Goal: Task Accomplishment & Management: Complete application form

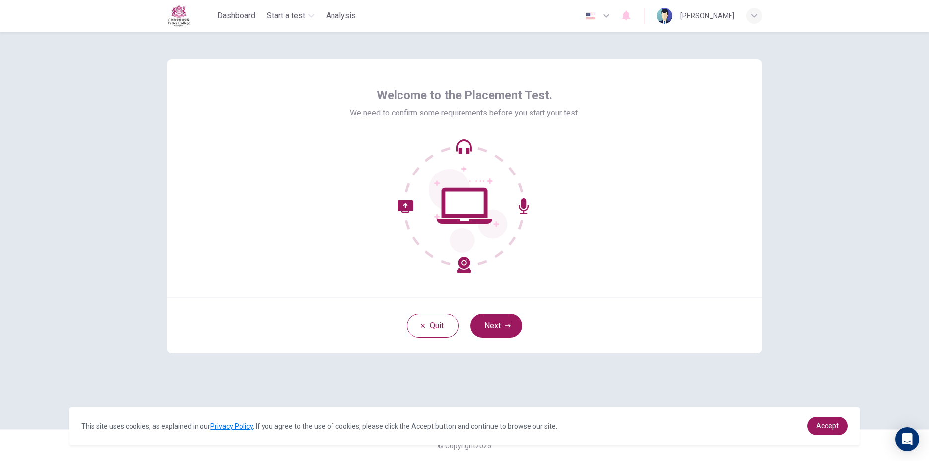
click at [496, 215] on icon at bounding box center [468, 211] width 78 height 84
drag, startPoint x: 489, startPoint y: 222, endPoint x: 495, endPoint y: 322, distance: 99.9
click at [495, 314] on div "Welcome to the Placement Test. We need to confirm some requirements before you …" at bounding box center [464, 207] width 595 height 294
drag, startPoint x: 497, startPoint y: 325, endPoint x: 490, endPoint y: 326, distance: 7.0
click at [495, 326] on button "Next" at bounding box center [496, 326] width 52 height 24
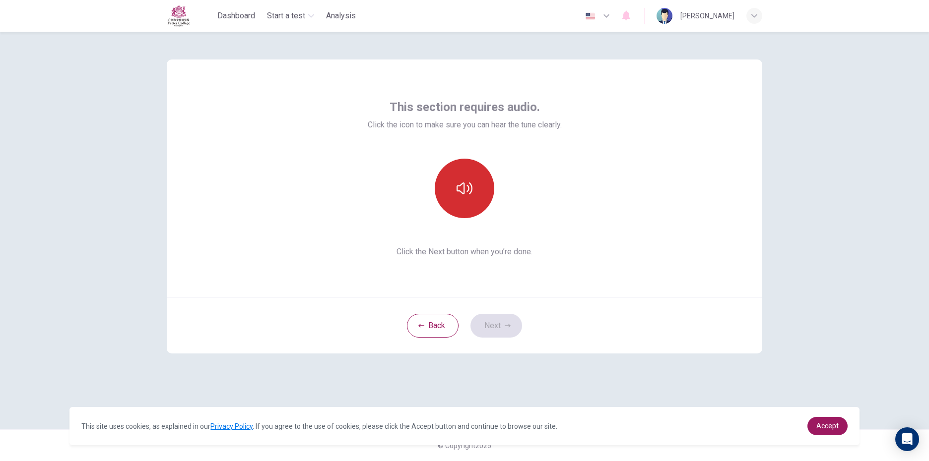
click at [455, 183] on button "button" at bounding box center [465, 189] width 60 height 60
click at [459, 187] on icon "button" at bounding box center [465, 189] width 16 height 16
click at [484, 328] on button "Next" at bounding box center [496, 326] width 52 height 24
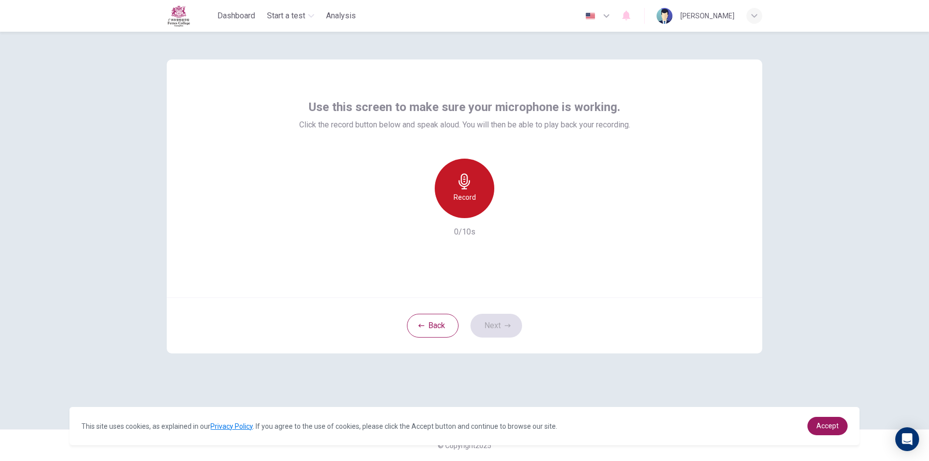
drag, startPoint x: 473, startPoint y: 184, endPoint x: 470, endPoint y: 189, distance: 6.0
click at [470, 189] on div "Record" at bounding box center [465, 189] width 60 height 60
click at [470, 211] on div "Stop" at bounding box center [465, 189] width 60 height 60
click at [506, 211] on icon "button" at bounding box center [510, 210] width 10 height 10
click at [515, 215] on div "button" at bounding box center [510, 210] width 16 height 16
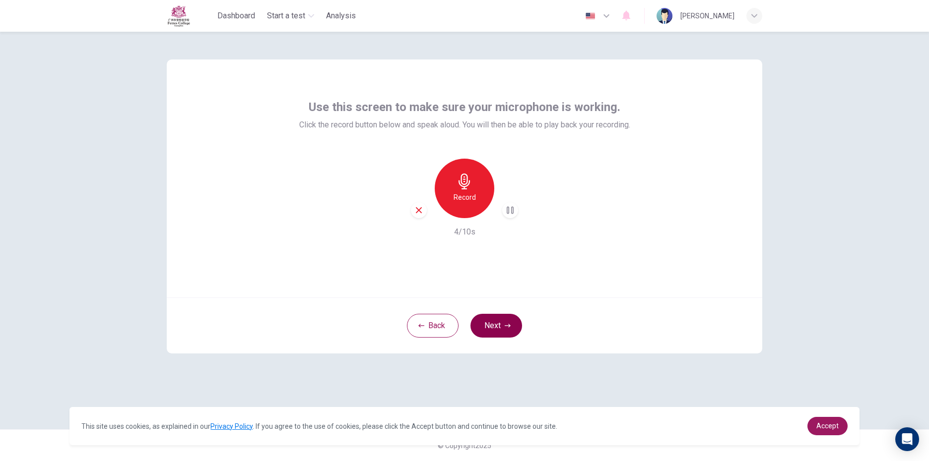
click at [503, 328] on button "Next" at bounding box center [496, 326] width 52 height 24
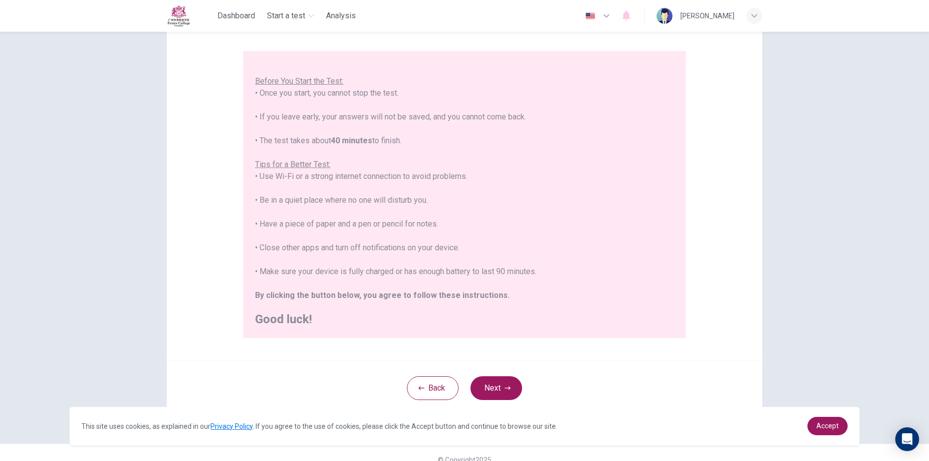
scroll to position [90, 0]
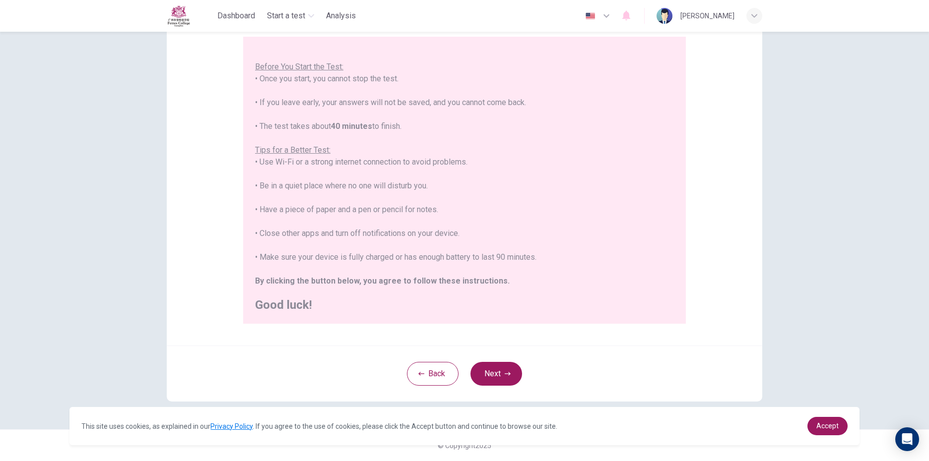
drag, startPoint x: 492, startPoint y: 371, endPoint x: 489, endPoint y: 364, distance: 7.1
click at [490, 368] on button "Next" at bounding box center [496, 374] width 52 height 24
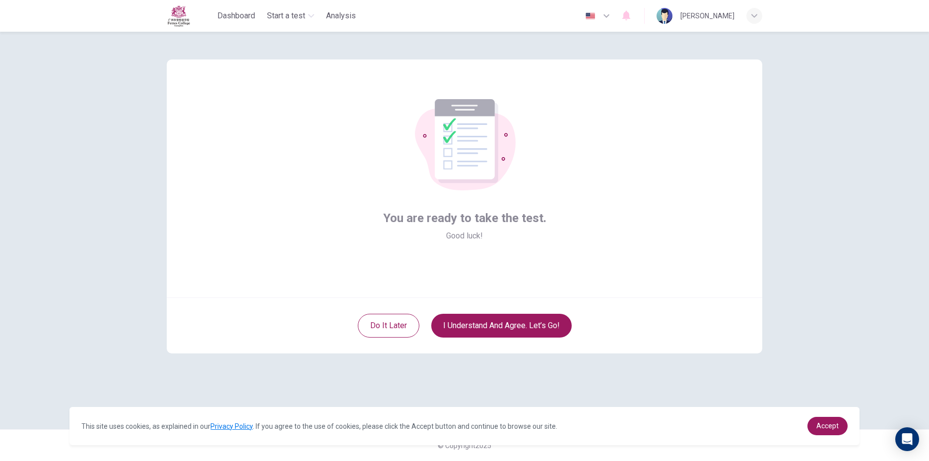
scroll to position [0, 0]
drag, startPoint x: 504, startPoint y: 319, endPoint x: 477, endPoint y: 297, distance: 34.6
click at [501, 316] on button "I understand and agree. Let’s go!" at bounding box center [501, 326] width 140 height 24
click at [448, 333] on button "I understand and agree. Let’s go!" at bounding box center [501, 326] width 140 height 24
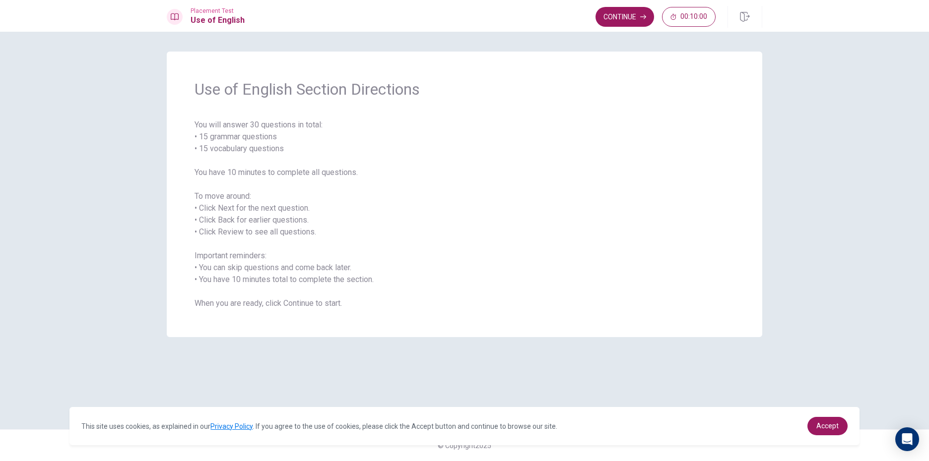
click at [596, 226] on span "You will answer 30 questions in total: • 15 grammar questions • 15 vocabulary q…" at bounding box center [465, 214] width 540 height 191
drag, startPoint x: 685, startPoint y: 117, endPoint x: 597, endPoint y: 69, distance: 99.2
click at [653, 105] on div "Use of English Section Directions You will answer 30 questions in total: • 15 g…" at bounding box center [464, 195] width 595 height 286
drag, startPoint x: 633, startPoint y: 16, endPoint x: 631, endPoint y: 22, distance: 5.7
click at [633, 18] on button "Continue" at bounding box center [624, 17] width 59 height 20
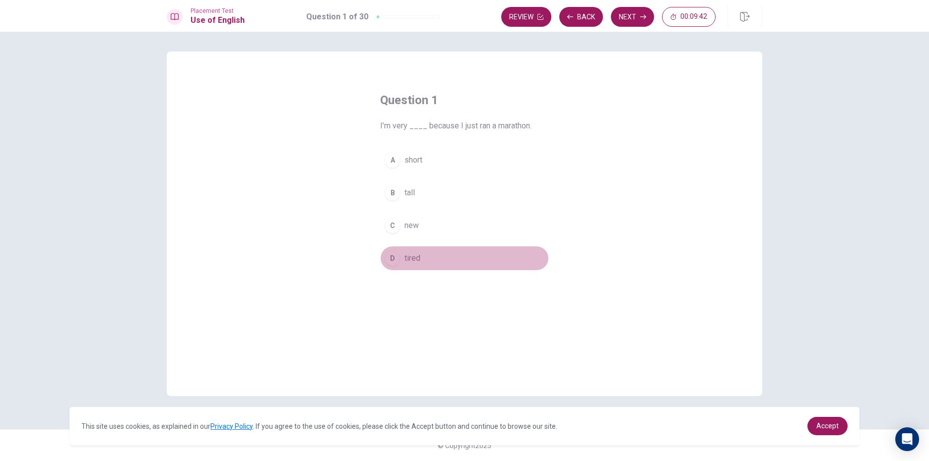
click at [394, 262] on div "D" at bounding box center [393, 259] width 16 height 16
click at [632, 19] on button "Next" at bounding box center [632, 17] width 43 height 20
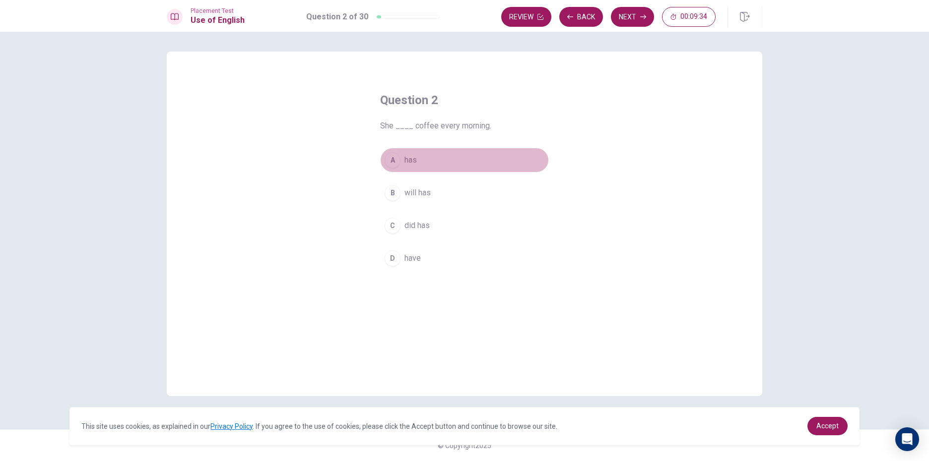
click at [393, 155] on div "A" at bounding box center [393, 160] width 16 height 16
drag, startPoint x: 629, startPoint y: 14, endPoint x: 608, endPoint y: 19, distance: 21.1
click at [622, 15] on button "Next" at bounding box center [632, 17] width 43 height 20
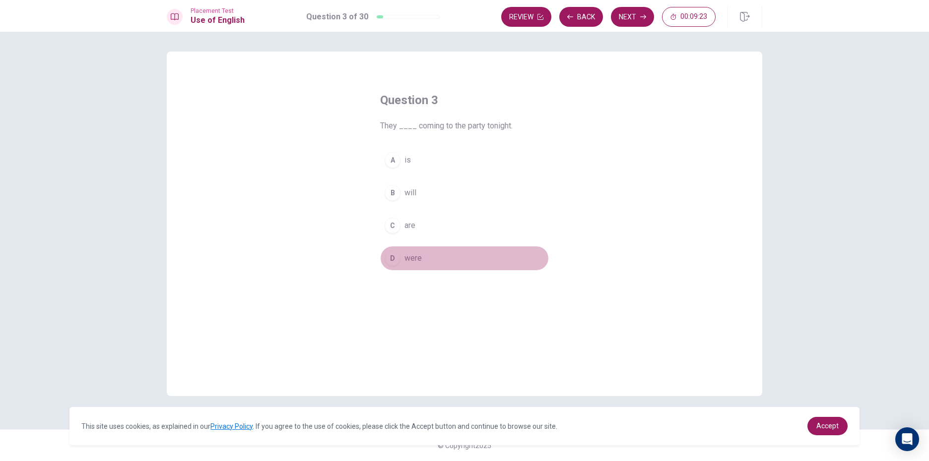
drag, startPoint x: 393, startPoint y: 257, endPoint x: 592, endPoint y: 116, distance: 244.0
click at [419, 241] on div "A is B will C are D were" at bounding box center [464, 209] width 169 height 123
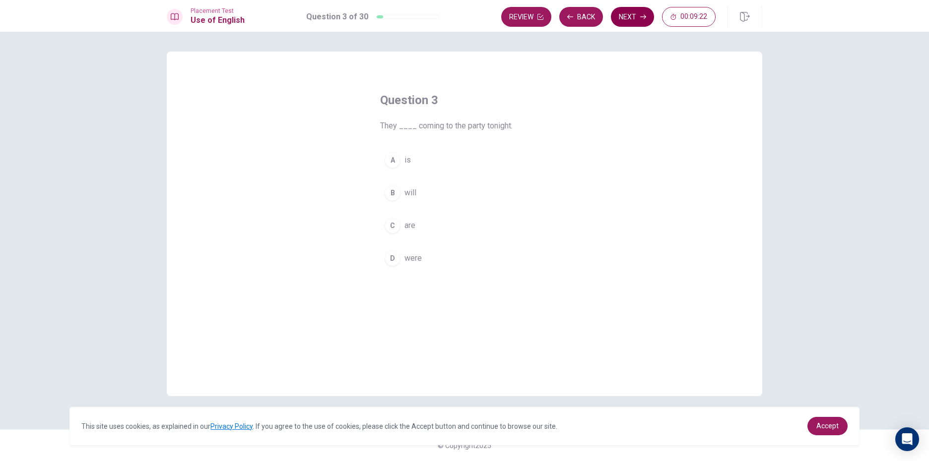
click at [631, 22] on button "Next" at bounding box center [632, 17] width 43 height 20
drag, startPoint x: 589, startPoint y: 14, endPoint x: 586, endPoint y: 24, distance: 10.0
click at [589, 15] on button "Back" at bounding box center [581, 17] width 44 height 20
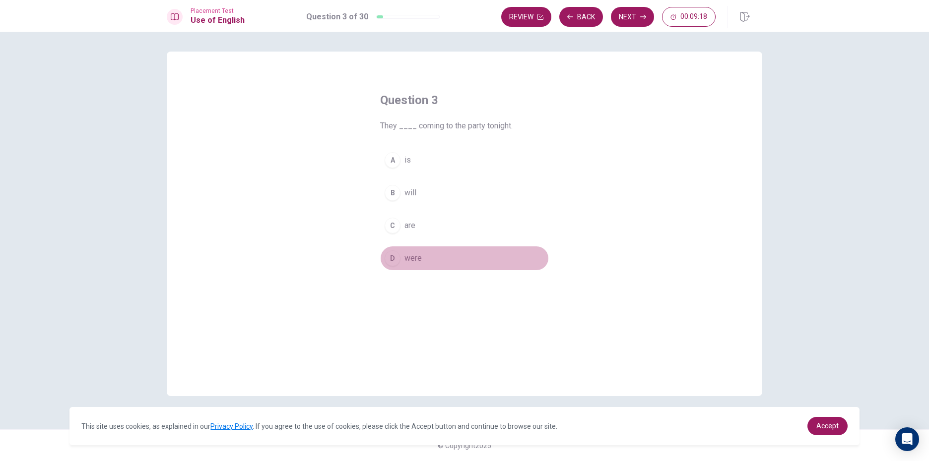
click at [399, 258] on div "D" at bounding box center [393, 259] width 16 height 16
drag, startPoint x: 626, startPoint y: 14, endPoint x: 586, endPoint y: 43, distance: 48.7
click at [624, 14] on button "Next" at bounding box center [632, 17] width 43 height 20
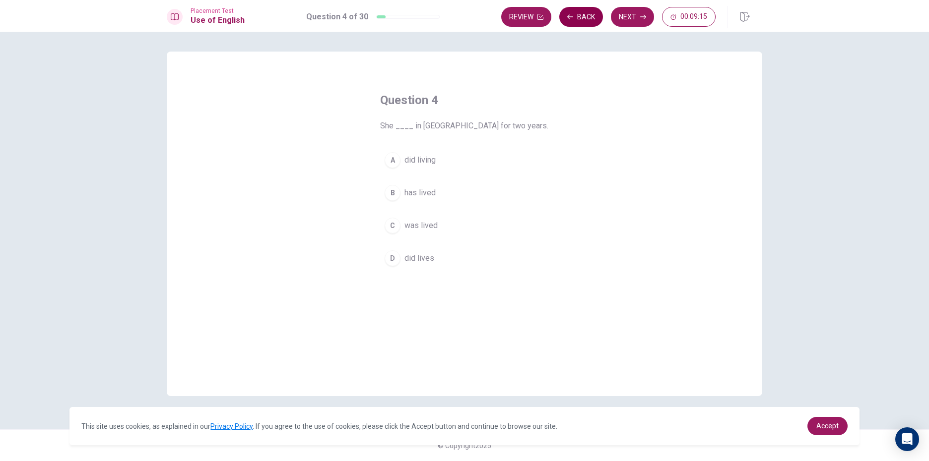
click at [585, 9] on button "Back" at bounding box center [581, 17] width 44 height 20
click at [395, 220] on div "C" at bounding box center [393, 226] width 16 height 16
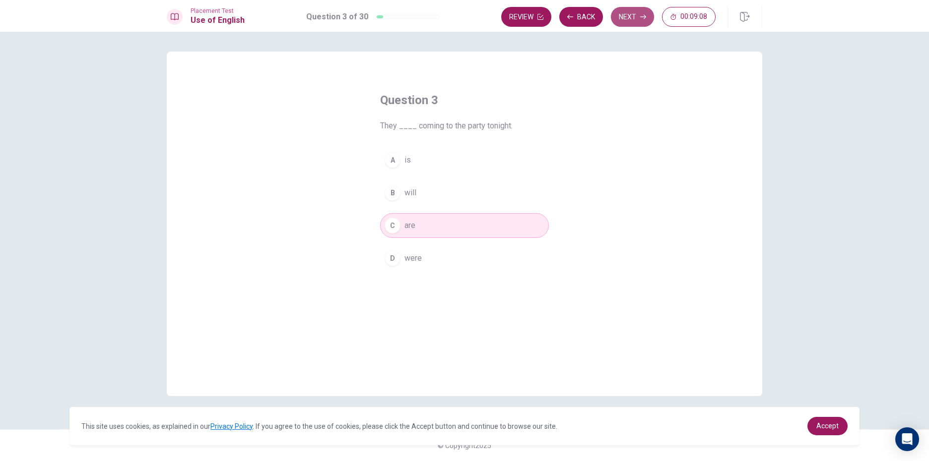
click at [619, 16] on button "Next" at bounding box center [632, 17] width 43 height 20
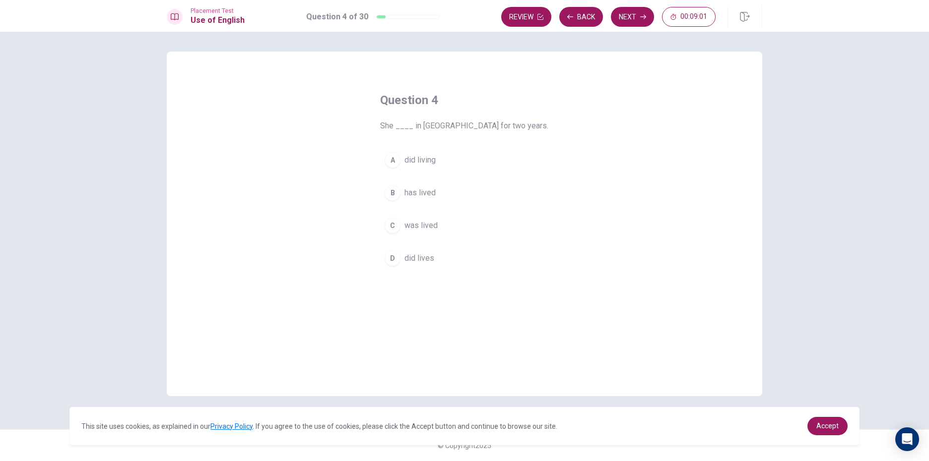
drag, startPoint x: 390, startPoint y: 184, endPoint x: 463, endPoint y: 167, distance: 75.4
click at [388, 185] on button "B has lived" at bounding box center [464, 193] width 169 height 25
click at [644, 16] on button "Next" at bounding box center [632, 17] width 43 height 20
click at [584, 22] on button "Back" at bounding box center [581, 17] width 44 height 20
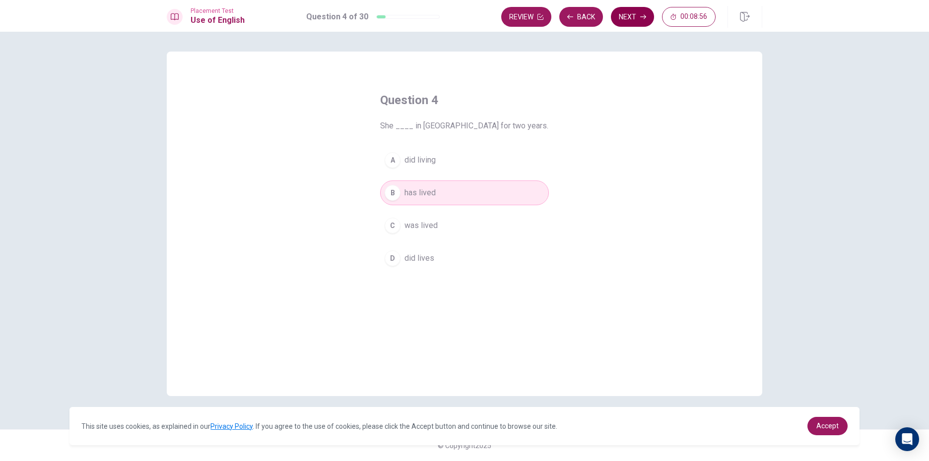
click at [628, 9] on button "Next" at bounding box center [632, 17] width 43 height 20
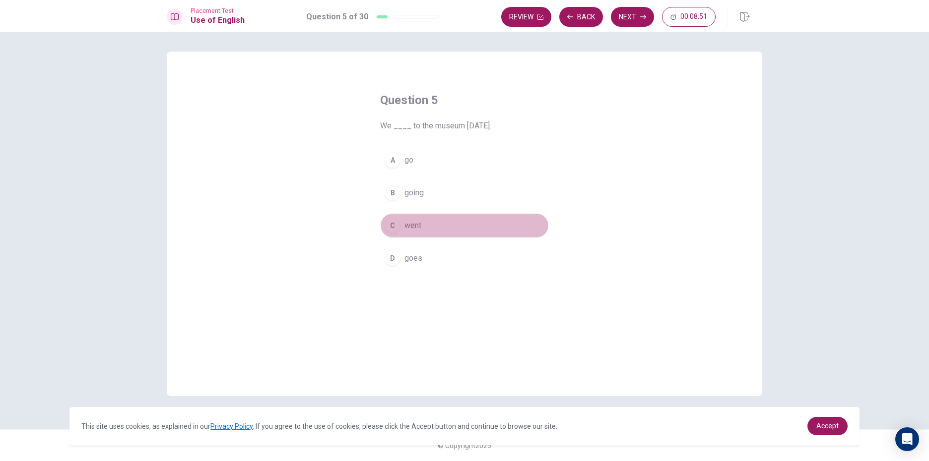
click at [393, 225] on div "C" at bounding box center [393, 226] width 16 height 16
drag, startPoint x: 632, startPoint y: 18, endPoint x: 625, endPoint y: 20, distance: 7.4
click at [626, 20] on button "Next" at bounding box center [632, 17] width 43 height 20
click at [409, 229] on span "keyboard" at bounding box center [420, 226] width 32 height 12
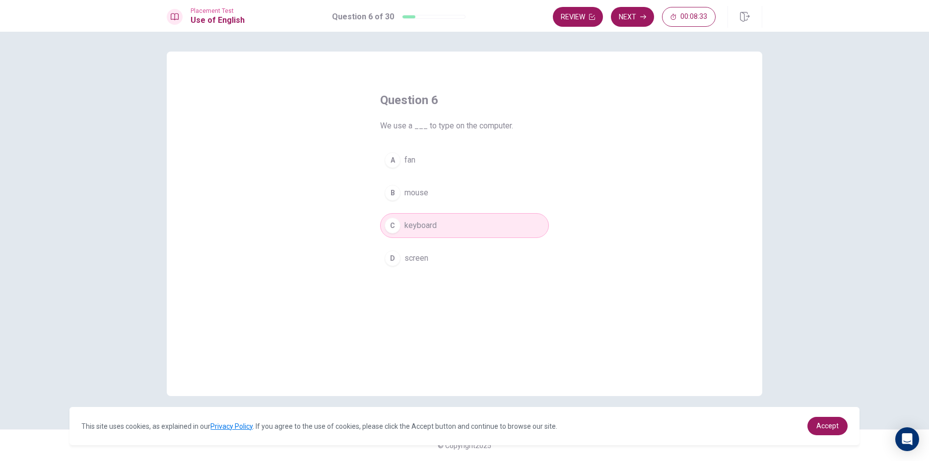
drag, startPoint x: 622, startPoint y: 16, endPoint x: 609, endPoint y: 24, distance: 15.0
click at [621, 17] on button "Next" at bounding box center [632, 17] width 43 height 20
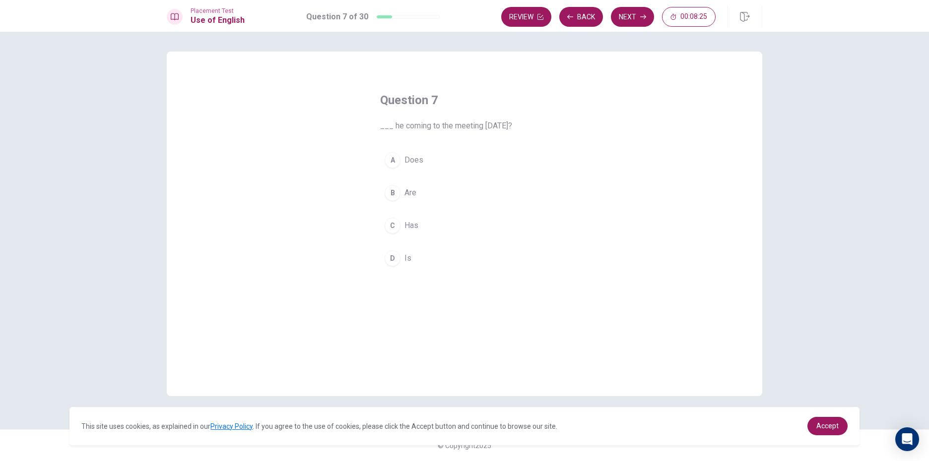
click at [398, 157] on div "A" at bounding box center [393, 160] width 16 height 16
drag, startPoint x: 398, startPoint y: 266, endPoint x: 400, endPoint y: 255, distance: 11.5
click at [399, 262] on div "D" at bounding box center [393, 259] width 16 height 16
click at [632, 12] on button "Next" at bounding box center [632, 17] width 43 height 20
click at [406, 258] on span "wear" at bounding box center [412, 259] width 17 height 12
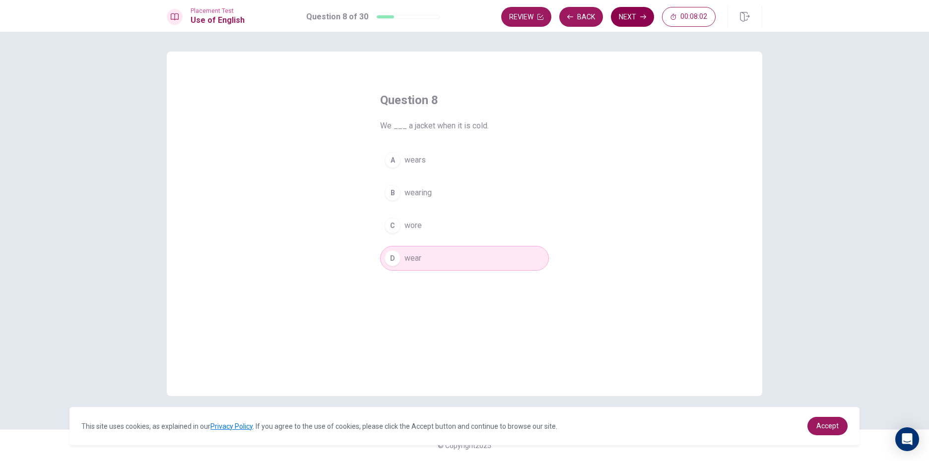
click at [634, 20] on button "Next" at bounding box center [632, 17] width 43 height 20
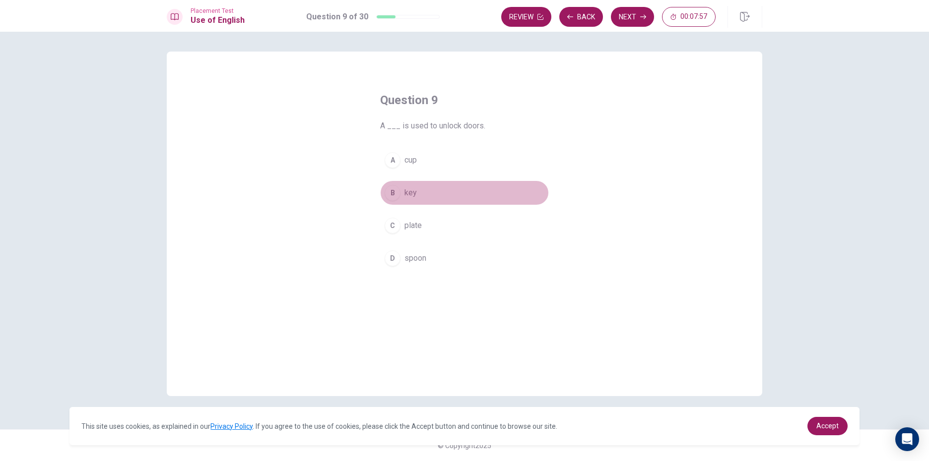
click at [407, 195] on span "key" at bounding box center [410, 193] width 12 height 12
drag, startPoint x: 645, startPoint y: 16, endPoint x: 639, endPoint y: 19, distance: 6.9
click at [639, 19] on button "Next" at bounding box center [632, 17] width 43 height 20
click at [411, 195] on span "Does" at bounding box center [413, 193] width 19 height 12
click at [634, 10] on button "Next" at bounding box center [632, 17] width 43 height 20
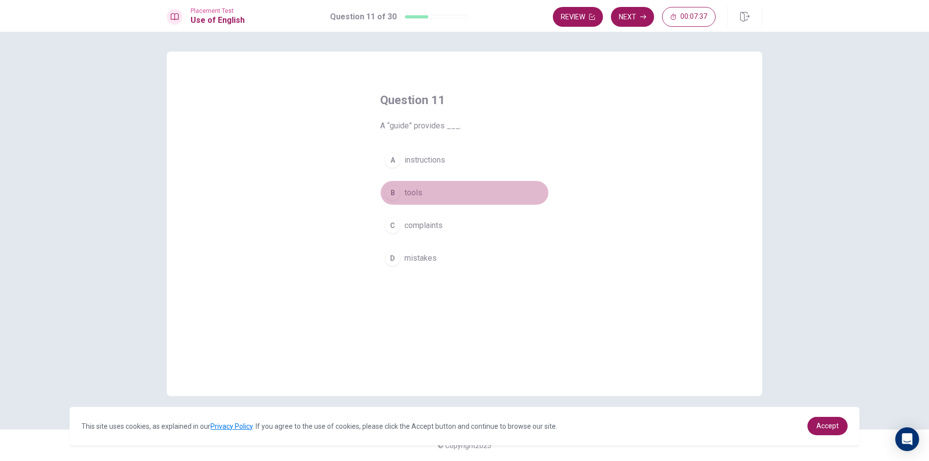
drag, startPoint x: 437, startPoint y: 201, endPoint x: 409, endPoint y: 203, distance: 27.4
click at [409, 203] on button "B tools" at bounding box center [464, 193] width 169 height 25
click at [431, 171] on button "A instructions" at bounding box center [464, 160] width 169 height 25
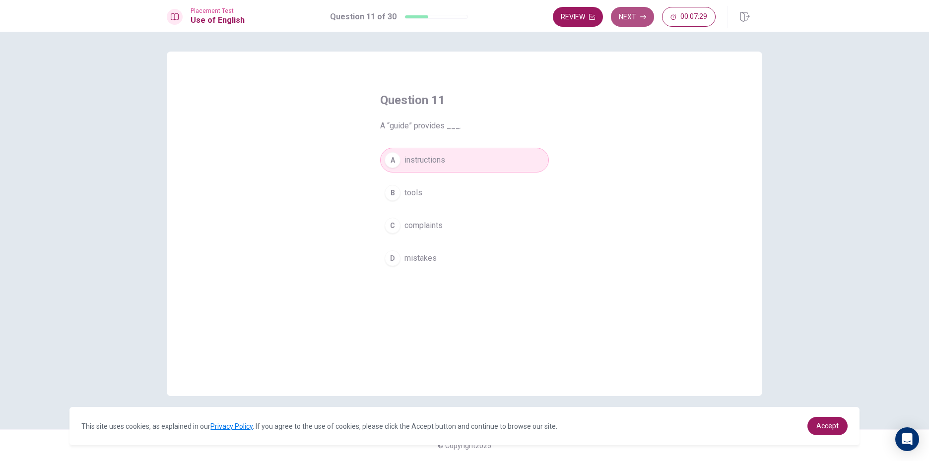
click at [634, 17] on button "Next" at bounding box center [632, 17] width 43 height 20
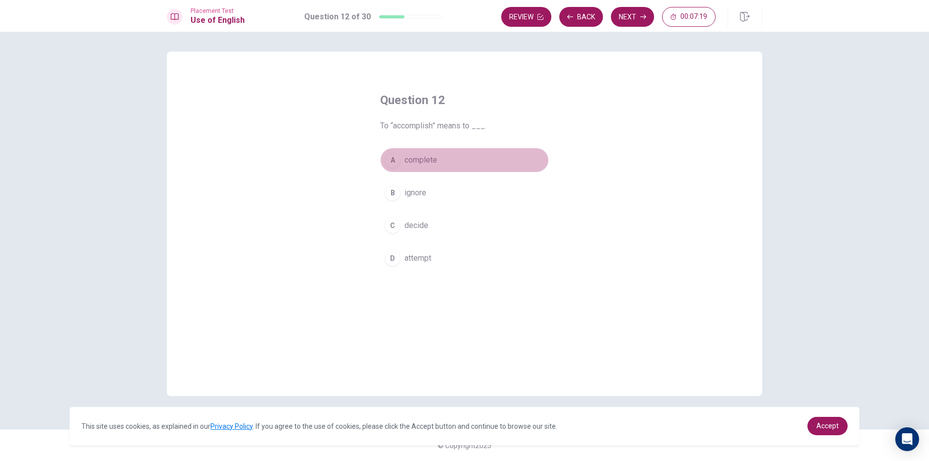
drag, startPoint x: 409, startPoint y: 171, endPoint x: 397, endPoint y: 168, distance: 12.8
click at [407, 171] on button "A complete" at bounding box center [464, 160] width 169 height 25
click at [639, 13] on button "Next" at bounding box center [632, 17] width 43 height 20
click at [466, 158] on button "A regularly" at bounding box center [464, 160] width 169 height 25
drag, startPoint x: 640, startPoint y: 16, endPoint x: 633, endPoint y: 18, distance: 7.7
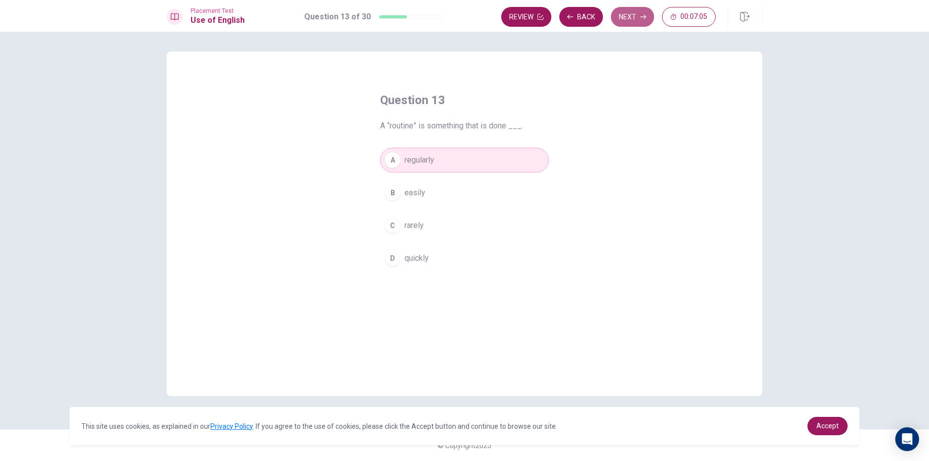
click at [640, 16] on icon "button" at bounding box center [643, 17] width 6 height 6
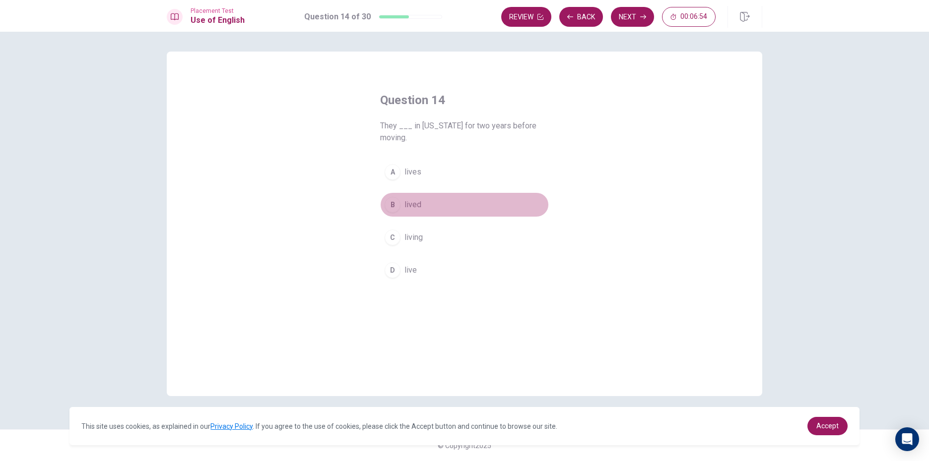
click at [414, 204] on span "lived" at bounding box center [412, 205] width 17 height 12
click at [625, 20] on button "Next" at bounding box center [632, 17] width 43 height 20
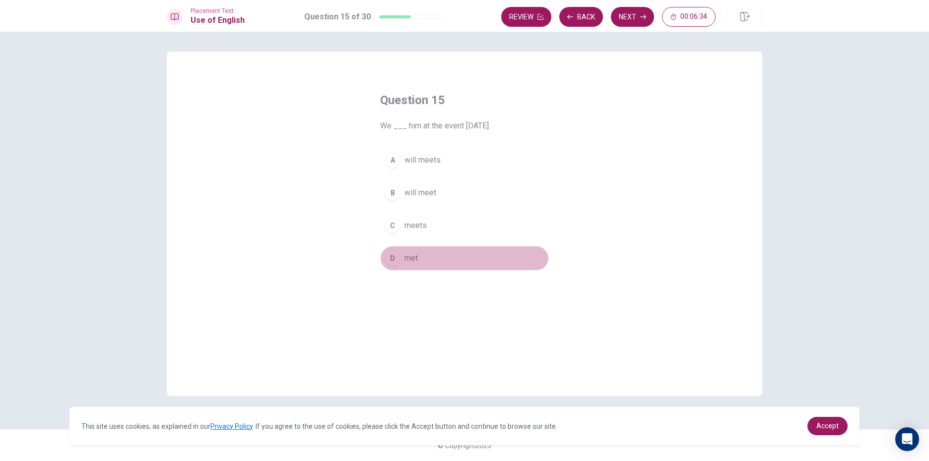
click at [395, 256] on div "D" at bounding box center [393, 259] width 16 height 16
click at [641, 17] on icon "button" at bounding box center [643, 17] width 6 height 4
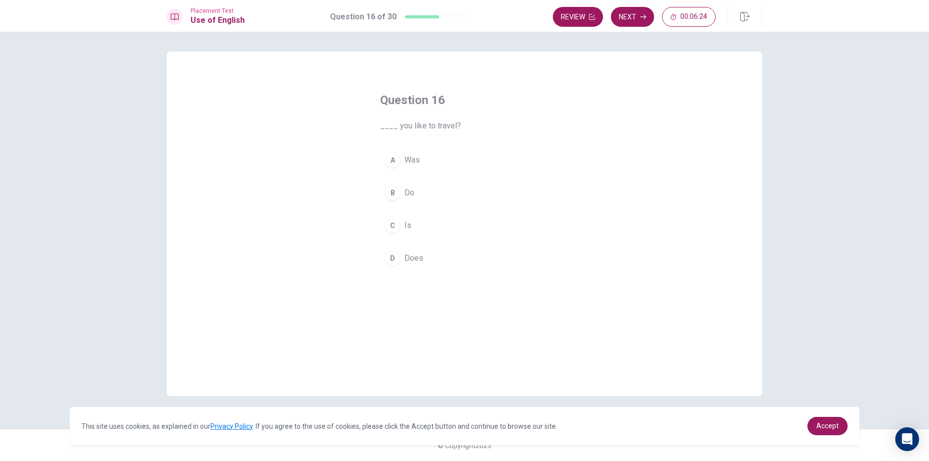
click at [400, 180] on div "A Was B Do C Is D Does" at bounding box center [464, 209] width 169 height 123
click at [397, 189] on div "B" at bounding box center [393, 193] width 16 height 16
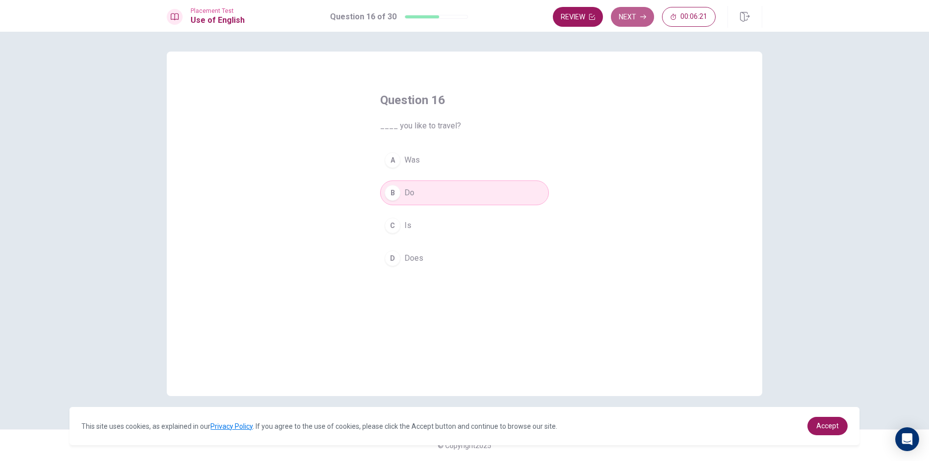
click at [633, 18] on button "Next" at bounding box center [632, 17] width 43 height 20
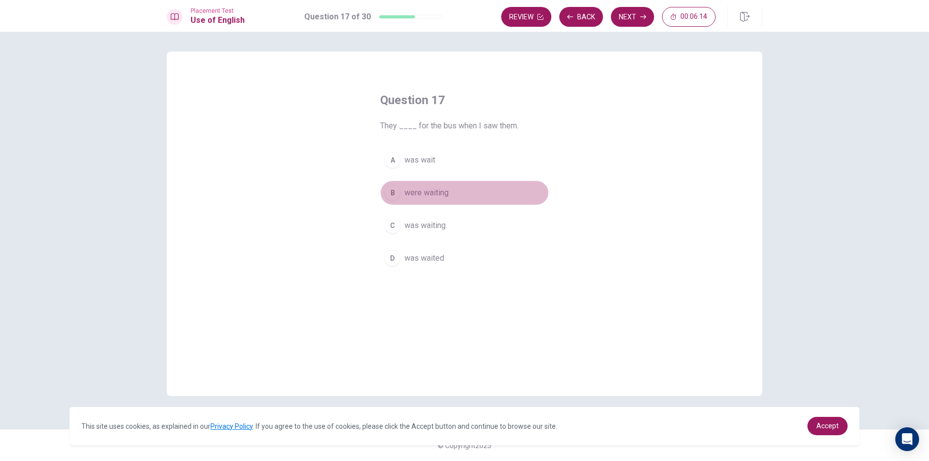
click at [429, 193] on span "were waiting" at bounding box center [426, 193] width 44 height 12
click at [625, 19] on button "Next" at bounding box center [632, 17] width 43 height 20
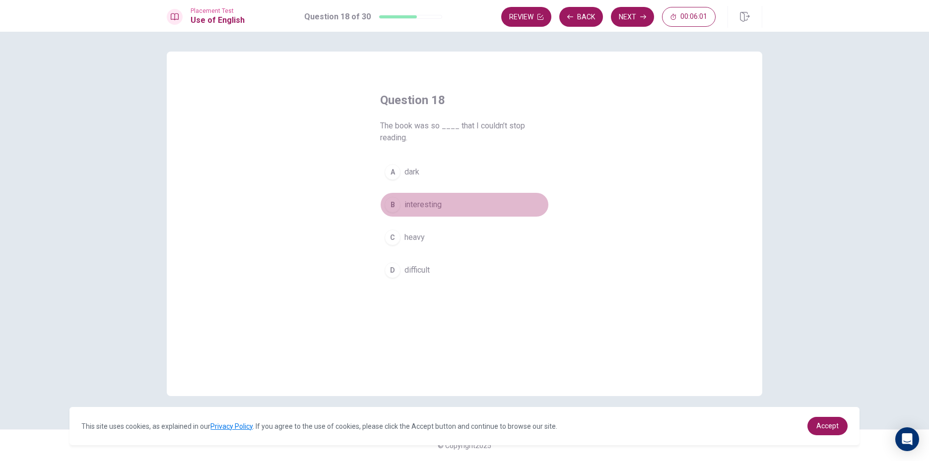
click at [418, 205] on span "interesting" at bounding box center [422, 205] width 37 height 12
drag, startPoint x: 642, startPoint y: 14, endPoint x: 577, endPoint y: 55, distance: 76.8
click at [628, 25] on button "Next" at bounding box center [632, 17] width 43 height 20
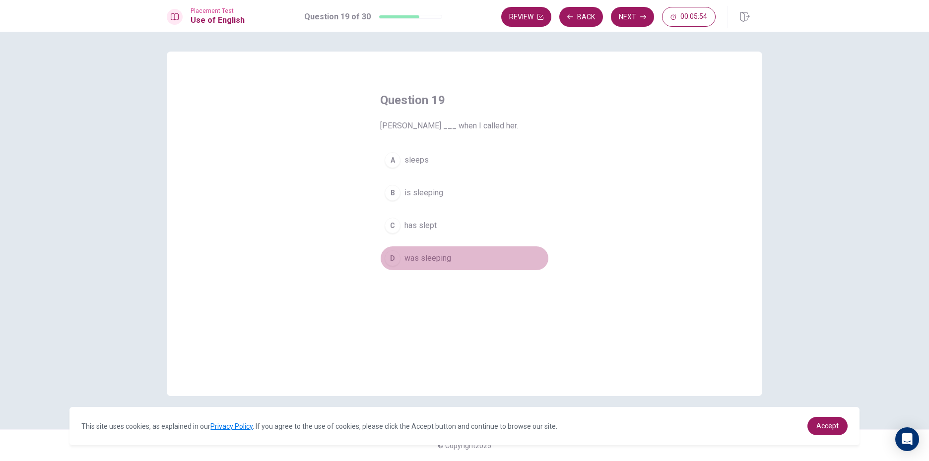
drag, startPoint x: 420, startPoint y: 260, endPoint x: 486, endPoint y: 202, distance: 87.6
click at [424, 258] on span "was sleeping" at bounding box center [427, 259] width 47 height 12
click at [630, 12] on button "Next" at bounding box center [632, 17] width 43 height 20
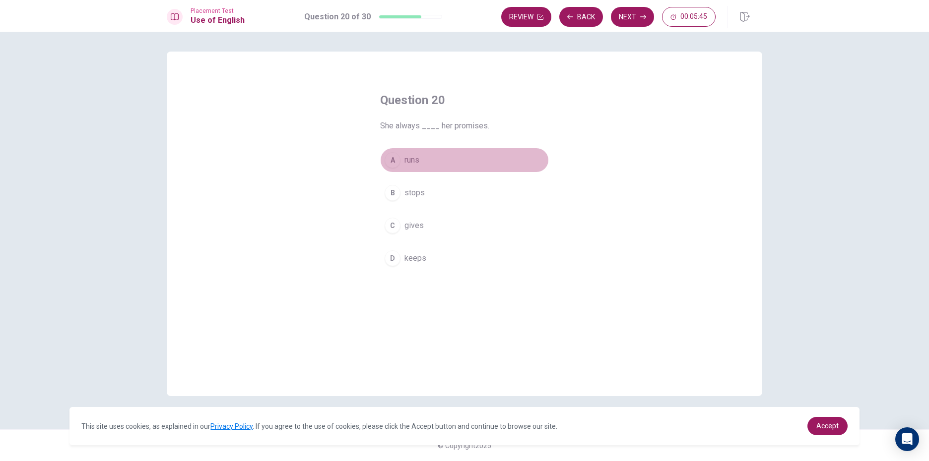
click at [428, 161] on button "A runs" at bounding box center [464, 160] width 169 height 25
click at [629, 10] on button "Next" at bounding box center [632, 17] width 43 height 20
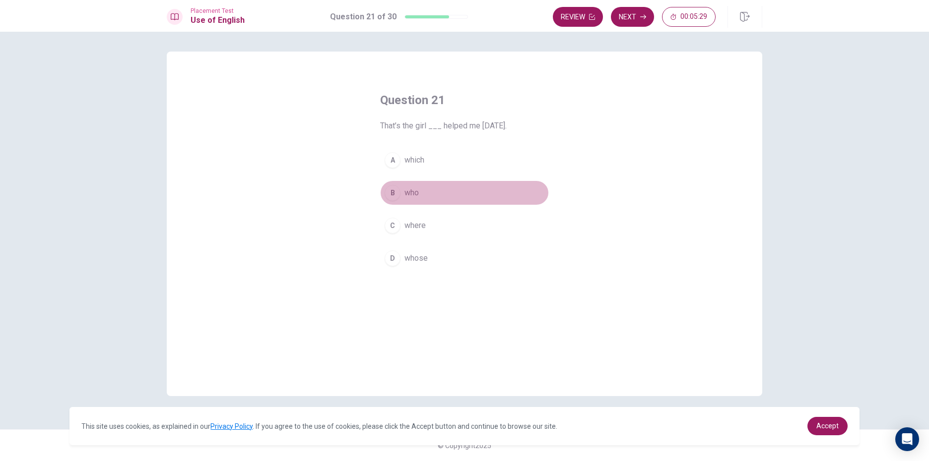
drag, startPoint x: 422, startPoint y: 193, endPoint x: 505, endPoint y: 157, distance: 89.8
click at [421, 195] on button "B who" at bounding box center [464, 193] width 169 height 25
drag, startPoint x: 625, startPoint y: 16, endPoint x: 630, endPoint y: 24, distance: 9.8
click at [626, 19] on button "Next" at bounding box center [632, 17] width 43 height 20
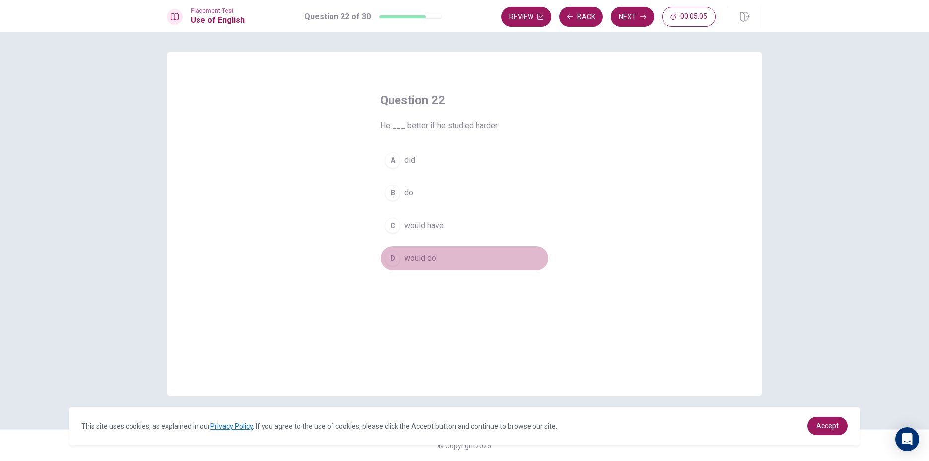
click at [470, 258] on button "D would do" at bounding box center [464, 258] width 169 height 25
click at [643, 11] on button "Next" at bounding box center [632, 17] width 43 height 20
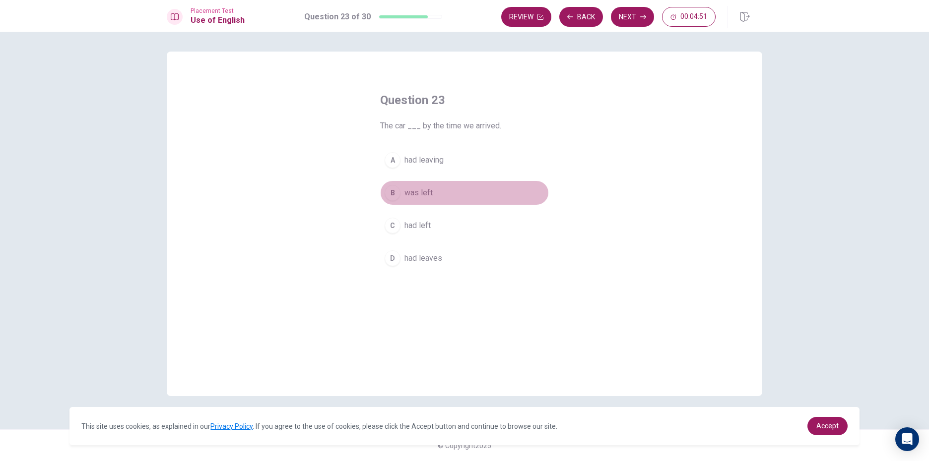
drag, startPoint x: 439, startPoint y: 205, endPoint x: 446, endPoint y: 203, distance: 7.2
click at [440, 204] on button "B was left" at bounding box center [464, 193] width 169 height 25
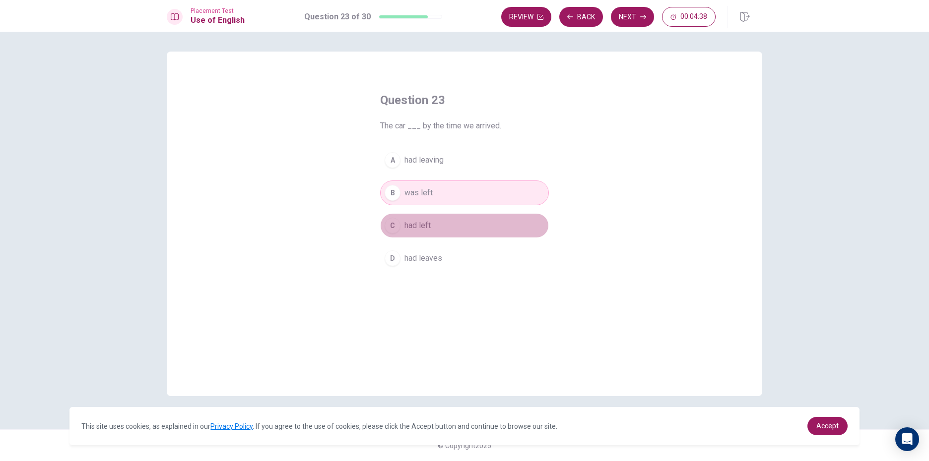
click at [443, 233] on button "C had left" at bounding box center [464, 225] width 169 height 25
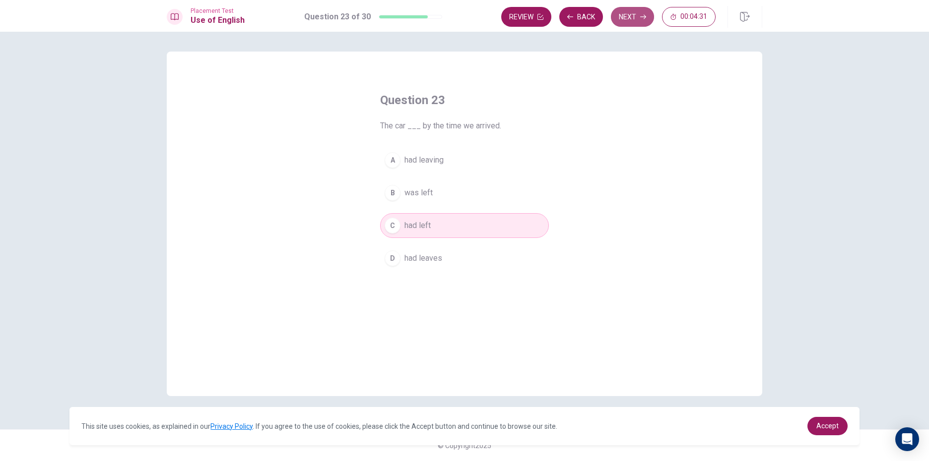
click at [634, 14] on button "Next" at bounding box center [632, 17] width 43 height 20
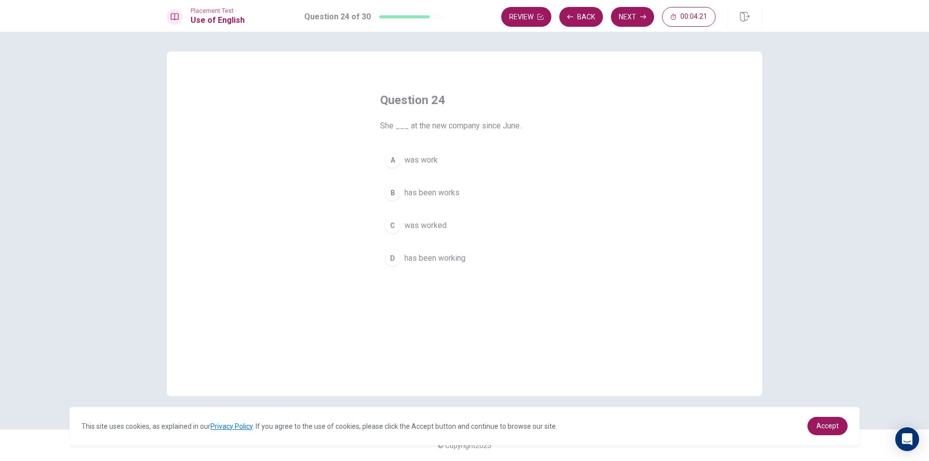
click at [480, 157] on button "A was work" at bounding box center [464, 160] width 169 height 25
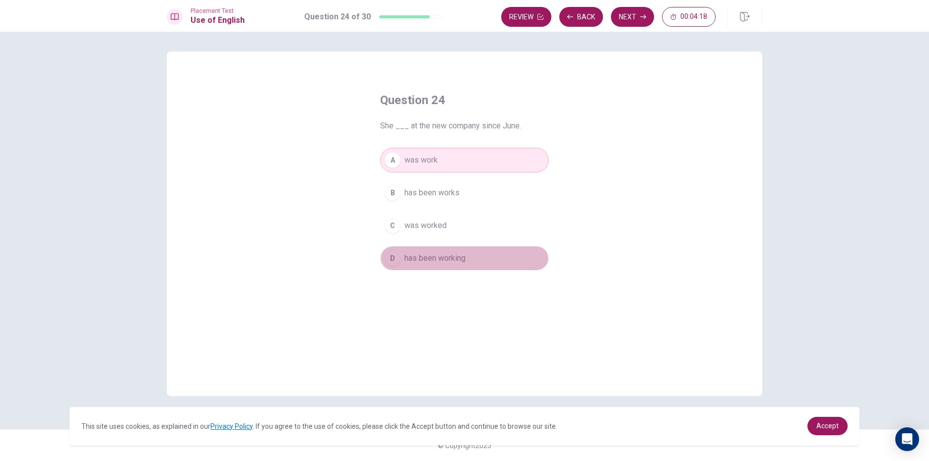
click at [451, 258] on span "has been working" at bounding box center [434, 259] width 61 height 12
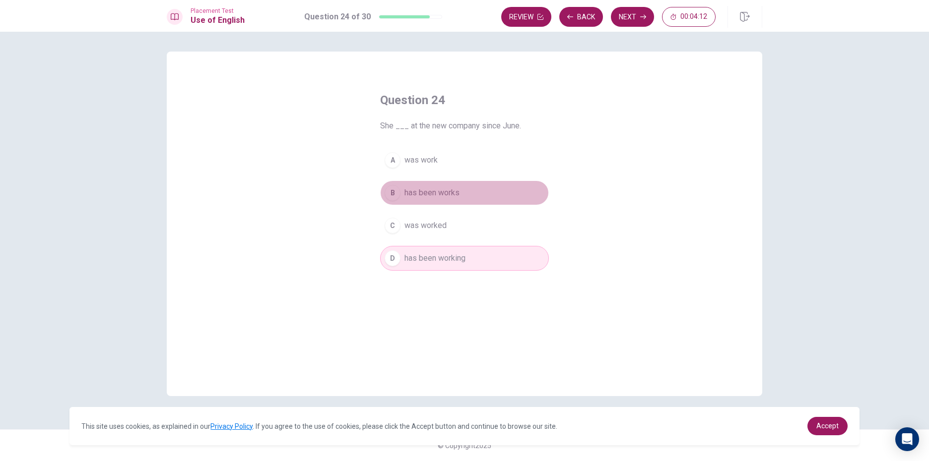
click at [483, 194] on button "B has been works" at bounding box center [464, 193] width 169 height 25
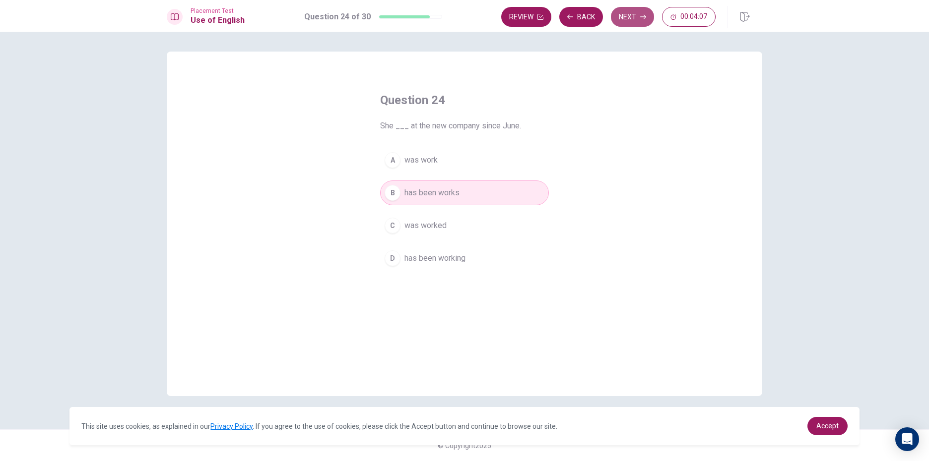
click at [624, 14] on button "Next" at bounding box center [632, 17] width 43 height 20
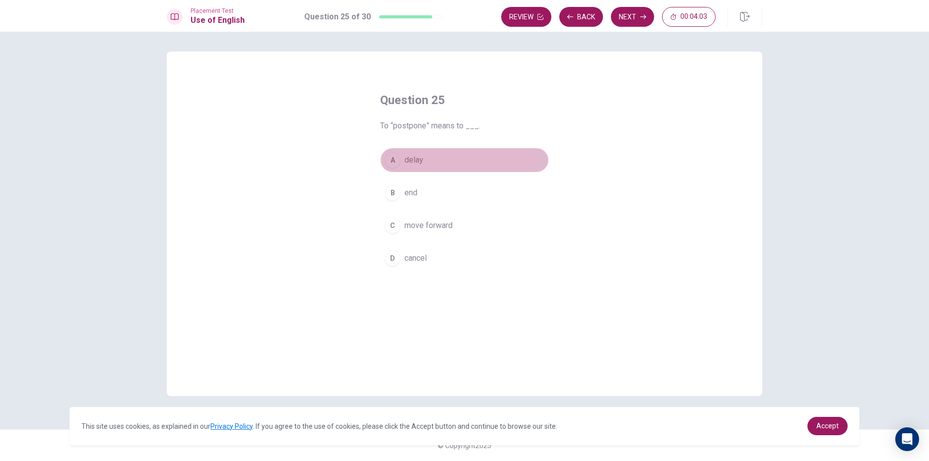
drag, startPoint x: 440, startPoint y: 157, endPoint x: 441, endPoint y: 178, distance: 21.3
click at [441, 158] on button "A delay" at bounding box center [464, 160] width 169 height 25
click at [636, 20] on button "Next" at bounding box center [632, 17] width 43 height 20
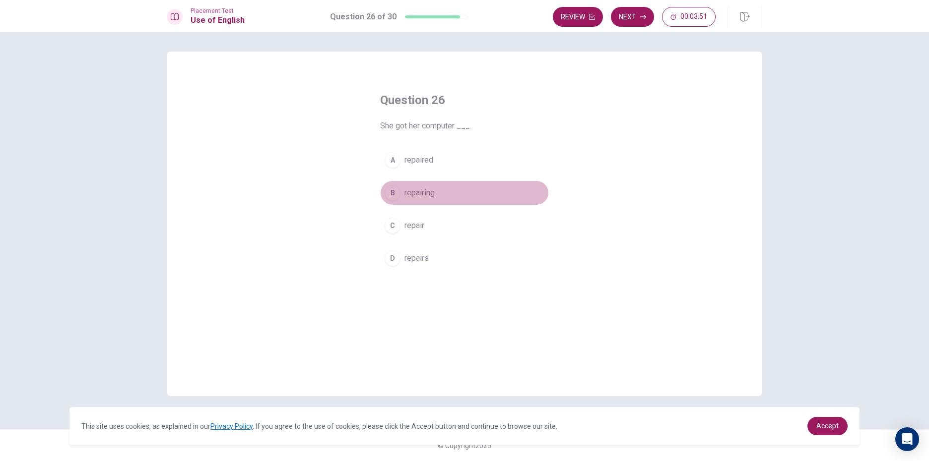
click at [438, 188] on button "B repairing" at bounding box center [464, 193] width 169 height 25
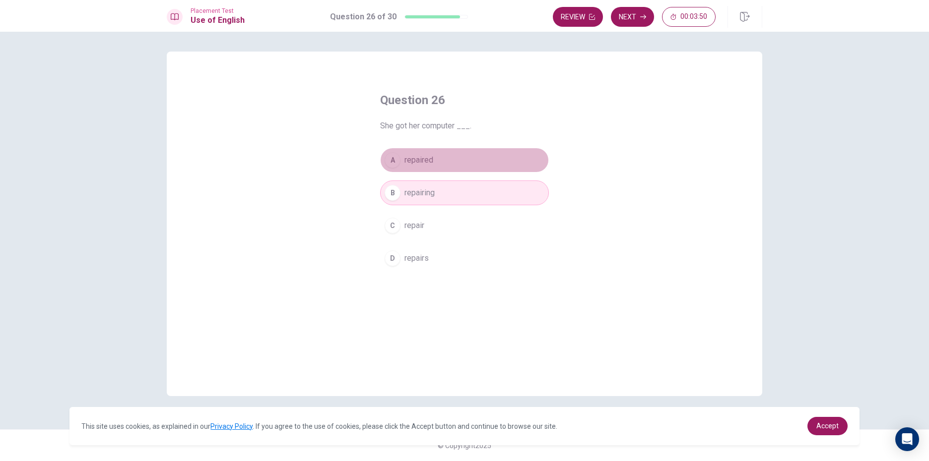
click at [459, 157] on button "A repaired" at bounding box center [464, 160] width 169 height 25
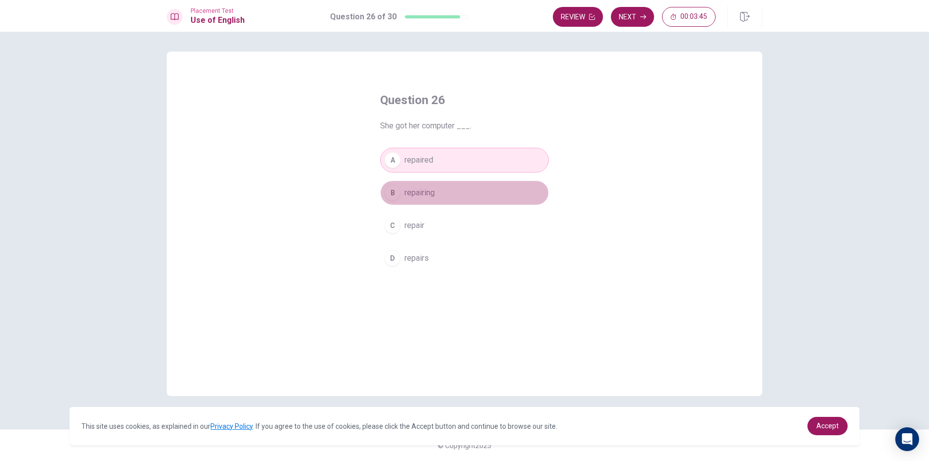
click at [468, 192] on button "B repairing" at bounding box center [464, 193] width 169 height 25
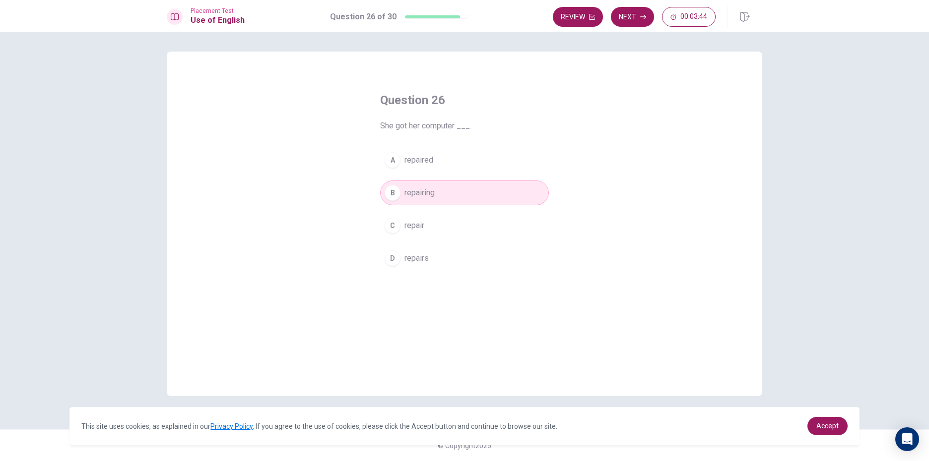
click at [639, 16] on button "Next" at bounding box center [632, 17] width 43 height 20
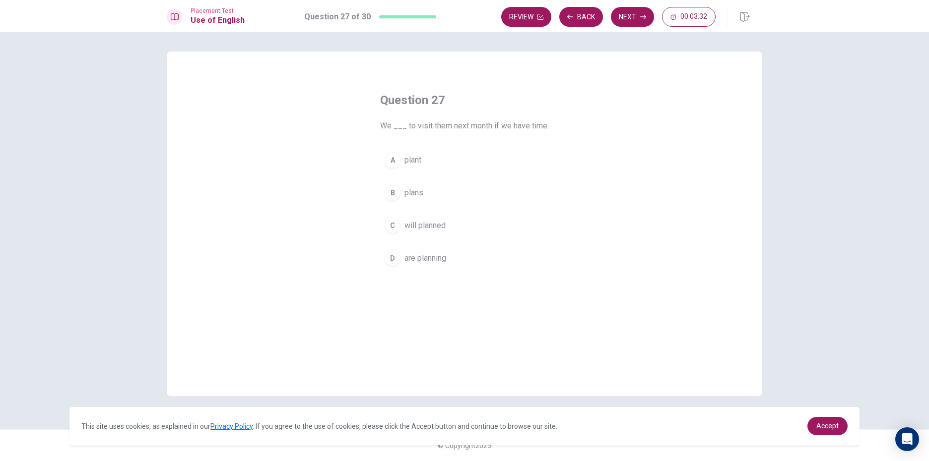
click at [475, 253] on button "D are planning" at bounding box center [464, 258] width 169 height 25
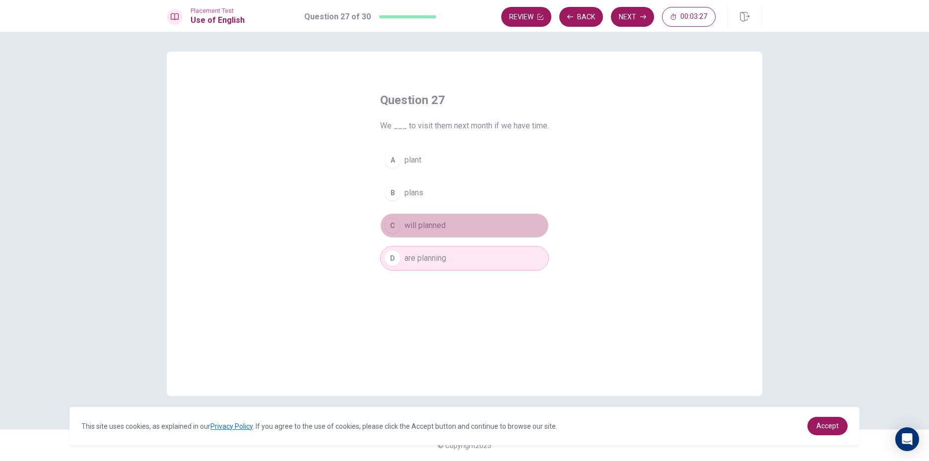
drag, startPoint x: 474, startPoint y: 237, endPoint x: 494, endPoint y: 228, distance: 22.0
click at [479, 235] on button "C will planned" at bounding box center [464, 225] width 169 height 25
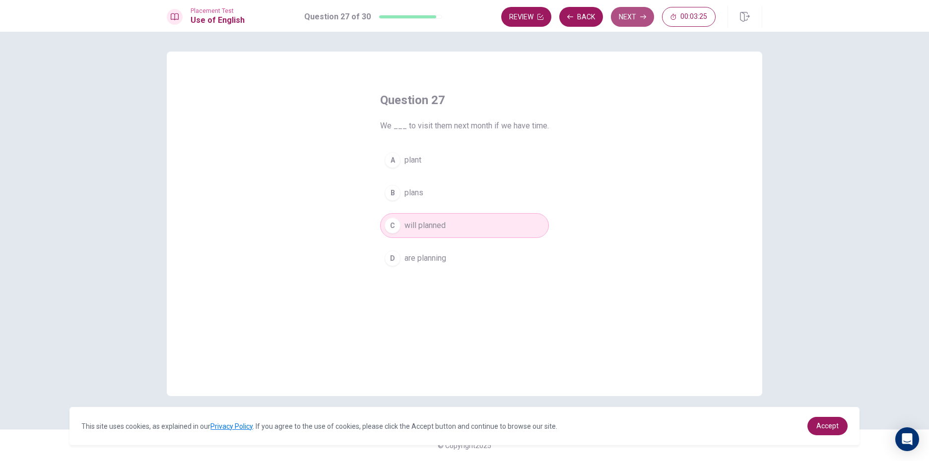
click at [629, 12] on button "Next" at bounding box center [632, 17] width 43 height 20
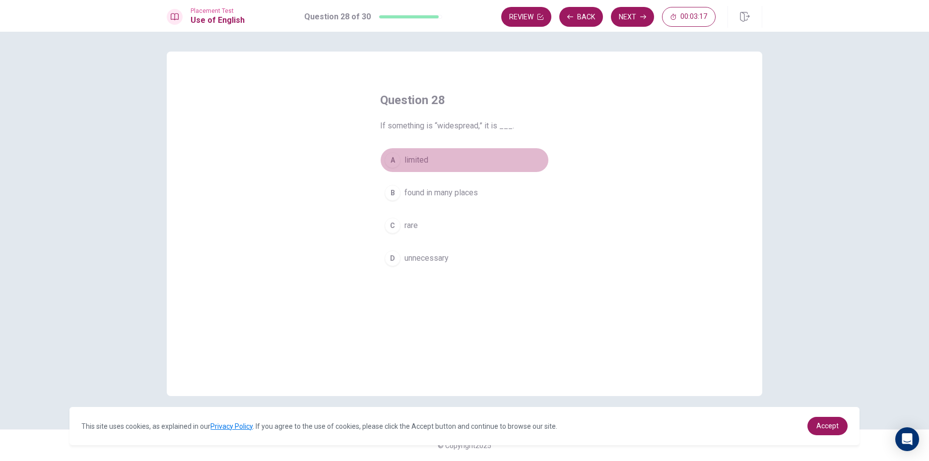
drag, startPoint x: 470, startPoint y: 163, endPoint x: 479, endPoint y: 193, distance: 31.1
click at [470, 165] on button "A limited" at bounding box center [464, 160] width 169 height 25
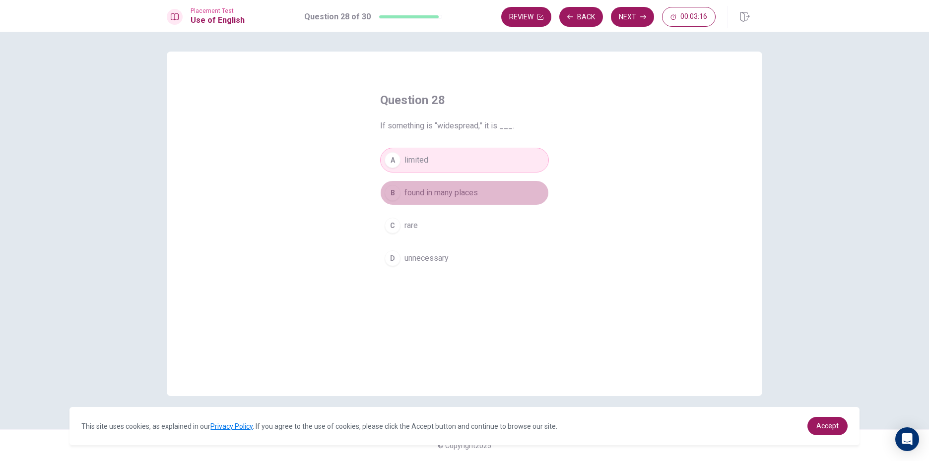
click at [477, 194] on span "found in many places" at bounding box center [440, 193] width 73 height 12
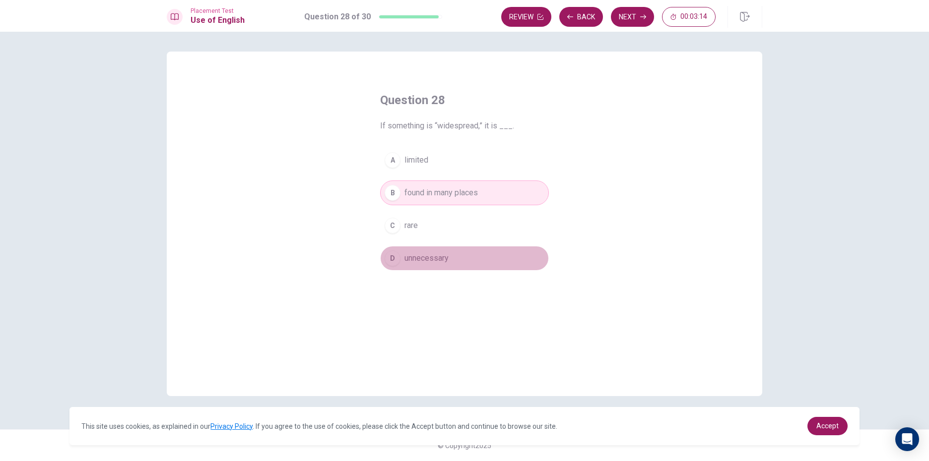
drag, startPoint x: 488, startPoint y: 252, endPoint x: 495, endPoint y: 233, distance: 20.1
click at [487, 251] on button "D unnecessary" at bounding box center [464, 258] width 169 height 25
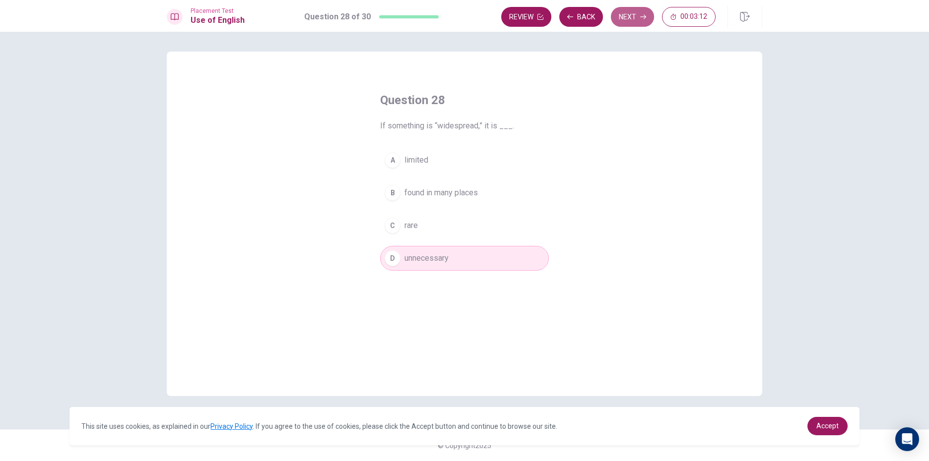
click at [620, 13] on button "Next" at bounding box center [632, 17] width 43 height 20
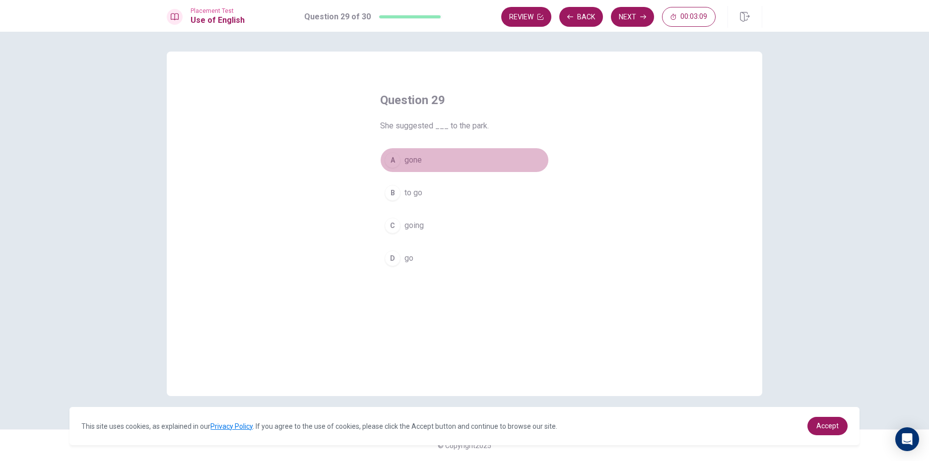
click at [483, 166] on button "A gone" at bounding box center [464, 160] width 169 height 25
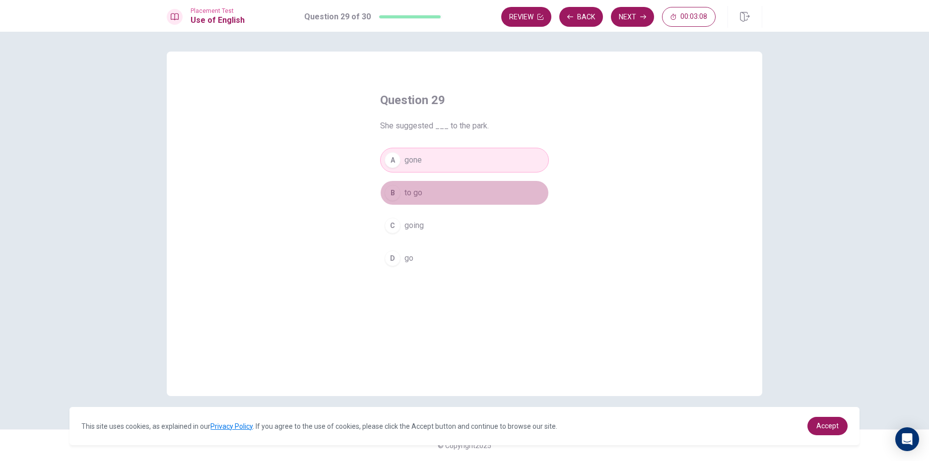
click at [480, 183] on button "B to go" at bounding box center [464, 193] width 169 height 25
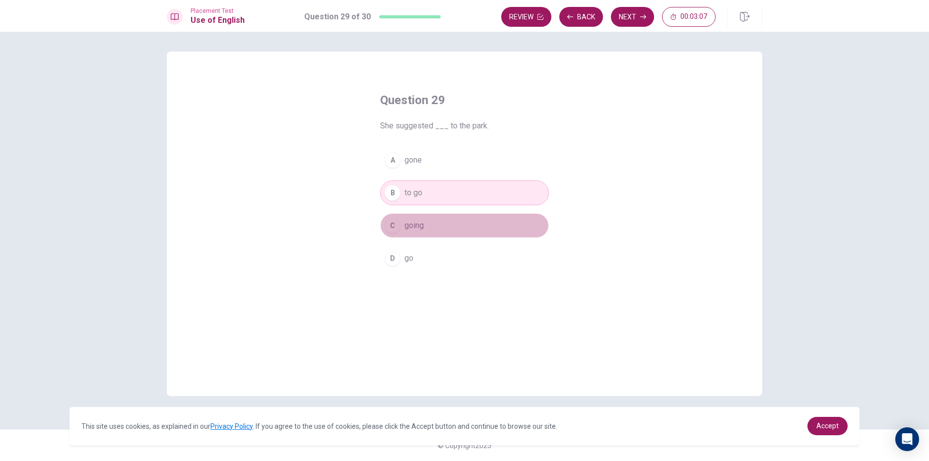
drag, startPoint x: 481, startPoint y: 217, endPoint x: 483, endPoint y: 203, distance: 14.0
click at [481, 215] on button "C going" at bounding box center [464, 225] width 169 height 25
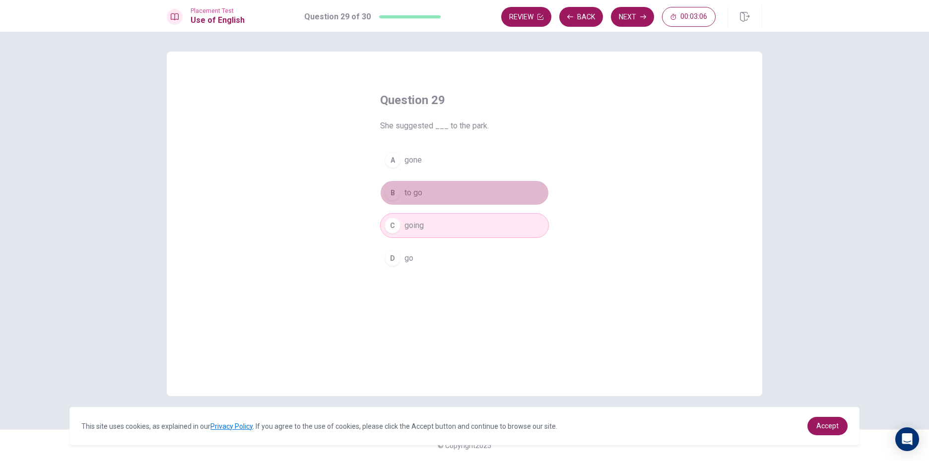
click at [490, 186] on button "B to go" at bounding box center [464, 193] width 169 height 25
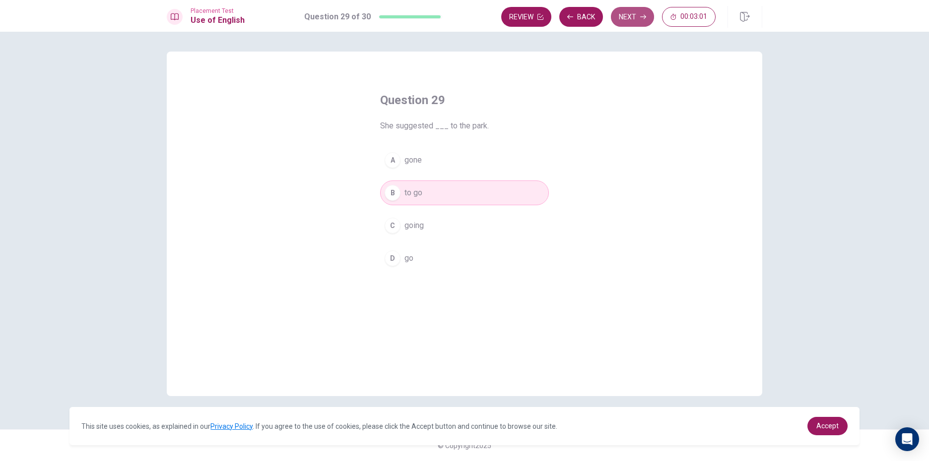
click at [619, 17] on button "Next" at bounding box center [632, 17] width 43 height 20
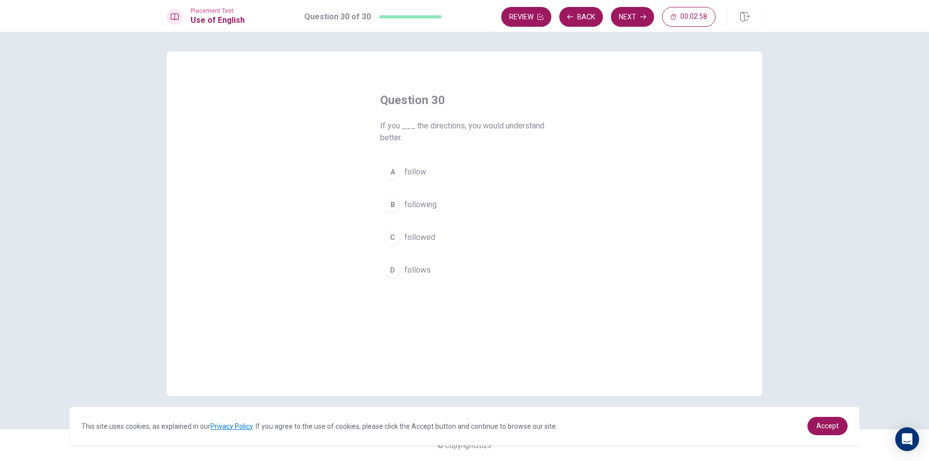
click at [437, 188] on div "A follow B following C followed D follows" at bounding box center [464, 221] width 169 height 123
click at [448, 164] on button "A follow" at bounding box center [464, 172] width 169 height 25
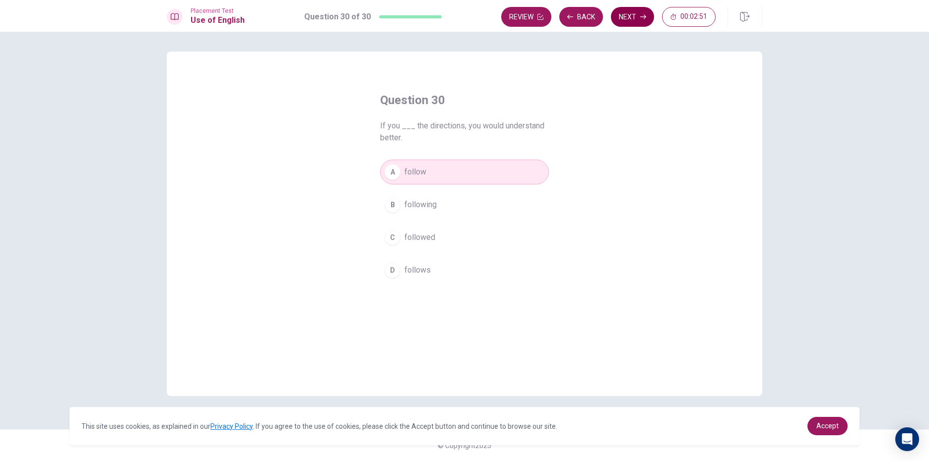
drag, startPoint x: 635, startPoint y: 4, endPoint x: 633, endPoint y: 14, distance: 9.7
click at [633, 14] on div "Placement Test Use of English Question 30 of 30 Review Back Next 00:02:51" at bounding box center [464, 16] width 929 height 32
click at [633, 14] on button "Next" at bounding box center [632, 17] width 43 height 20
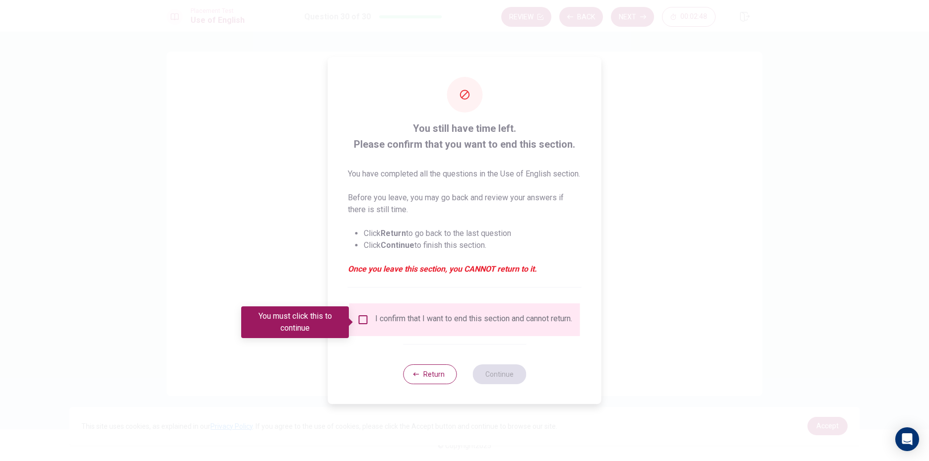
click at [370, 321] on div "I confirm that I want to end this section and cannot return." at bounding box center [464, 320] width 215 height 12
drag, startPoint x: 366, startPoint y: 321, endPoint x: 379, endPoint y: 333, distance: 17.2
click at [367, 322] on input "You must click this to continue" at bounding box center [363, 320] width 12 height 12
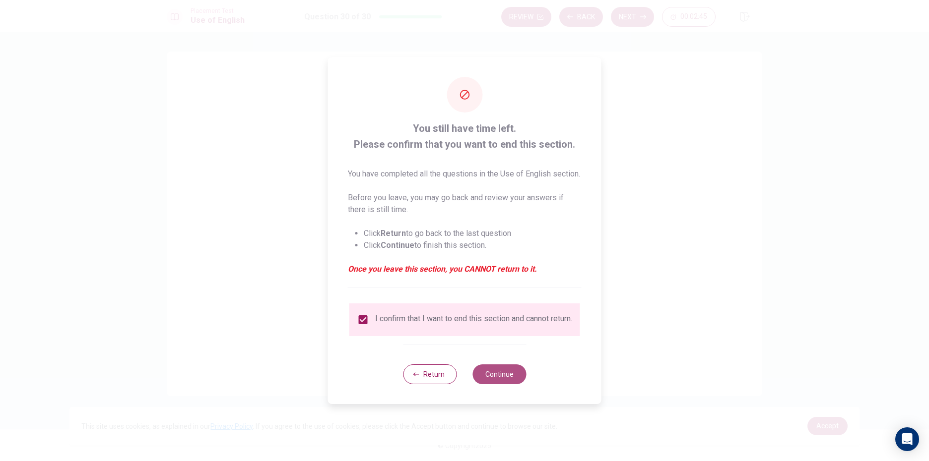
click at [514, 381] on button "Continue" at bounding box center [499, 375] width 54 height 20
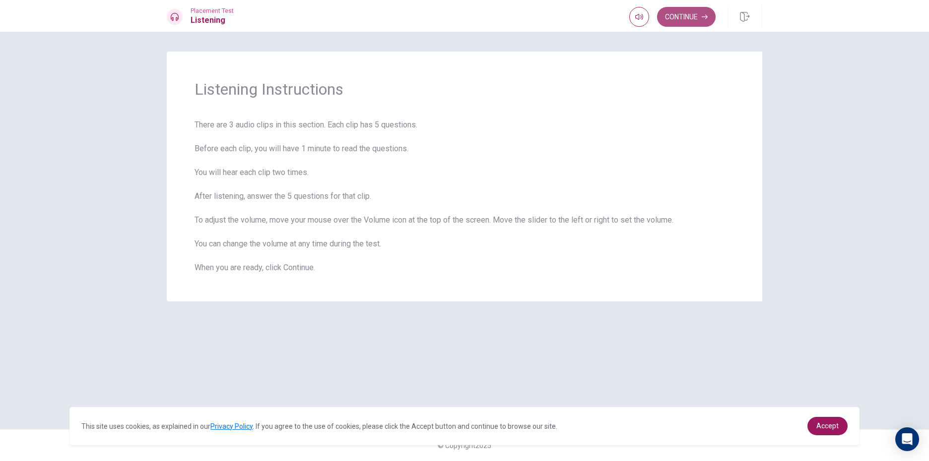
click at [695, 20] on button "Continue" at bounding box center [686, 17] width 59 height 20
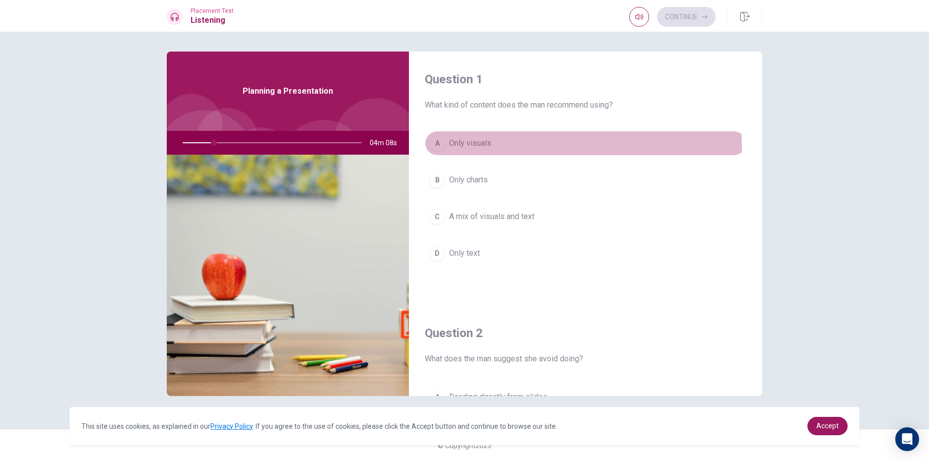
drag, startPoint x: 463, startPoint y: 149, endPoint x: 481, endPoint y: 176, distance: 32.5
click at [465, 155] on button "A Only visuals" at bounding box center [586, 143] width 322 height 25
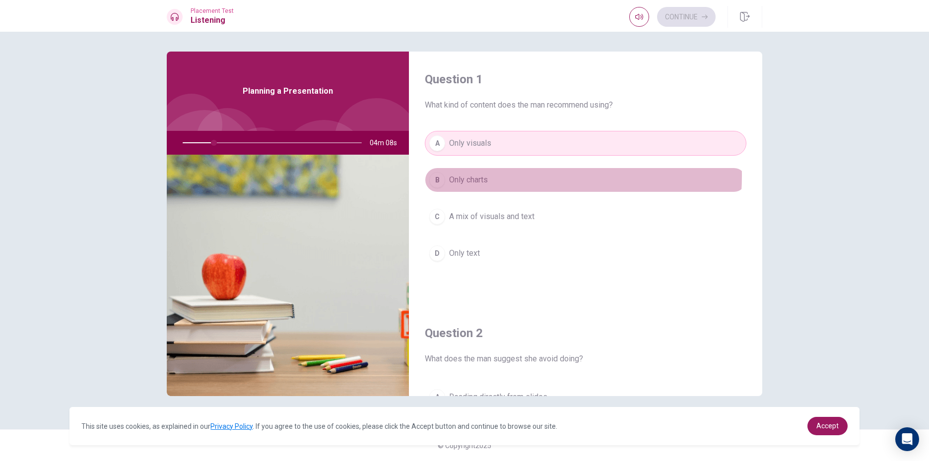
click at [483, 176] on span "Only charts" at bounding box center [468, 180] width 39 height 12
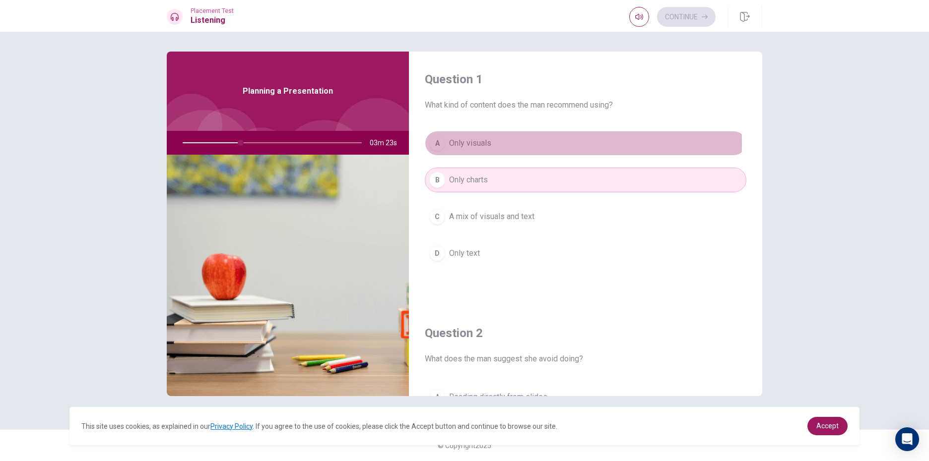
click at [499, 143] on button "A Only visuals" at bounding box center [586, 143] width 322 height 25
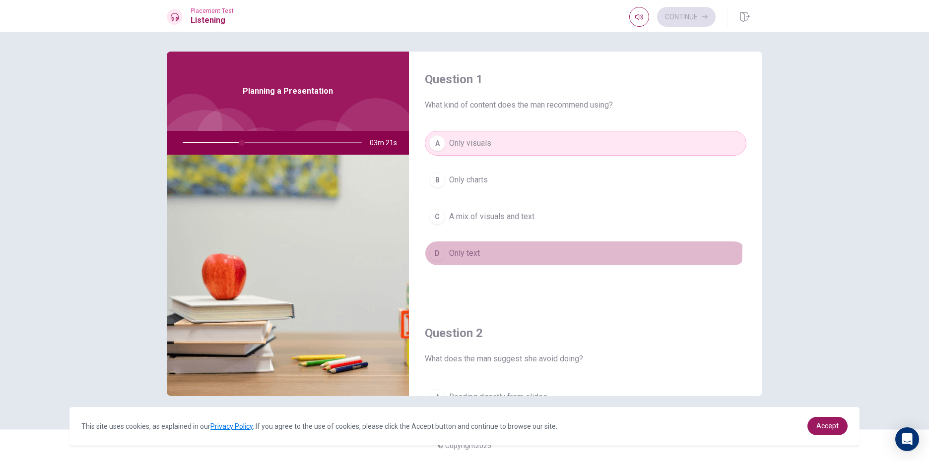
click at [496, 245] on button "D Only text" at bounding box center [586, 253] width 322 height 25
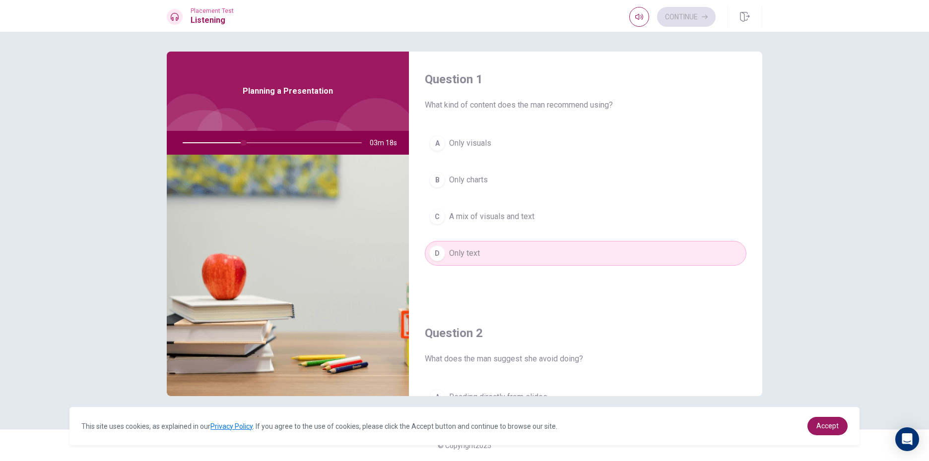
scroll to position [50, 0]
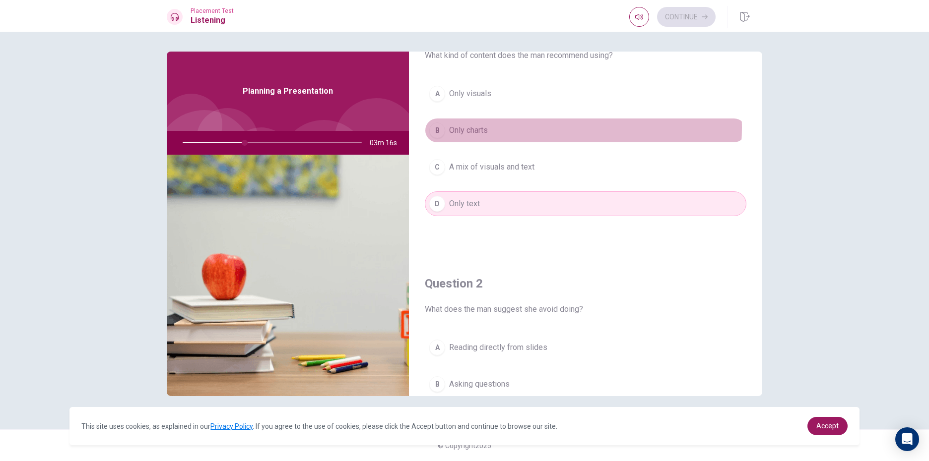
click at [528, 128] on button "B Only charts" at bounding box center [586, 130] width 322 height 25
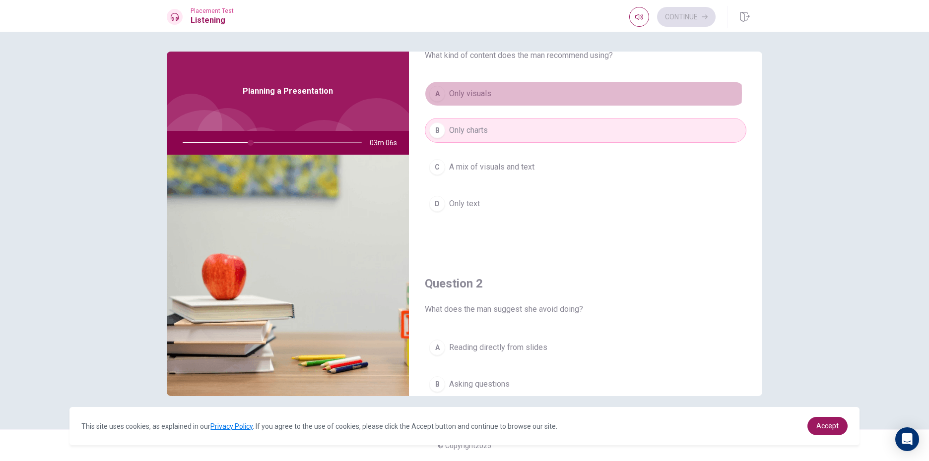
click at [535, 93] on button "A Only visuals" at bounding box center [586, 93] width 322 height 25
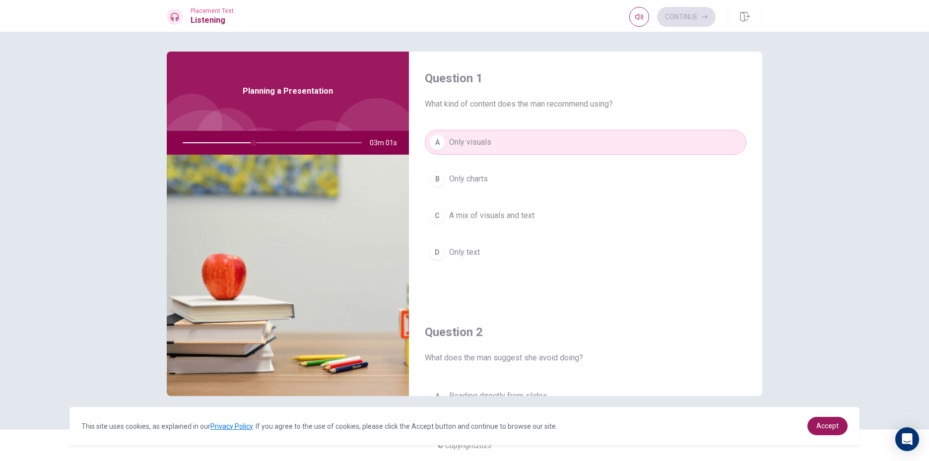
scroll to position [0, 0]
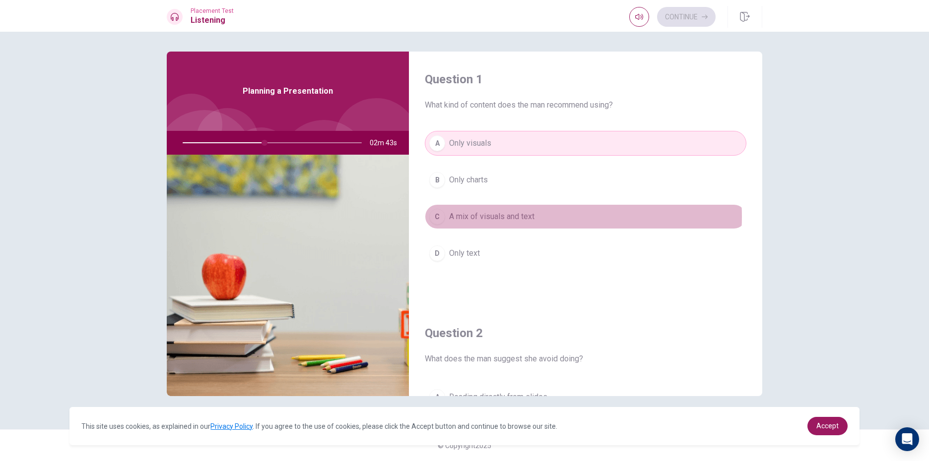
click at [516, 217] on span "A mix of visuals and text" at bounding box center [491, 217] width 85 height 12
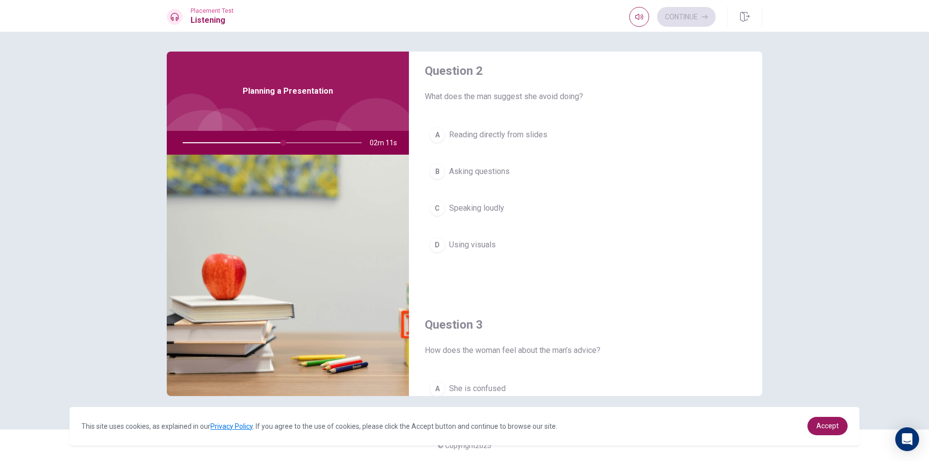
scroll to position [248, 0]
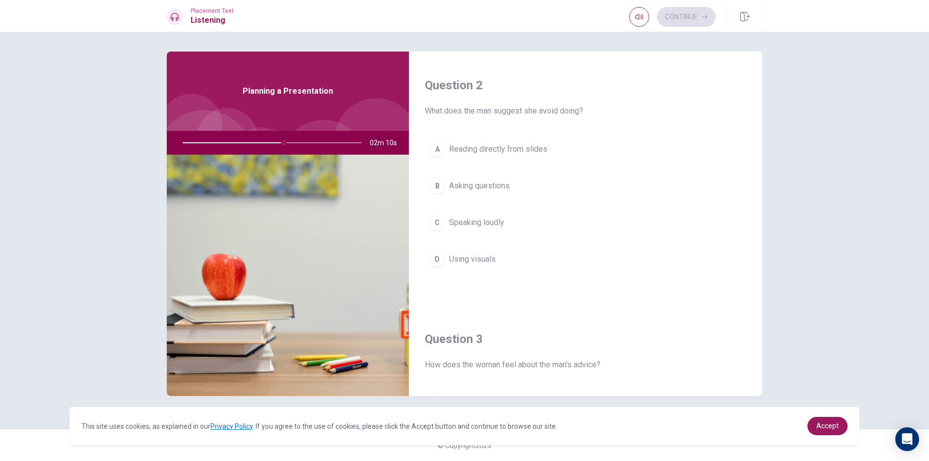
click at [455, 268] on button "D Using visuals" at bounding box center [586, 259] width 322 height 25
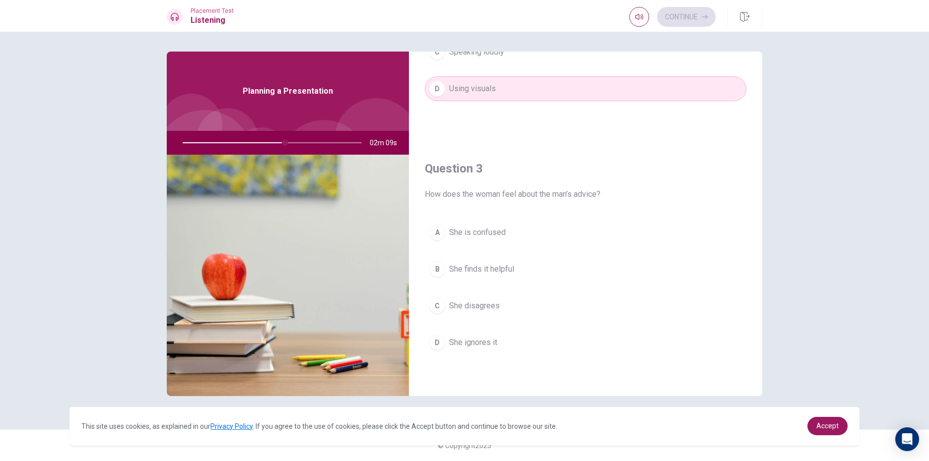
scroll to position [447, 0]
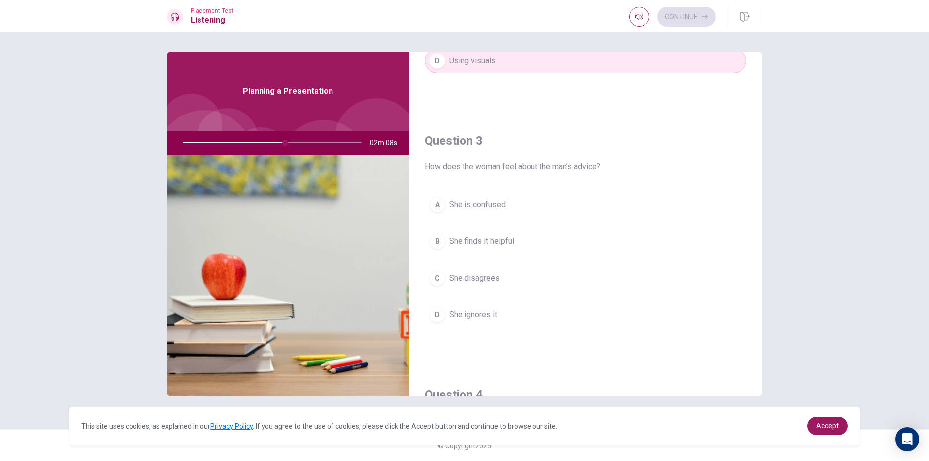
click at [488, 241] on span "She finds it helpful" at bounding box center [481, 242] width 65 height 12
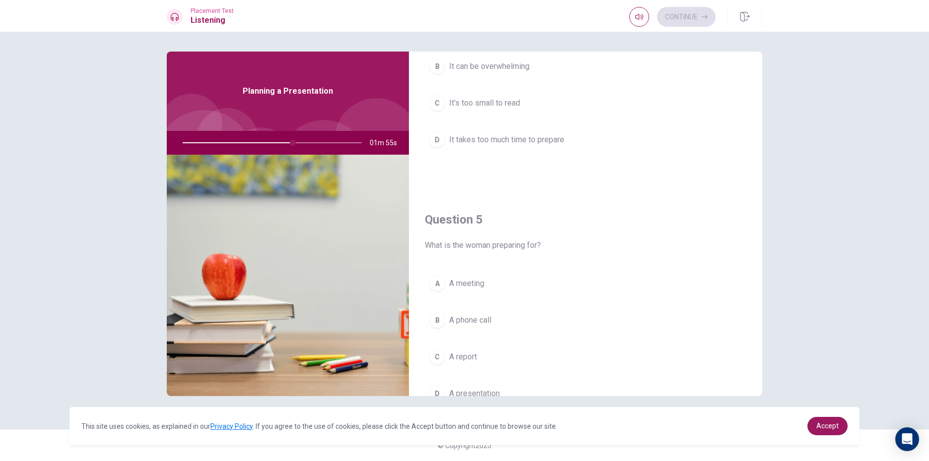
scroll to position [925, 0]
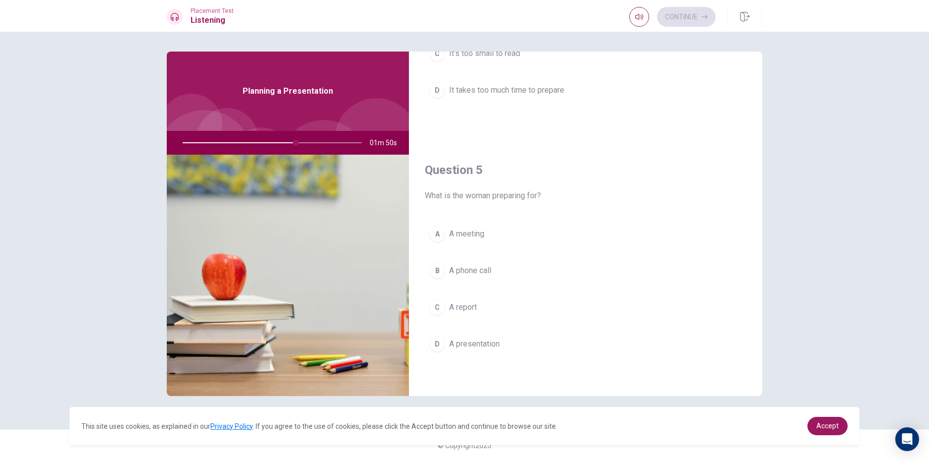
click at [500, 224] on button "A A meeting" at bounding box center [586, 234] width 322 height 25
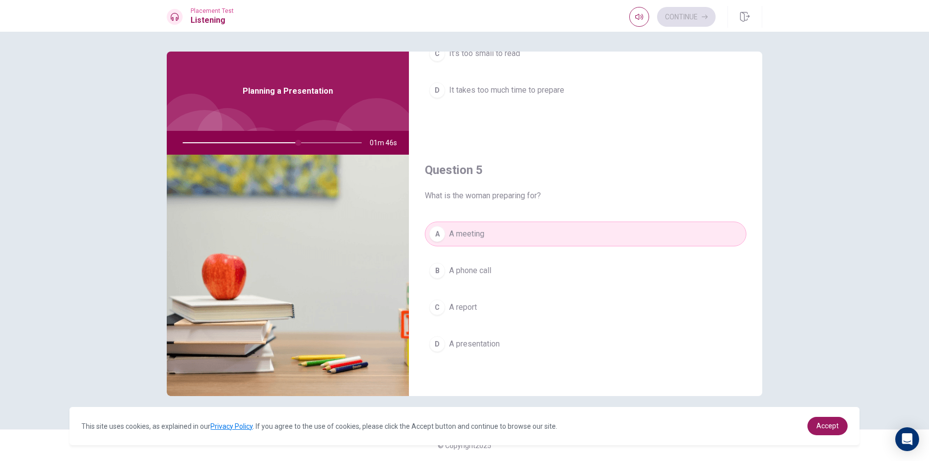
click at [491, 308] on button "C A report" at bounding box center [586, 307] width 322 height 25
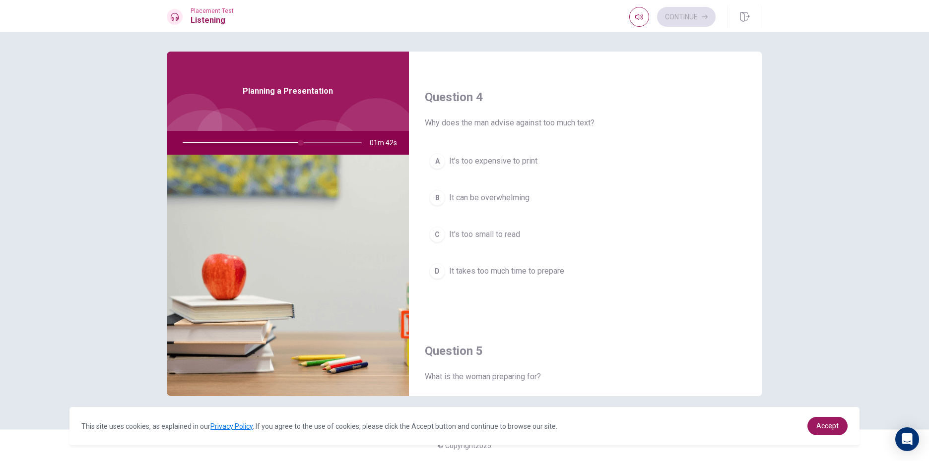
scroll to position [727, 0]
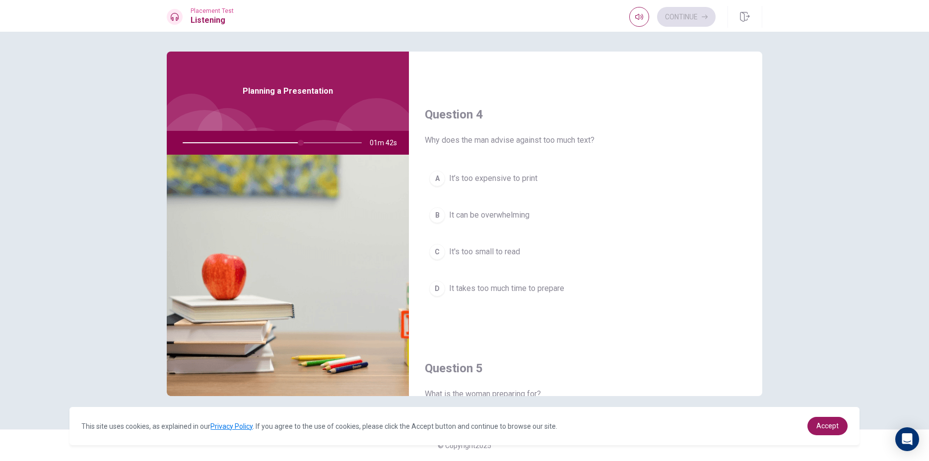
drag, startPoint x: 572, startPoint y: 200, endPoint x: 530, endPoint y: 198, distance: 41.7
click at [541, 195] on div "A It’s too expensive to print B It can be overwhelming C It's too small to read…" at bounding box center [586, 243] width 322 height 155
click at [530, 223] on button "B It can be overwhelming" at bounding box center [586, 215] width 322 height 25
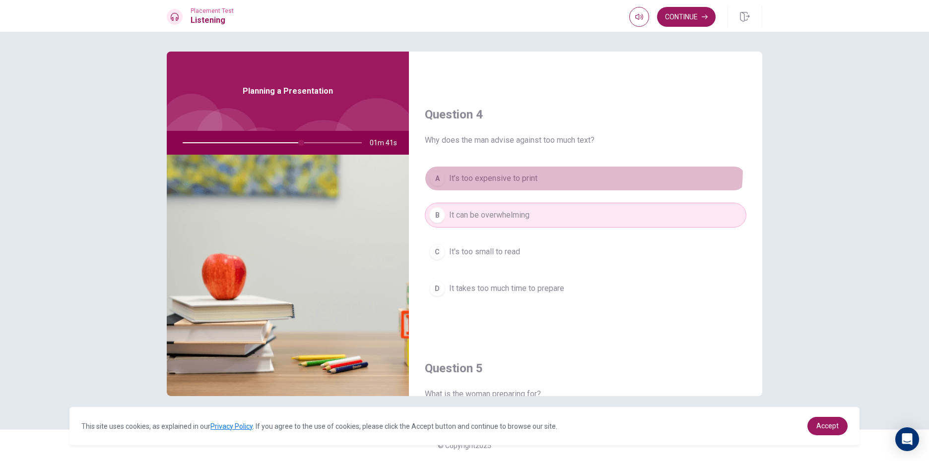
drag, startPoint x: 544, startPoint y: 168, endPoint x: 541, endPoint y: 177, distance: 9.6
click at [541, 177] on button "A It’s too expensive to print" at bounding box center [586, 178] width 322 height 25
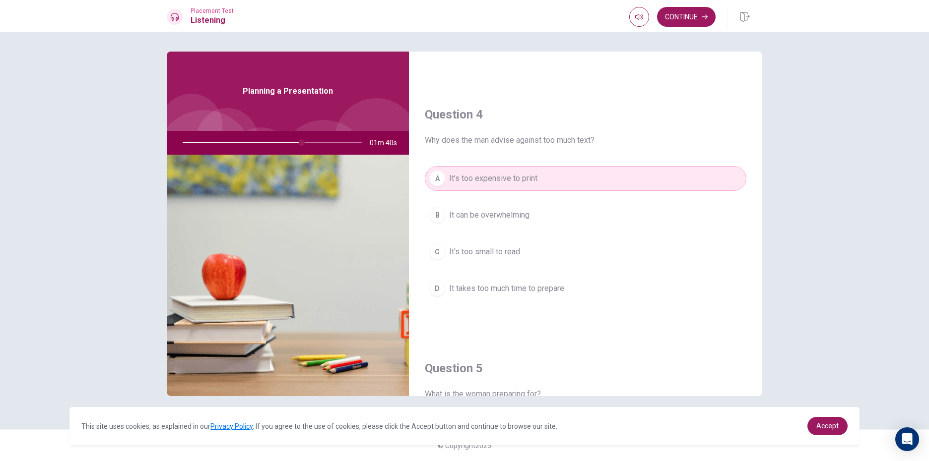
click at [531, 265] on div "A It’s too expensive to print B It can be overwhelming C It's too small to read…" at bounding box center [586, 243] width 322 height 155
drag, startPoint x: 547, startPoint y: 306, endPoint x: 540, endPoint y: 296, distance: 12.5
click at [546, 304] on div "A It’s too expensive to print B It can be overwhelming C It's too small to read…" at bounding box center [586, 243] width 322 height 155
click at [541, 291] on span "It takes too much time to prepare" at bounding box center [506, 289] width 115 height 12
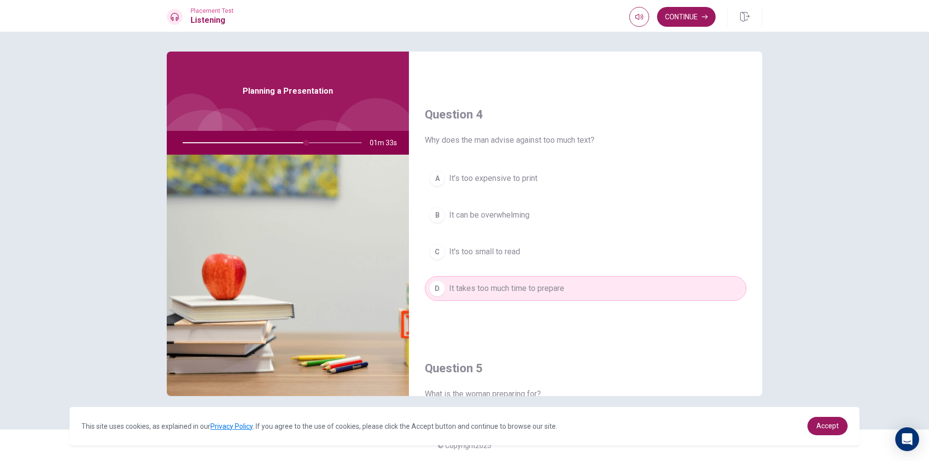
drag, startPoint x: 307, startPoint y: 143, endPoint x: 287, endPoint y: 147, distance: 20.7
click at [287, 147] on div at bounding box center [270, 143] width 199 height 24
click at [277, 142] on div at bounding box center [270, 143] width 199 height 24
drag, startPoint x: 277, startPoint y: 142, endPoint x: 314, endPoint y: 148, distance: 36.7
click at [314, 148] on div at bounding box center [270, 143] width 199 height 24
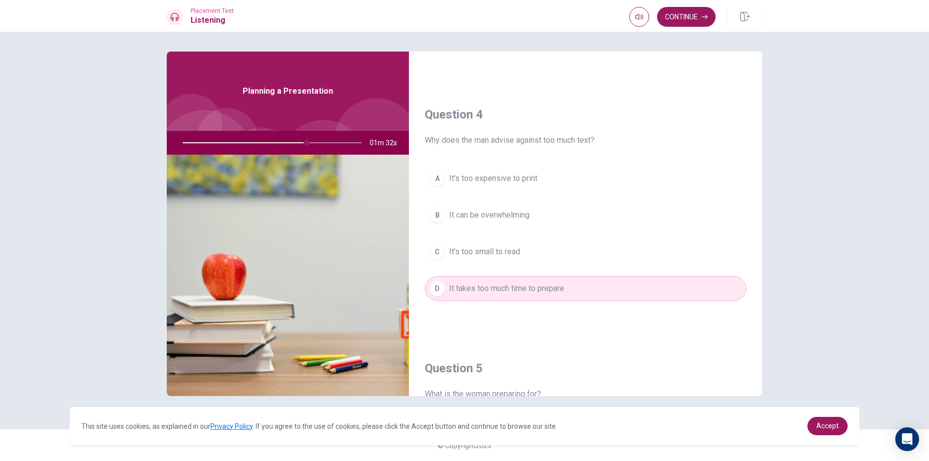
click at [338, 142] on div at bounding box center [270, 143] width 199 height 24
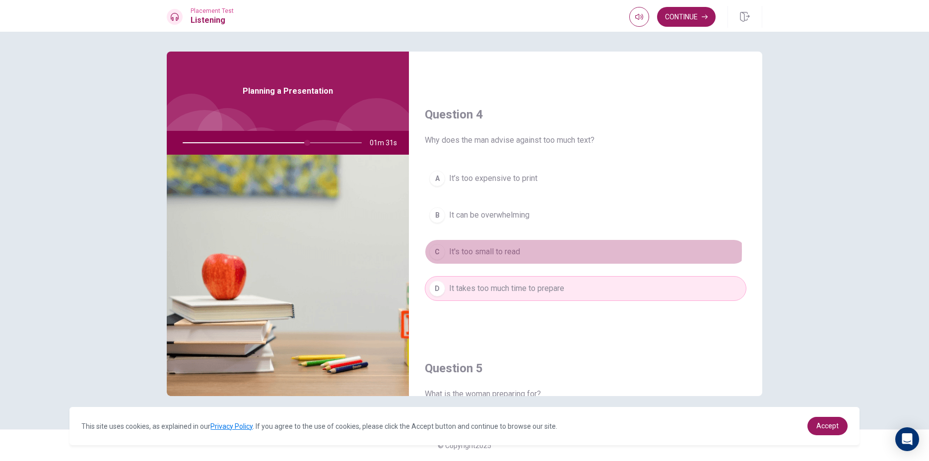
drag, startPoint x: 494, startPoint y: 251, endPoint x: 505, endPoint y: 219, distance: 33.0
click at [495, 248] on span "It's too small to read" at bounding box center [484, 252] width 71 height 12
click at [505, 219] on span "It can be overwhelming" at bounding box center [489, 215] width 80 height 12
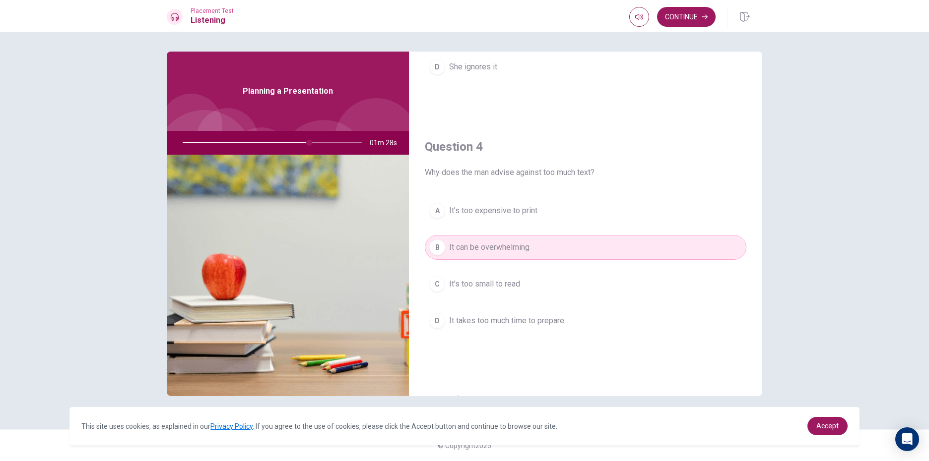
scroll to position [677, 0]
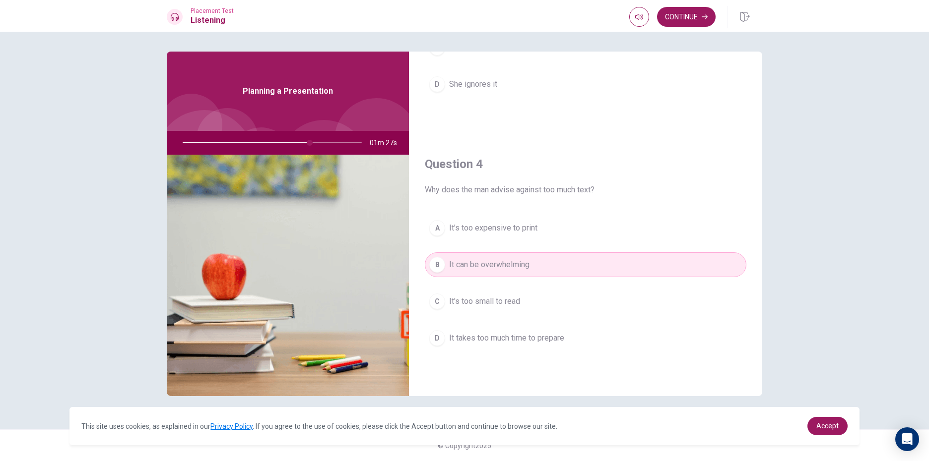
click at [520, 227] on span "It’s too expensive to print" at bounding box center [493, 228] width 88 height 12
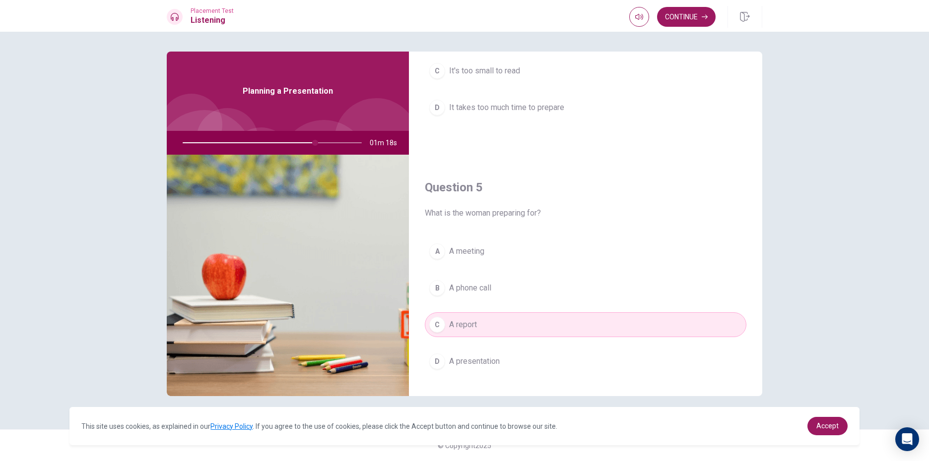
scroll to position [925, 0]
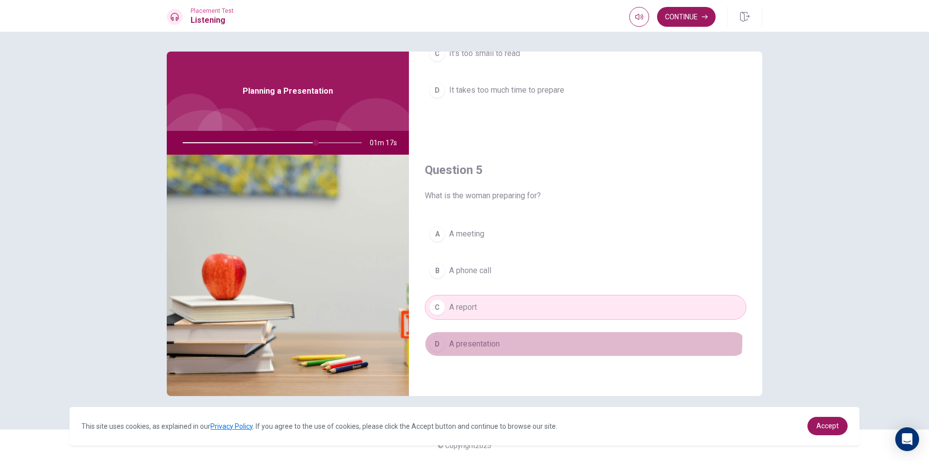
click at [505, 337] on button "D A presentation" at bounding box center [586, 344] width 322 height 25
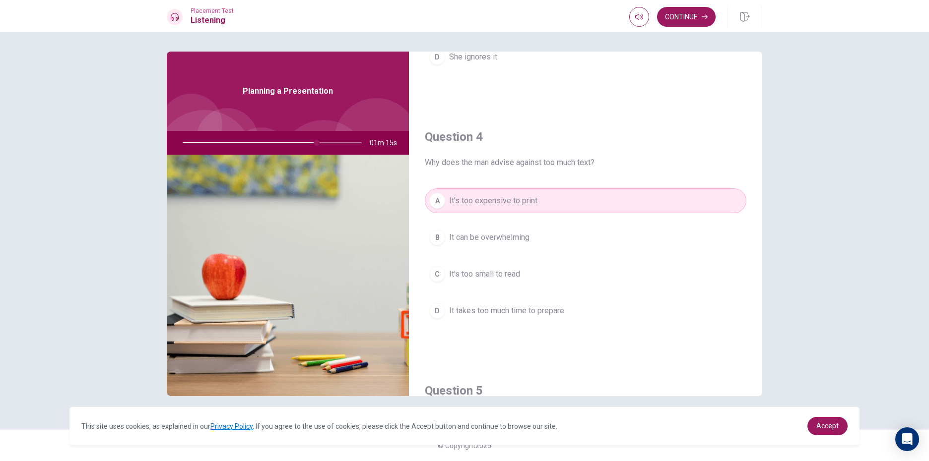
scroll to position [677, 0]
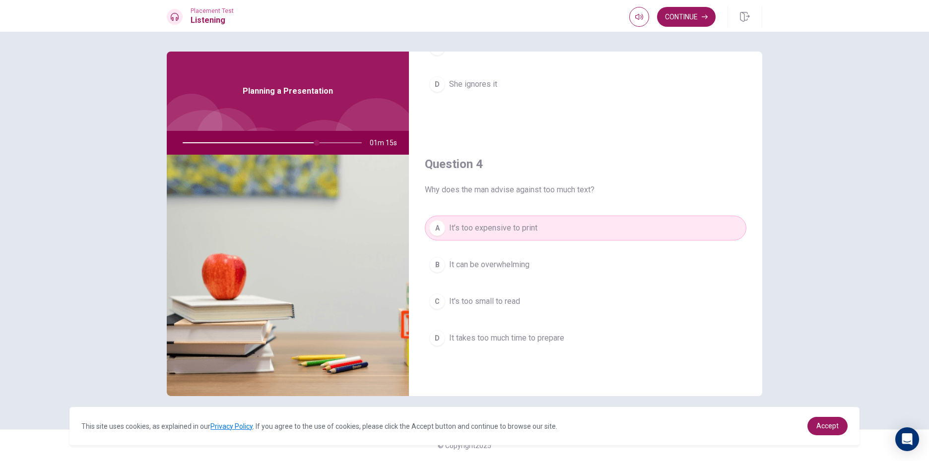
click at [528, 306] on button "C It's too small to read" at bounding box center [586, 301] width 322 height 25
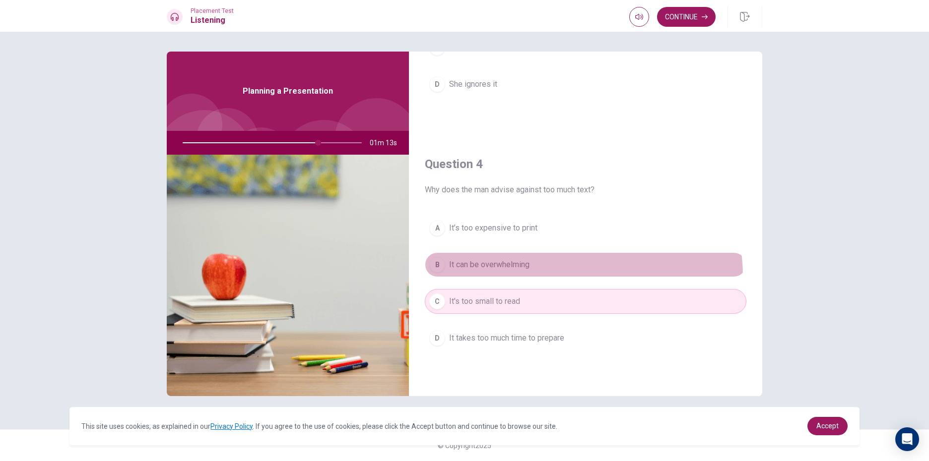
click at [572, 276] on button "B It can be overwhelming" at bounding box center [586, 265] width 322 height 25
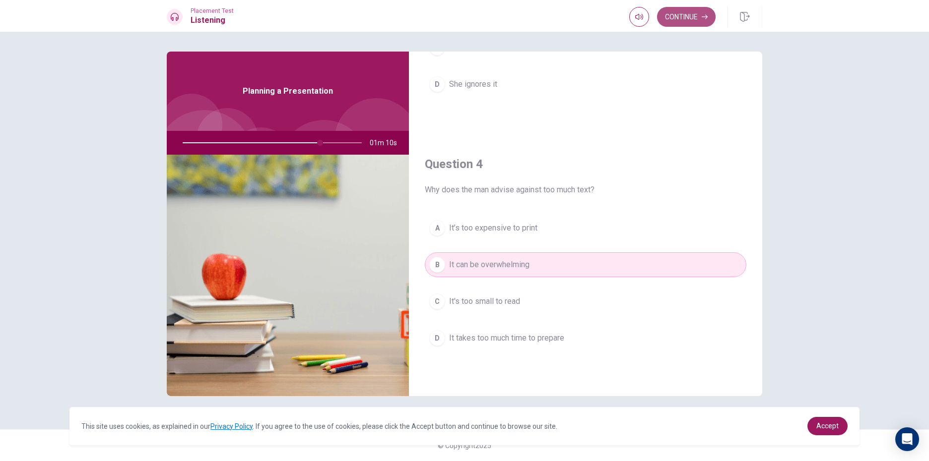
click at [700, 19] on button "Continue" at bounding box center [686, 17] width 59 height 20
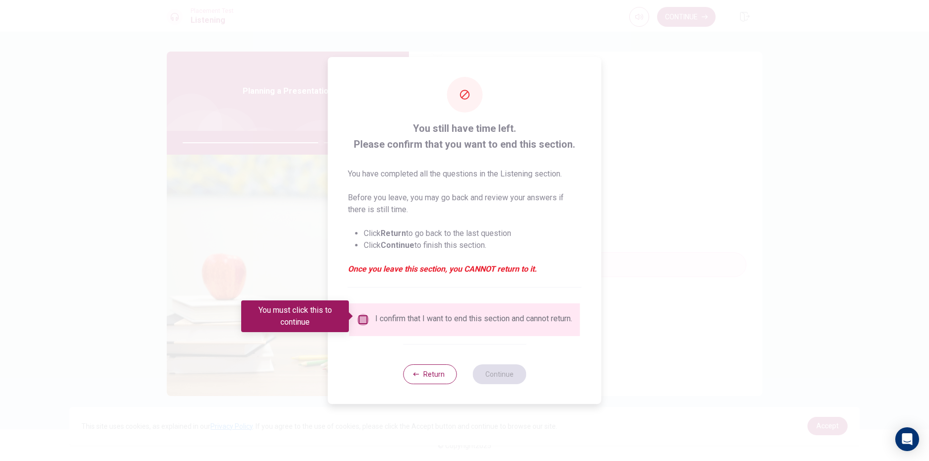
drag, startPoint x: 360, startPoint y: 313, endPoint x: 454, endPoint y: 365, distance: 107.5
click at [368, 330] on div "I confirm that I want to end this section and cannot return." at bounding box center [464, 320] width 231 height 33
click at [364, 314] on input "You must click this to continue" at bounding box center [363, 320] width 12 height 12
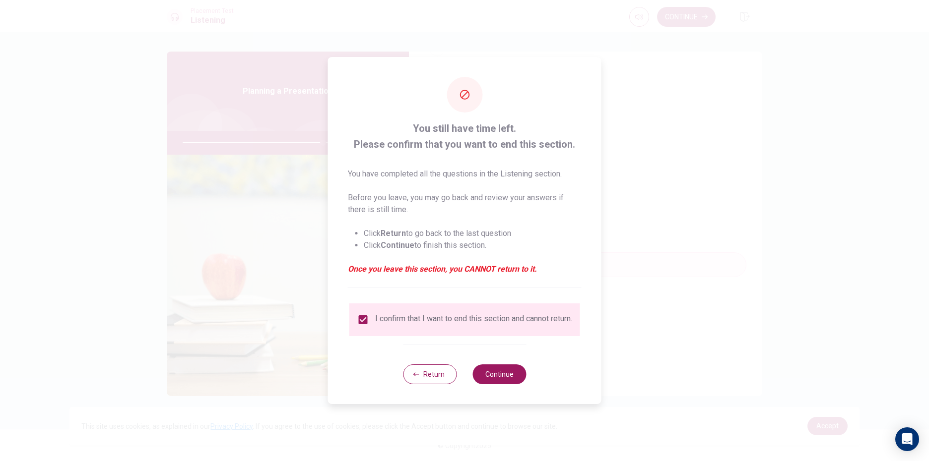
drag, startPoint x: 500, startPoint y: 377, endPoint x: 492, endPoint y: 367, distance: 12.4
click at [491, 375] on button "Continue" at bounding box center [499, 375] width 54 height 20
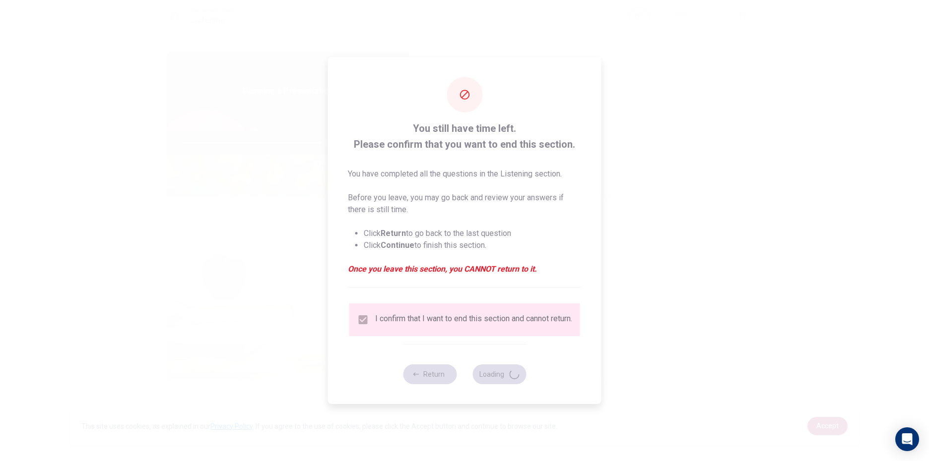
type input "79"
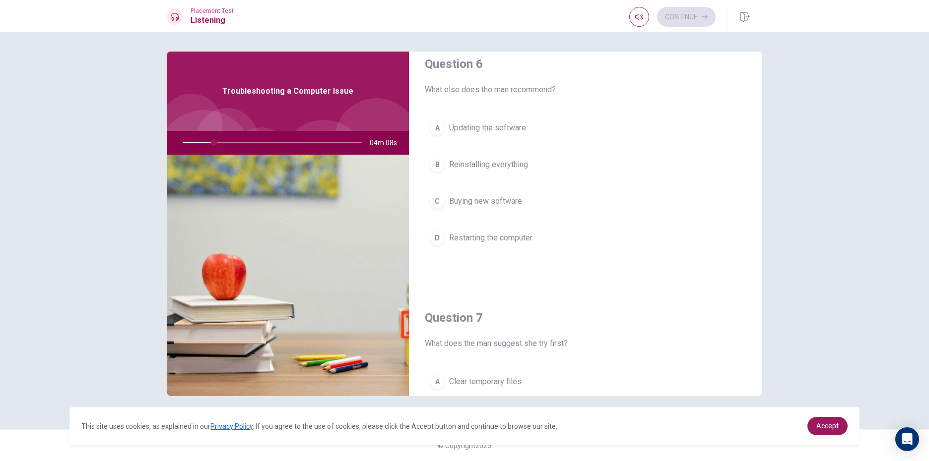
scroll to position [0, 0]
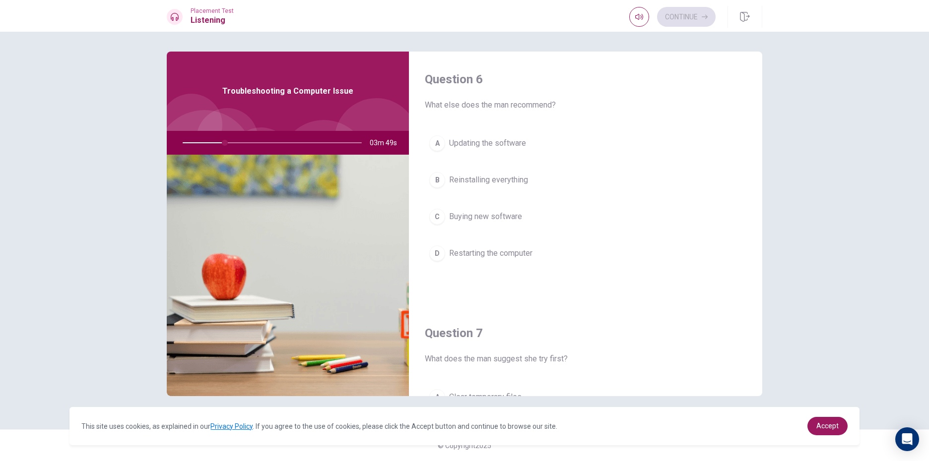
click at [800, 292] on div "Question 6 What else does the man recommend? A Updating the software B Reinstal…" at bounding box center [464, 247] width 929 height 430
click at [496, 147] on span "Updating the software" at bounding box center [487, 143] width 77 height 12
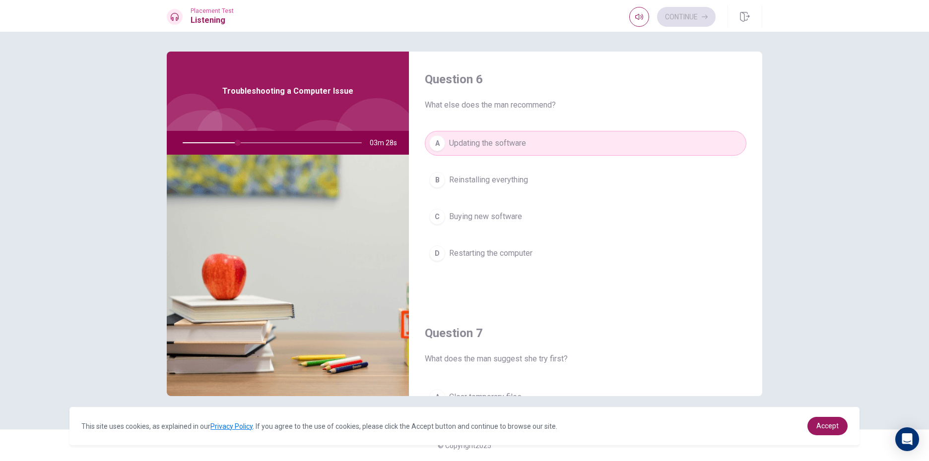
scroll to position [50, 0]
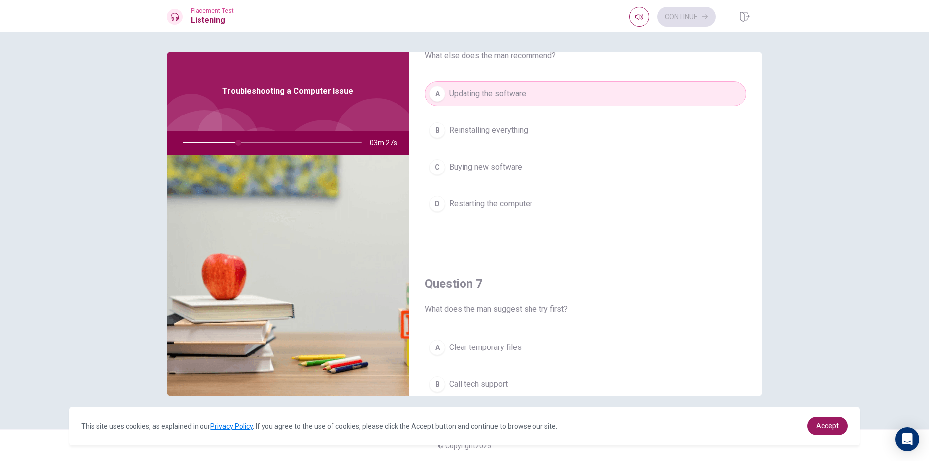
click at [504, 176] on button "C Buying new software" at bounding box center [586, 167] width 322 height 25
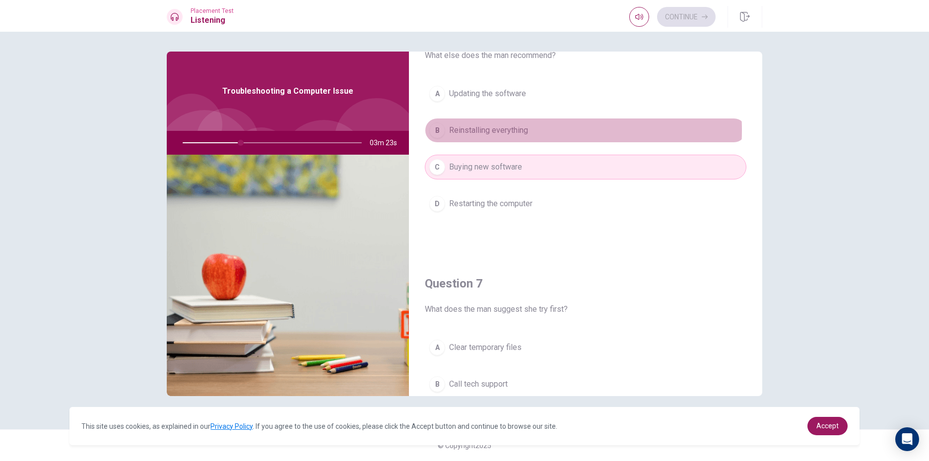
click at [526, 131] on span "Reinstalling everything" at bounding box center [488, 131] width 79 height 12
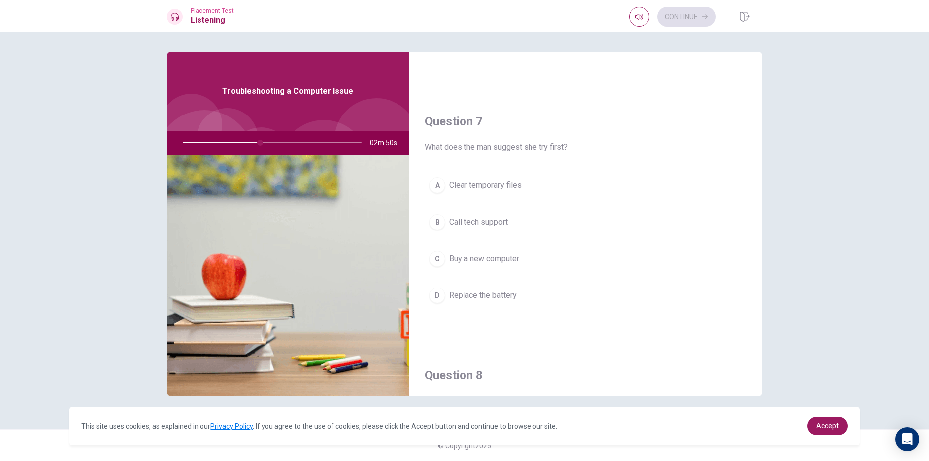
scroll to position [198, 0]
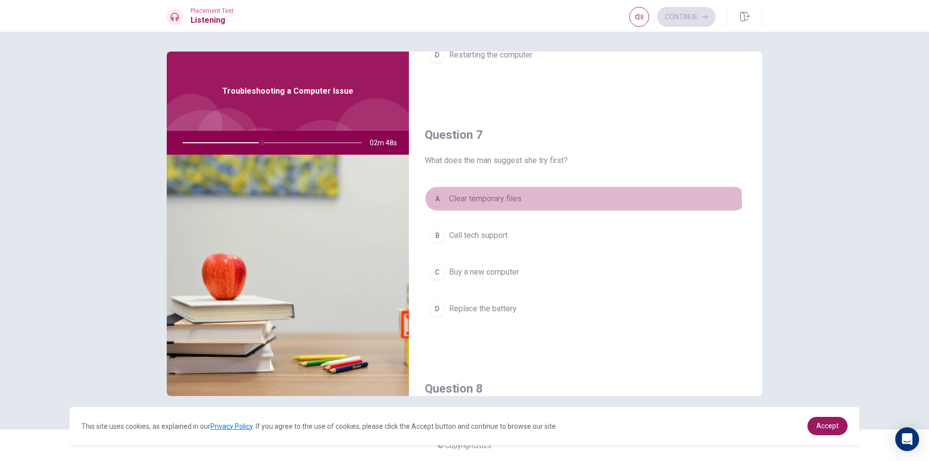
click at [548, 203] on button "A Clear temporary files" at bounding box center [586, 199] width 322 height 25
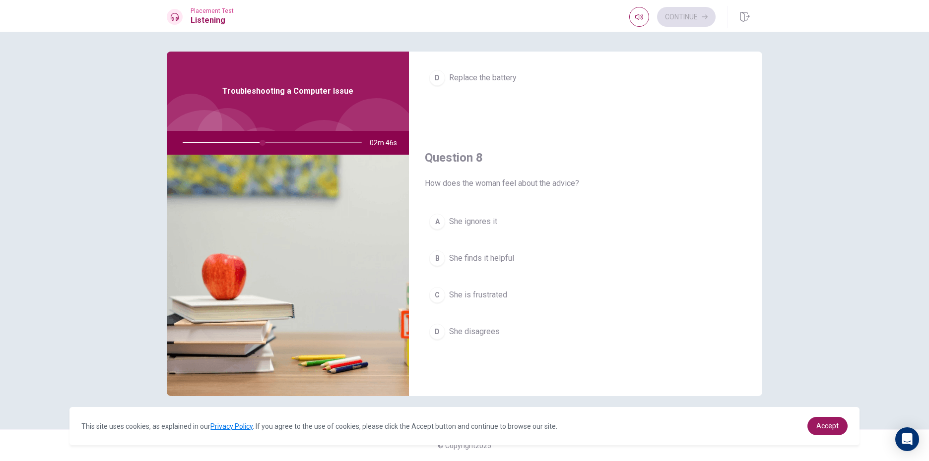
scroll to position [496, 0]
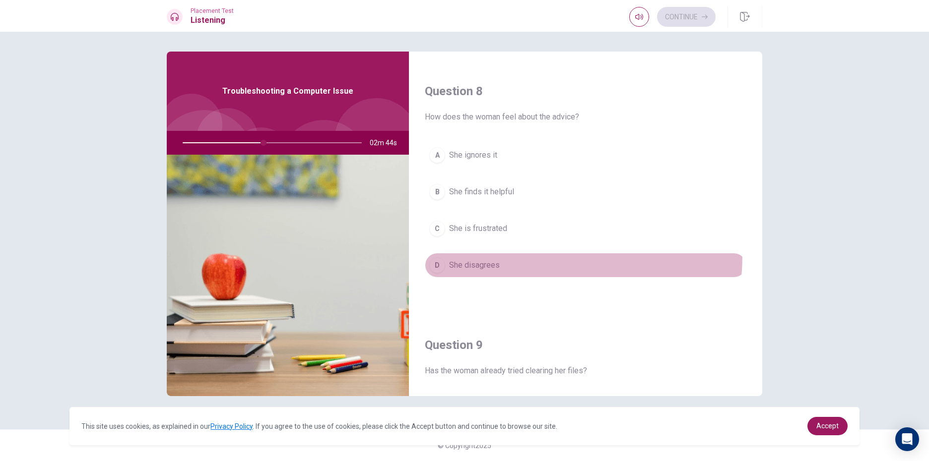
click at [523, 256] on button "D She disagrees" at bounding box center [586, 265] width 322 height 25
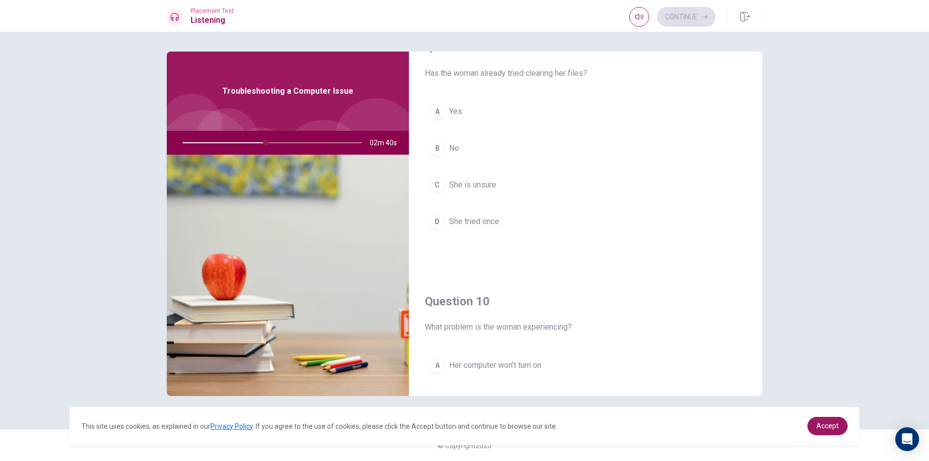
scroll to position [744, 0]
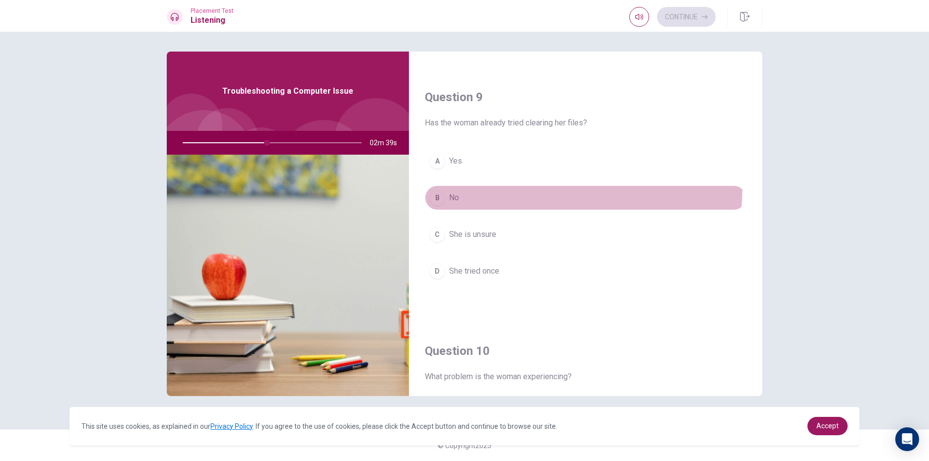
click at [535, 189] on button "B No" at bounding box center [586, 198] width 322 height 25
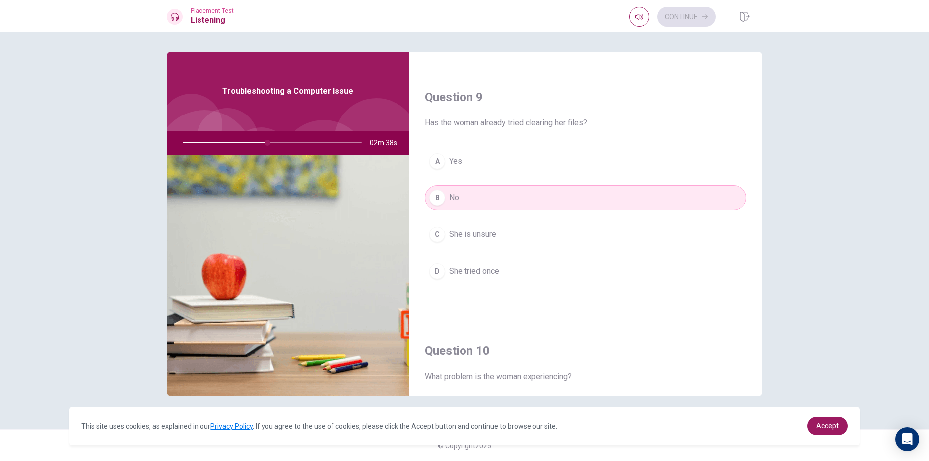
click at [565, 161] on button "A Yes" at bounding box center [586, 161] width 322 height 25
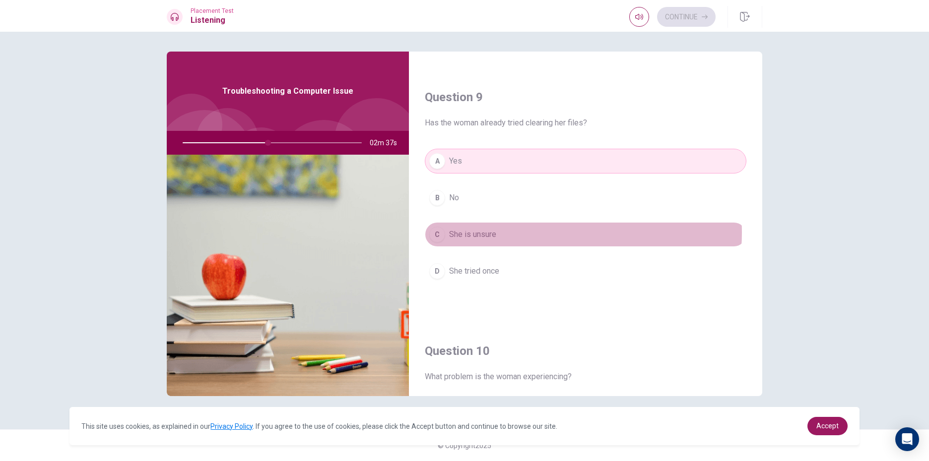
drag, startPoint x: 536, startPoint y: 233, endPoint x: 541, endPoint y: 200, distance: 33.2
click at [536, 232] on button "C She is unsure" at bounding box center [586, 234] width 322 height 25
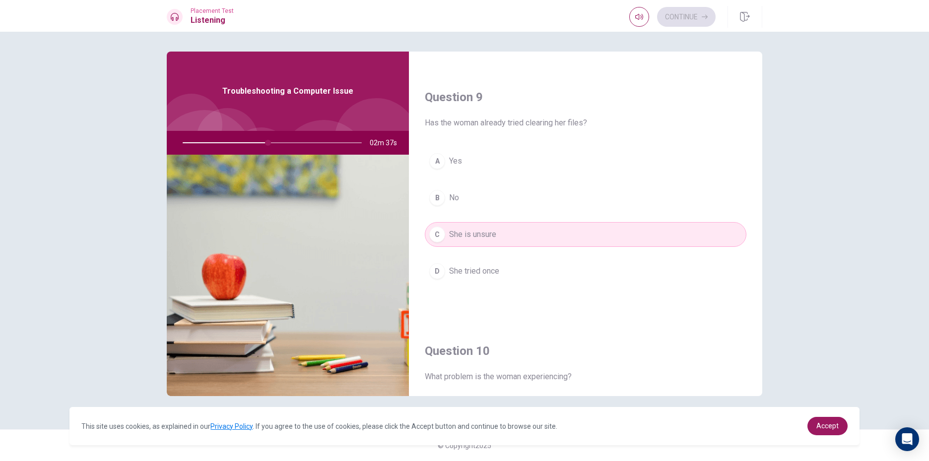
click at [543, 194] on button "B No" at bounding box center [586, 198] width 322 height 25
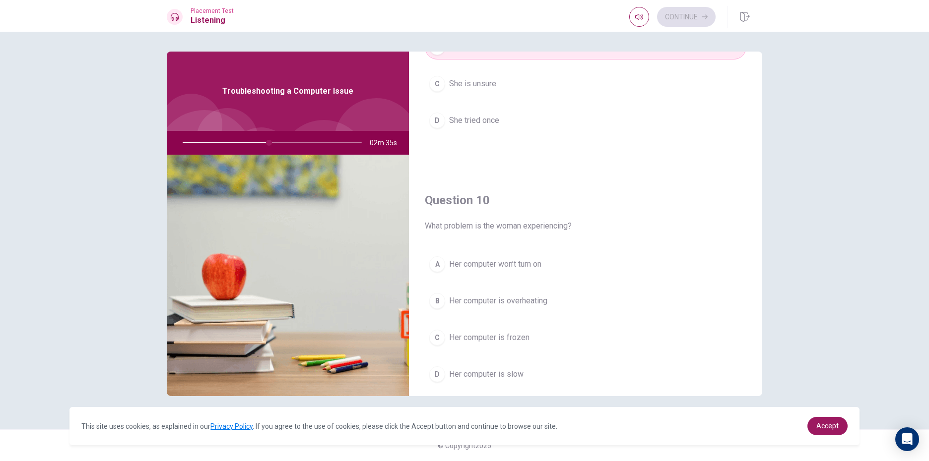
scroll to position [925, 0]
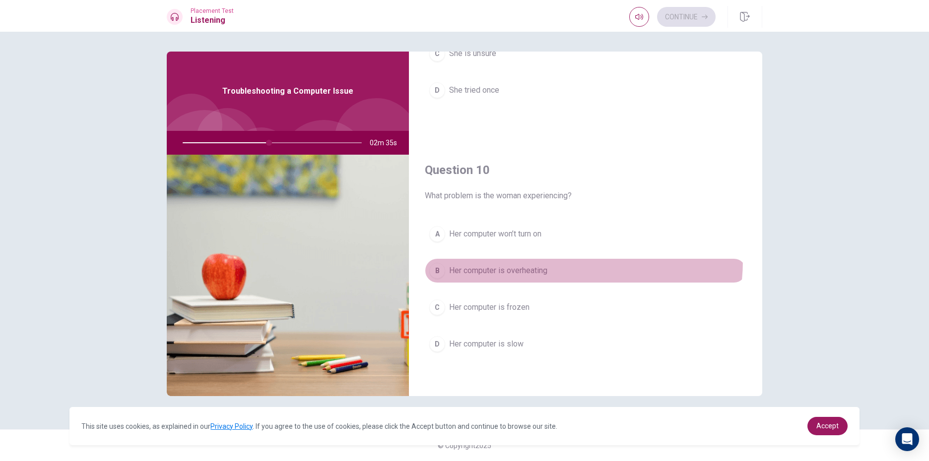
click at [533, 260] on button "B Her computer is overheating" at bounding box center [586, 271] width 322 height 25
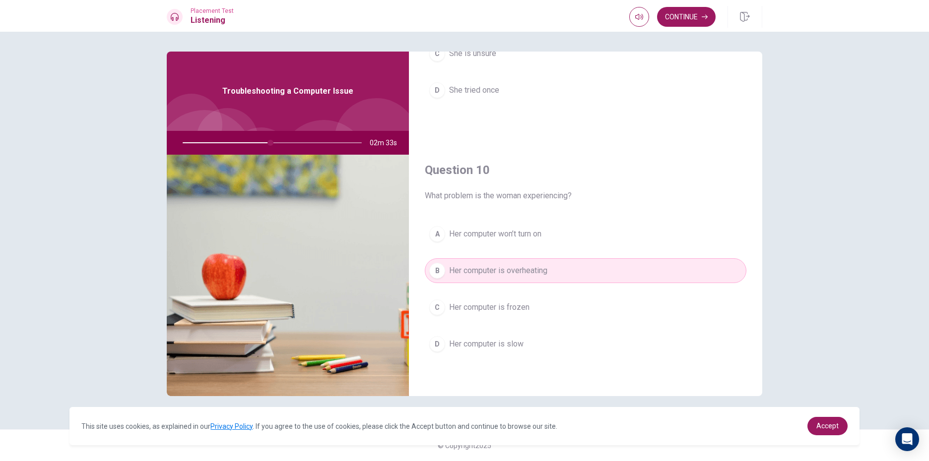
click at [540, 238] on span "Her computer won’t turn on" at bounding box center [495, 234] width 92 height 12
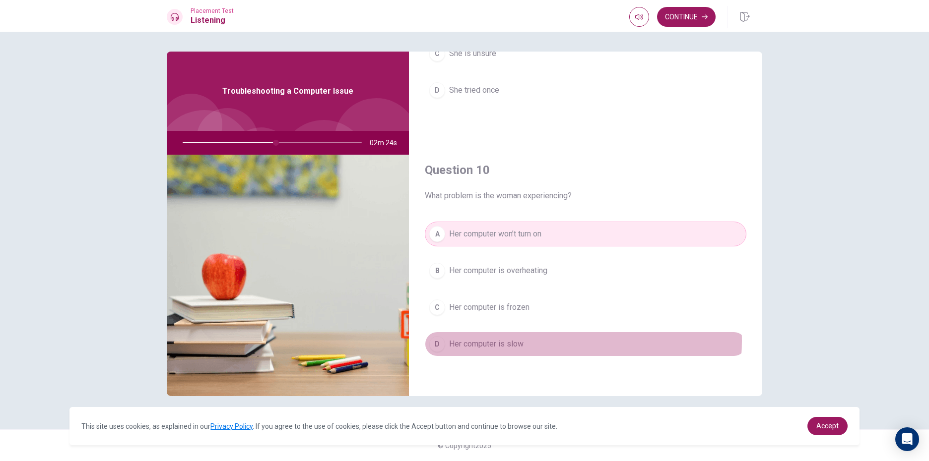
click at [544, 341] on button "D Her computer is slow" at bounding box center [586, 344] width 322 height 25
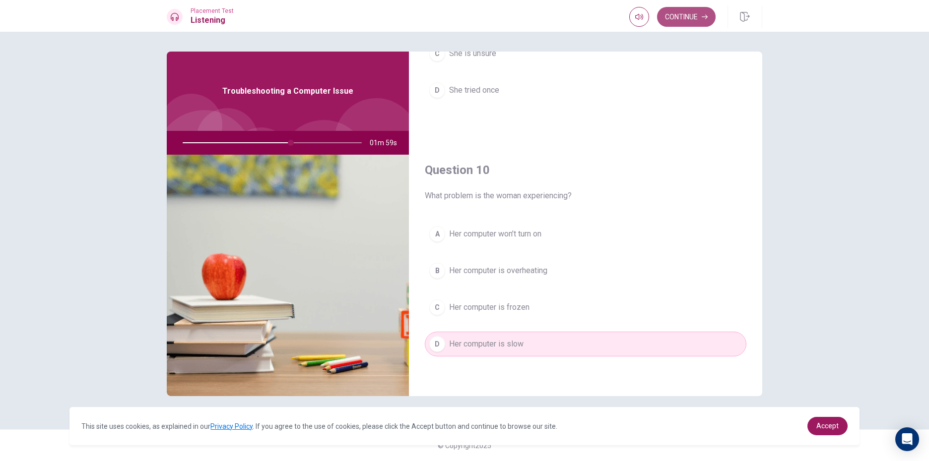
click at [688, 13] on button "Continue" at bounding box center [686, 17] width 59 height 20
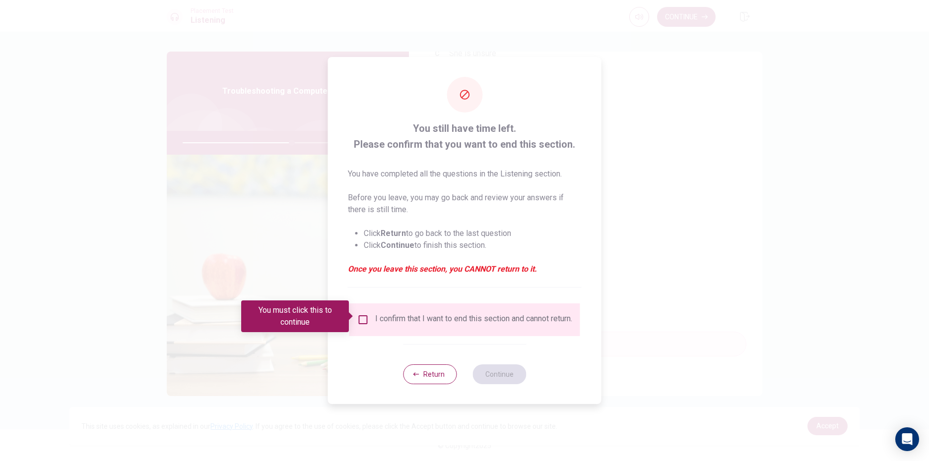
click at [365, 316] on input "You must click this to continue" at bounding box center [363, 320] width 12 height 12
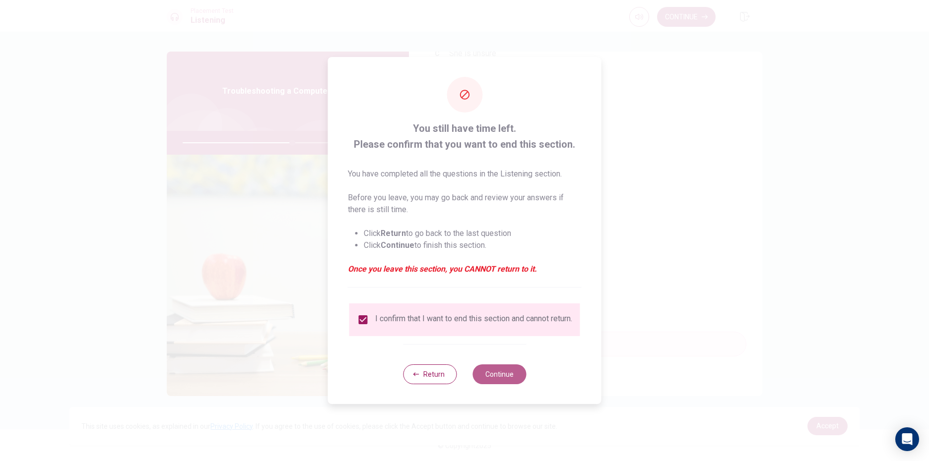
drag, startPoint x: 502, startPoint y: 382, endPoint x: 467, endPoint y: 297, distance: 91.0
click at [495, 353] on div "Return Continue" at bounding box center [464, 374] width 123 height 60
drag, startPoint x: 488, startPoint y: 372, endPoint x: 471, endPoint y: 350, distance: 27.6
click at [479, 367] on div "Return Continue" at bounding box center [464, 374] width 123 height 60
drag, startPoint x: 436, startPoint y: 408, endPoint x: 443, endPoint y: 399, distance: 11.0
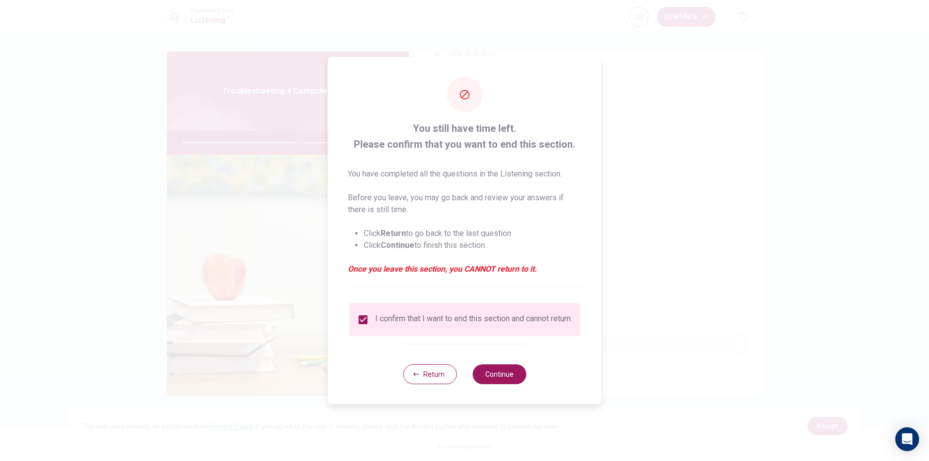
click at [440, 404] on div "You still have time left. Please confirm that you want to end this section. You…" at bounding box center [464, 230] width 929 height 461
click at [443, 379] on button "Return" at bounding box center [430, 375] width 54 height 20
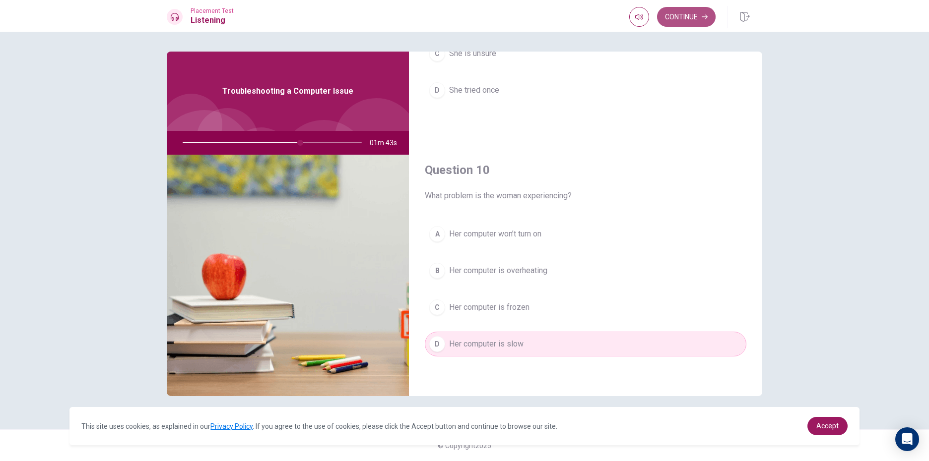
click at [702, 14] on icon "button" at bounding box center [705, 17] width 6 height 6
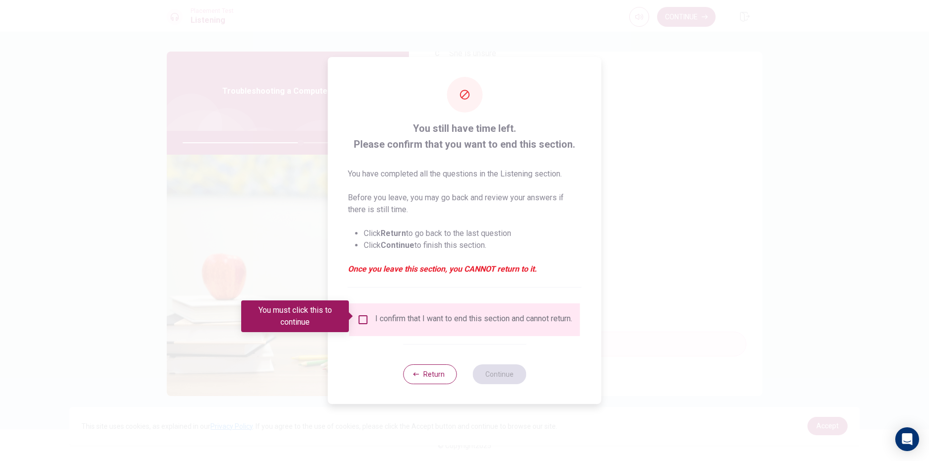
click at [364, 317] on input "You must click this to continue" at bounding box center [363, 320] width 12 height 12
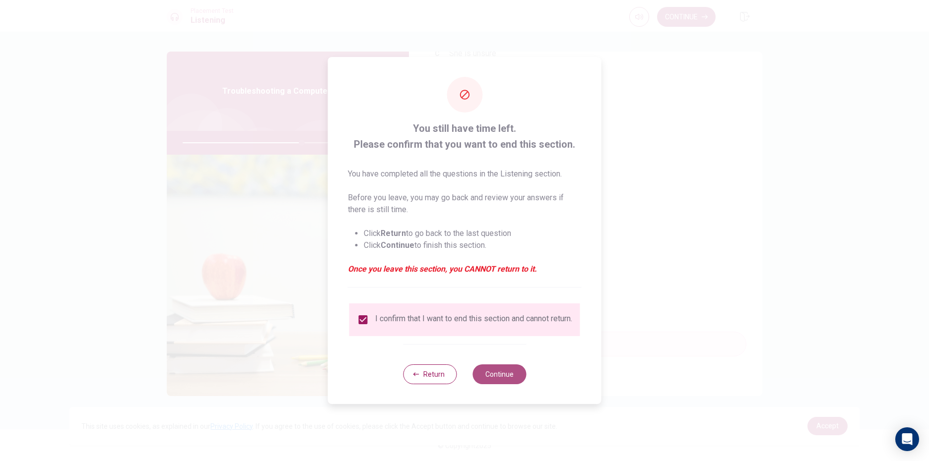
click at [499, 375] on button "Continue" at bounding box center [499, 375] width 54 height 20
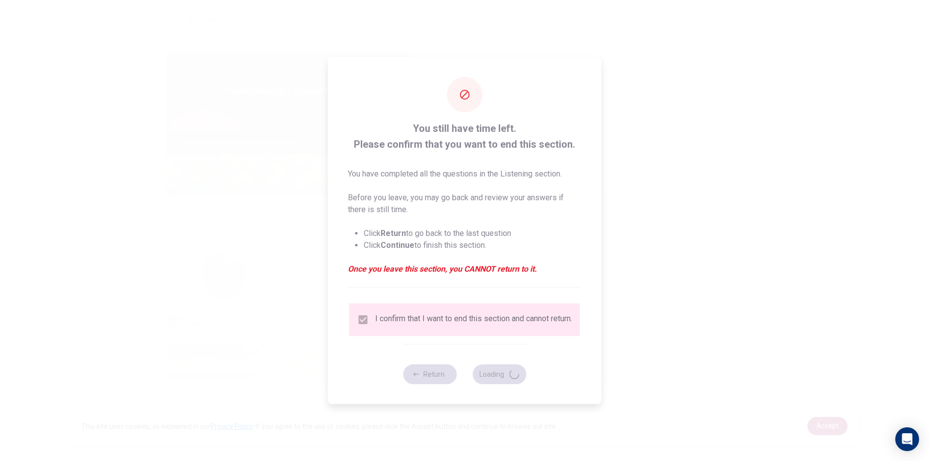
type input "68"
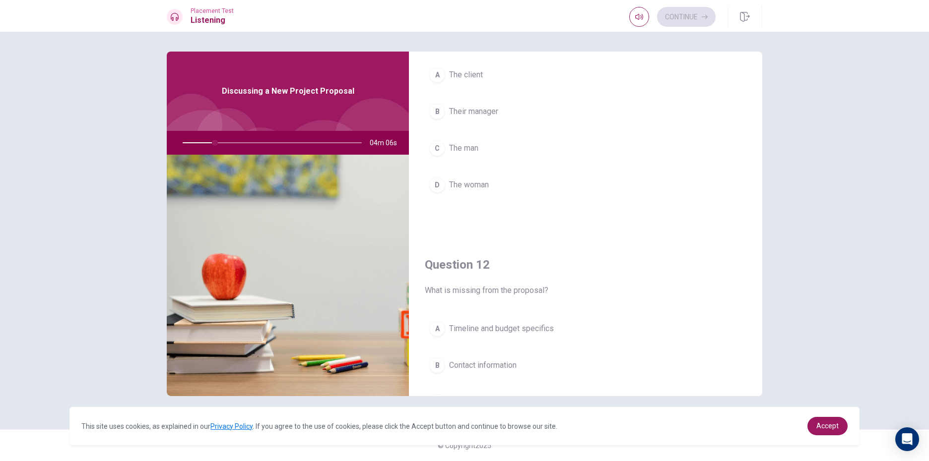
scroll to position [0, 0]
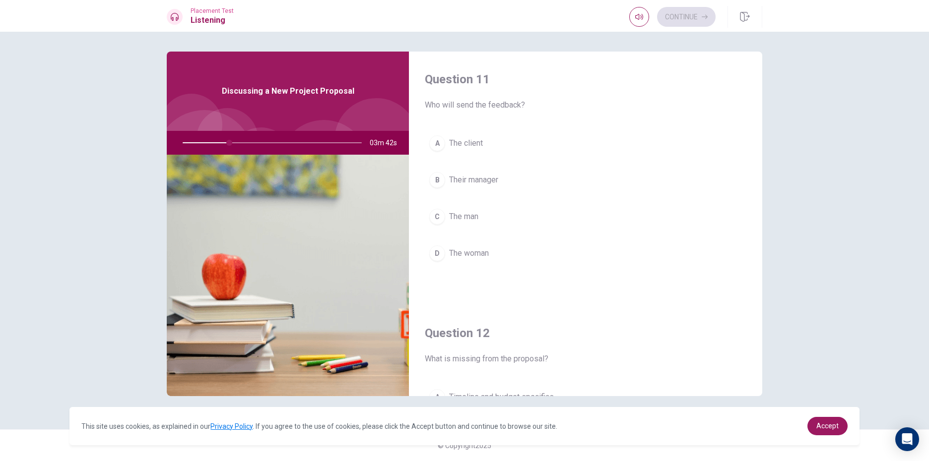
click at [473, 136] on button "A The client" at bounding box center [586, 143] width 322 height 25
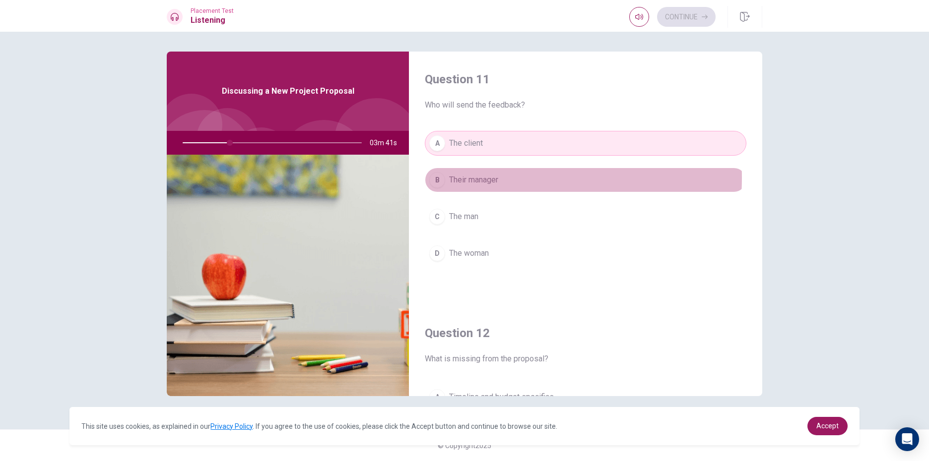
click at [480, 178] on span "Their manager" at bounding box center [473, 180] width 49 height 12
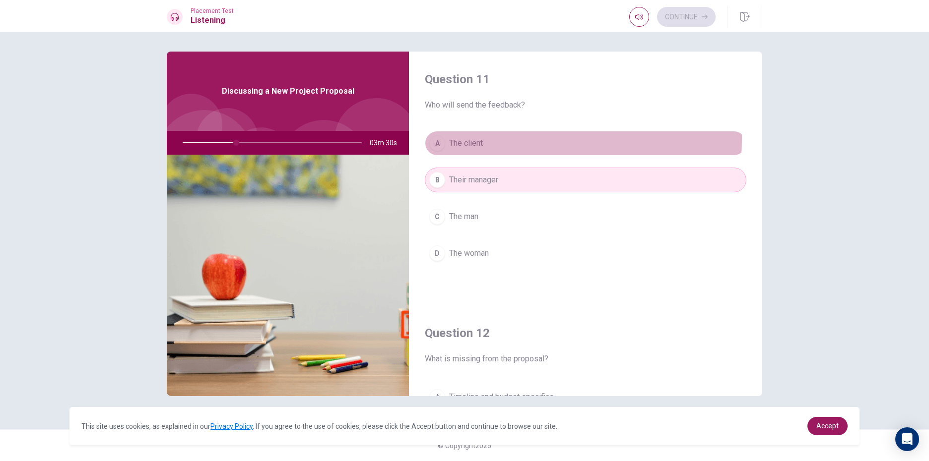
click at [489, 139] on button "A The client" at bounding box center [586, 143] width 322 height 25
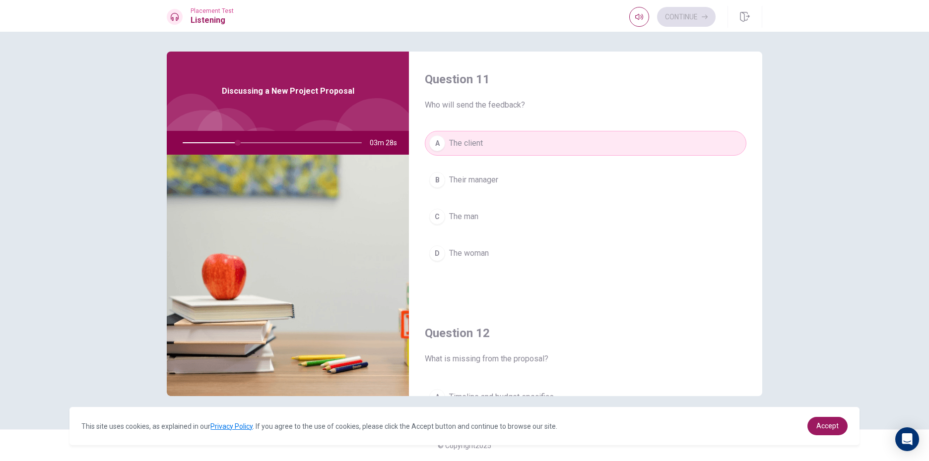
click at [545, 197] on div "A The [PERSON_NAME] Their manager C The man D The woman" at bounding box center [586, 208] width 322 height 155
click at [552, 185] on button "B Their manager" at bounding box center [586, 180] width 322 height 25
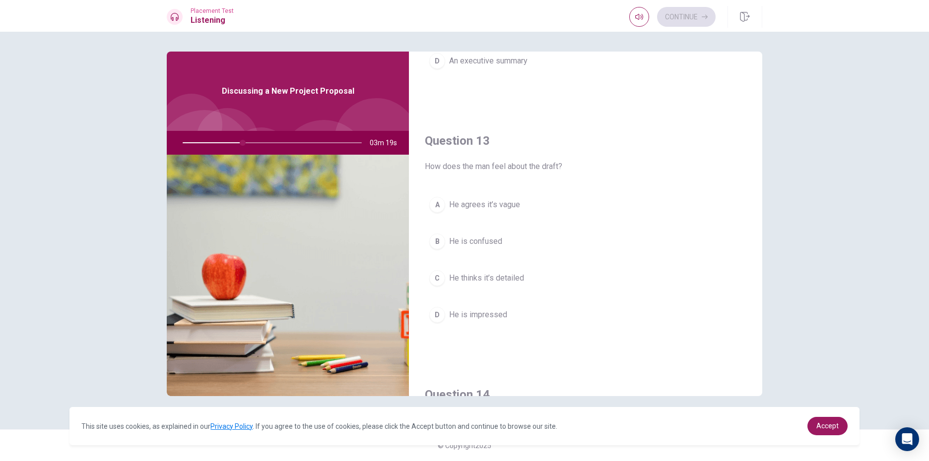
scroll to position [496, 0]
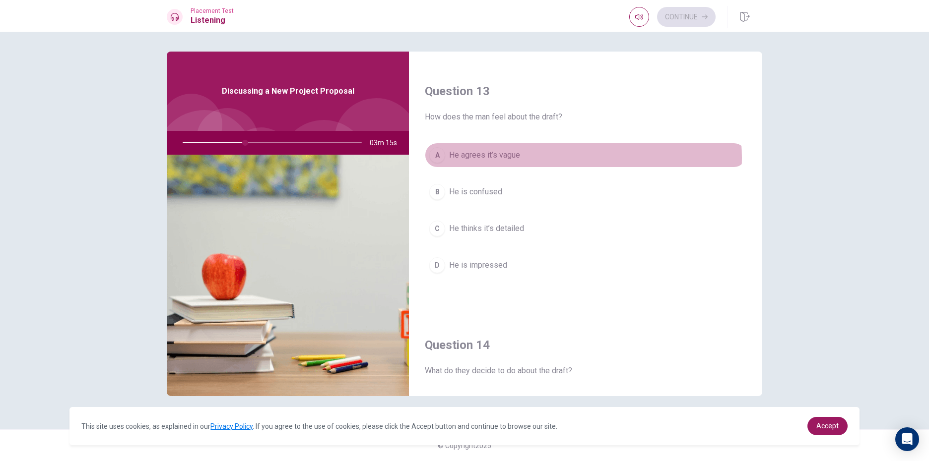
click at [568, 158] on button "A He agrees it’s vague" at bounding box center [586, 155] width 322 height 25
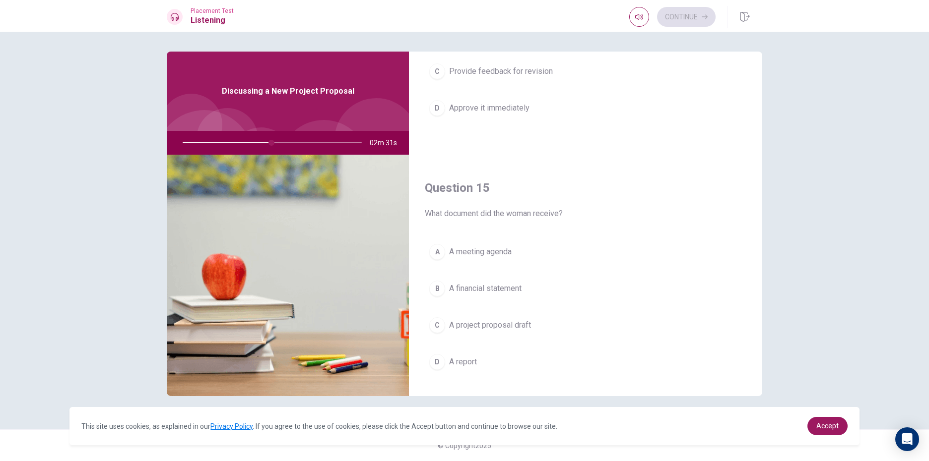
scroll to position [925, 0]
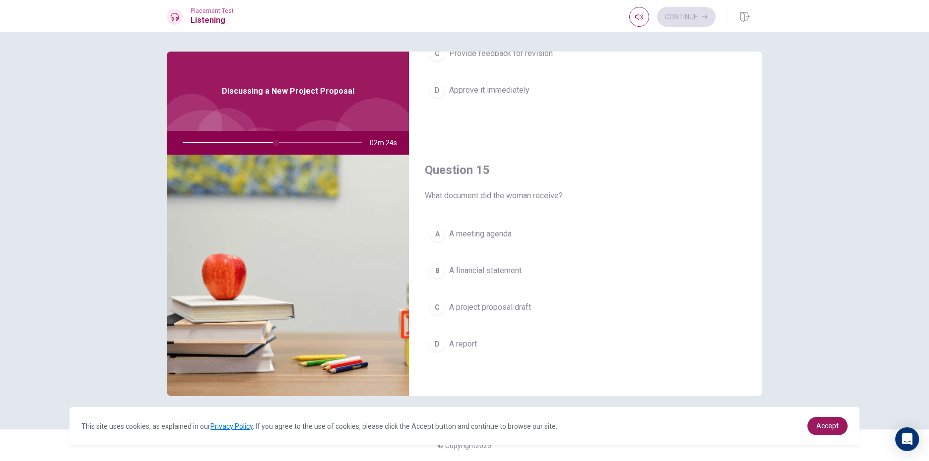
click at [539, 236] on button "A A meeting agenda" at bounding box center [586, 234] width 322 height 25
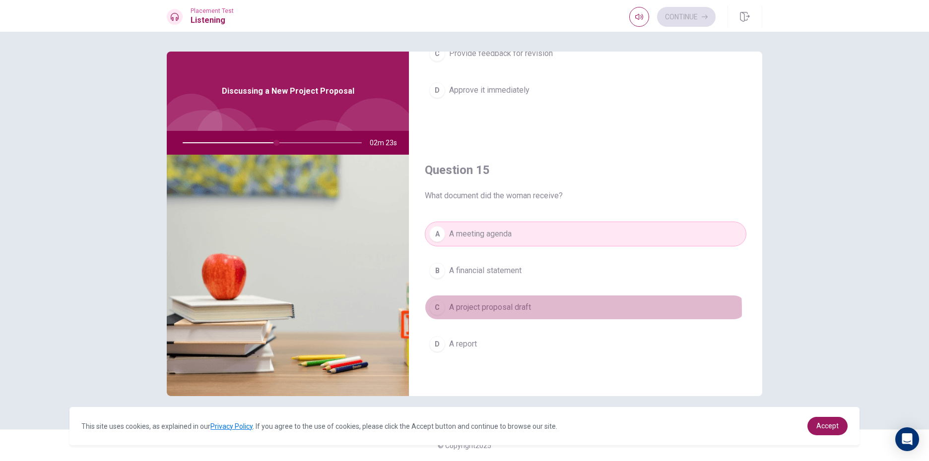
click at [512, 310] on span "A project proposal draft" at bounding box center [490, 308] width 82 height 12
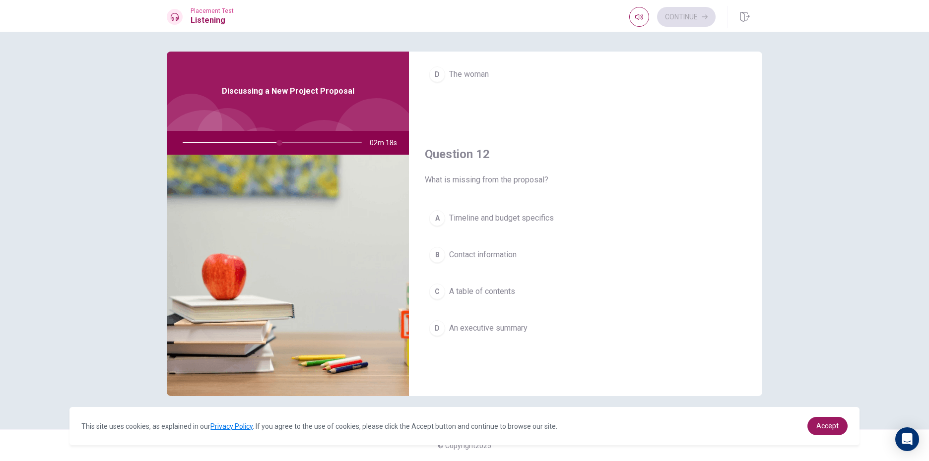
scroll to position [227, 0]
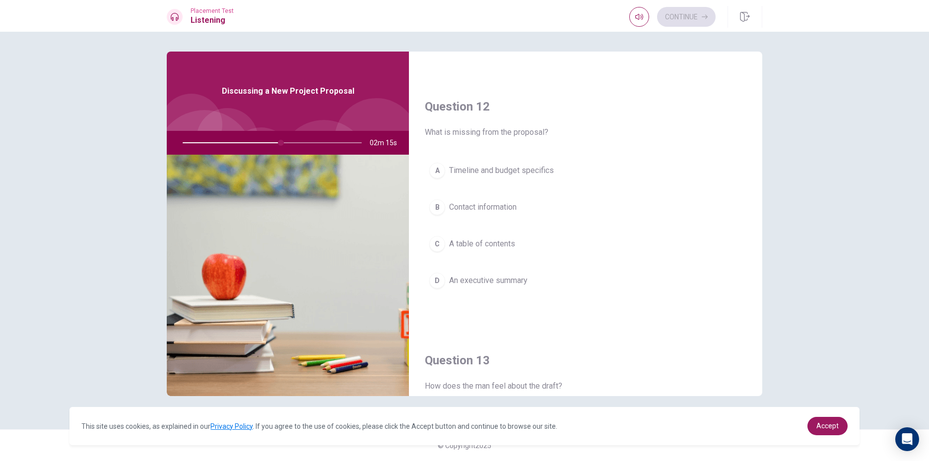
drag, startPoint x: 524, startPoint y: 250, endPoint x: 308, endPoint y: 175, distance: 227.9
click at [504, 243] on button "C A table of contents" at bounding box center [586, 244] width 322 height 25
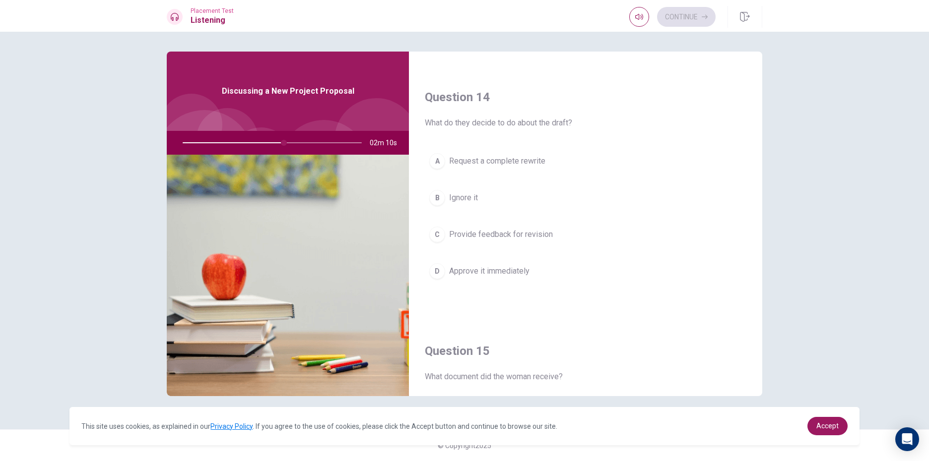
scroll to position [695, 0]
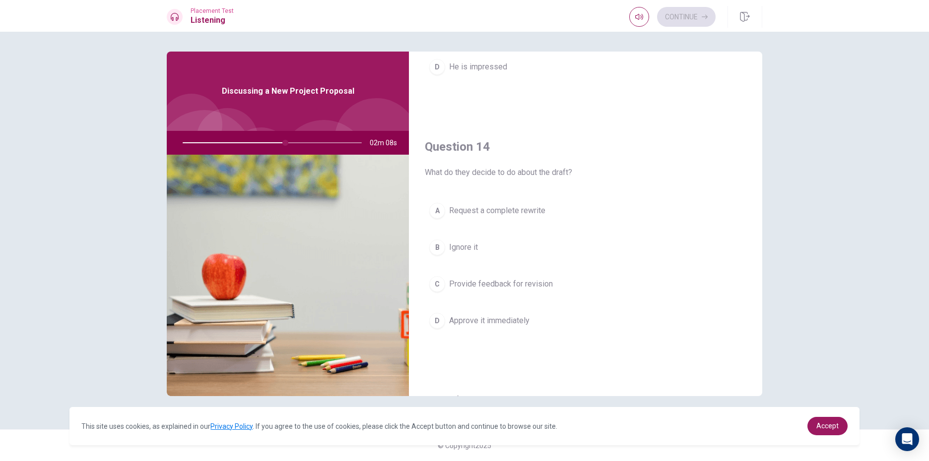
drag, startPoint x: 538, startPoint y: 281, endPoint x: 543, endPoint y: 285, distance: 6.7
click at [538, 286] on span "Provide feedback for revision" at bounding box center [501, 284] width 104 height 12
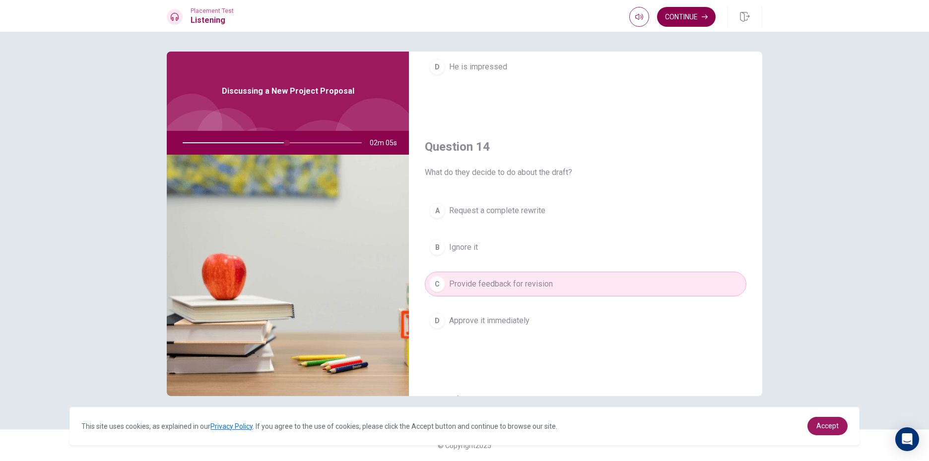
click at [679, 19] on button "Continue" at bounding box center [686, 17] width 59 height 20
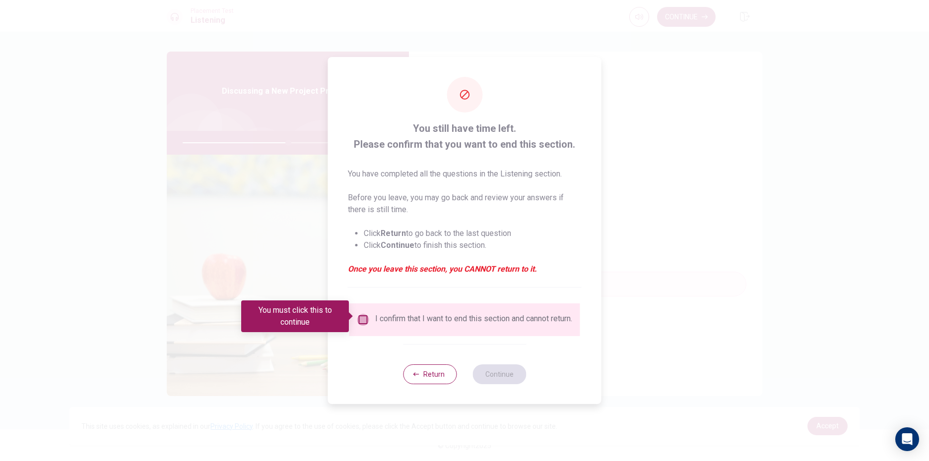
click at [360, 315] on input "You must click this to continue" at bounding box center [363, 320] width 12 height 12
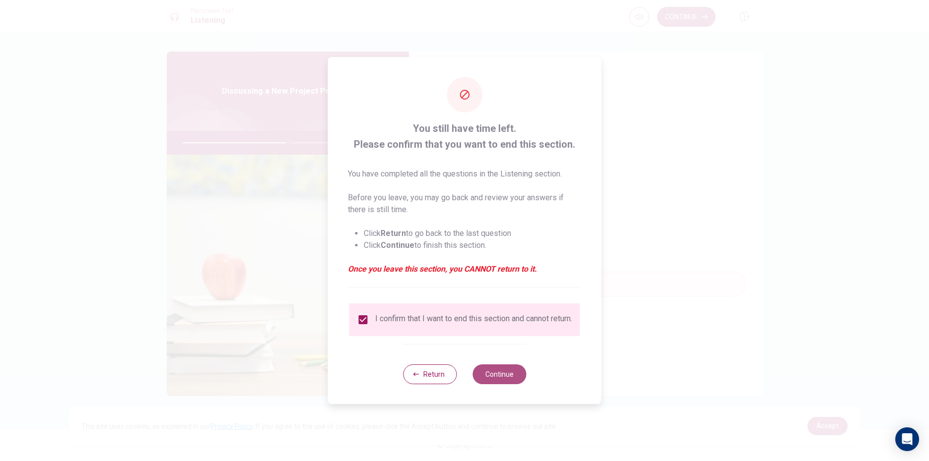
click at [502, 377] on button "Continue" at bounding box center [499, 375] width 54 height 20
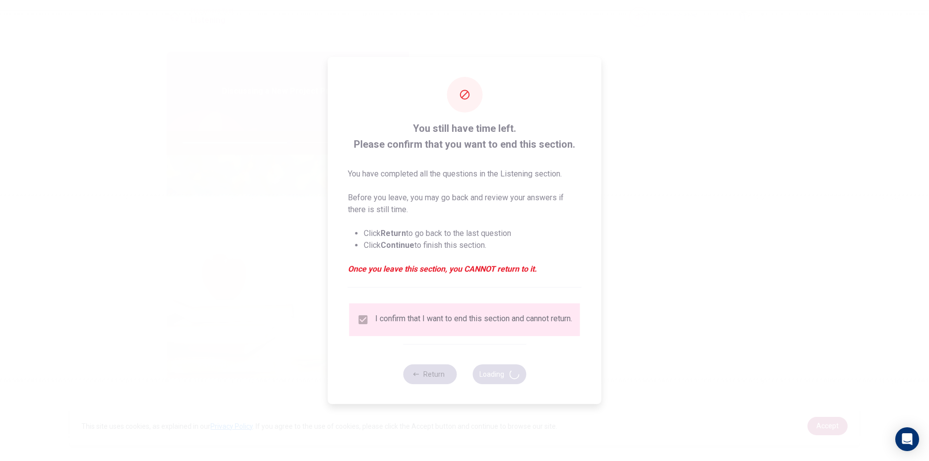
type input "60"
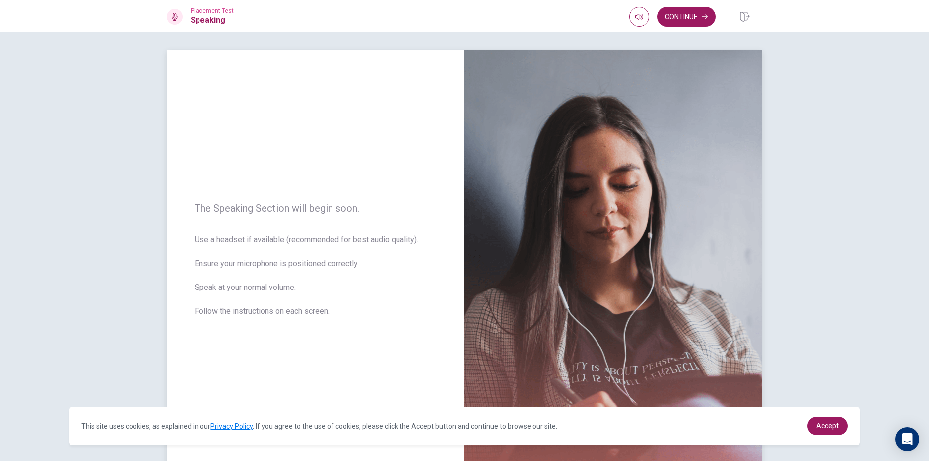
scroll to position [0, 0]
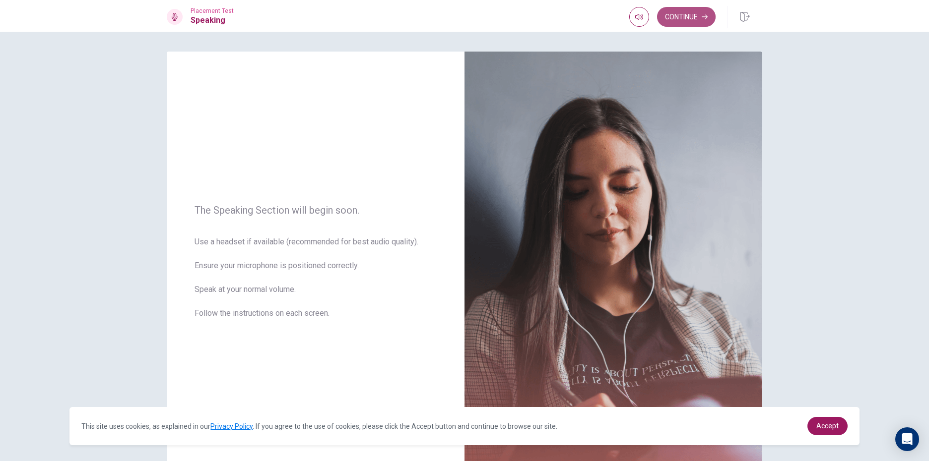
drag, startPoint x: 677, startPoint y: 18, endPoint x: 672, endPoint y: 19, distance: 5.1
click at [677, 18] on button "Continue" at bounding box center [686, 17] width 59 height 20
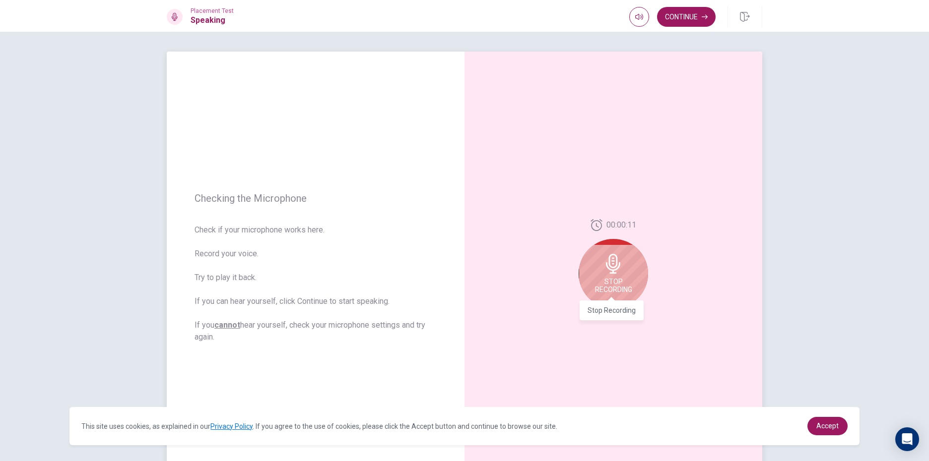
click at [628, 286] on span "Stop Recording" at bounding box center [613, 286] width 37 height 16
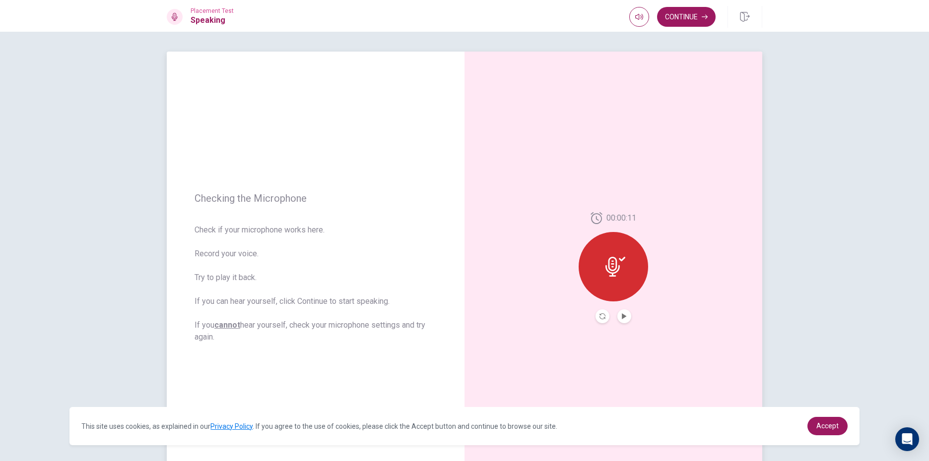
click at [622, 312] on button "Play Audio" at bounding box center [624, 317] width 14 height 14
click at [599, 319] on icon "Record Again" at bounding box center [602, 317] width 6 height 6
click at [616, 271] on icon at bounding box center [613, 264] width 20 height 20
click at [627, 314] on button "Play Audio" at bounding box center [624, 317] width 14 height 14
click at [601, 317] on icon "Record Again" at bounding box center [602, 317] width 6 height 6
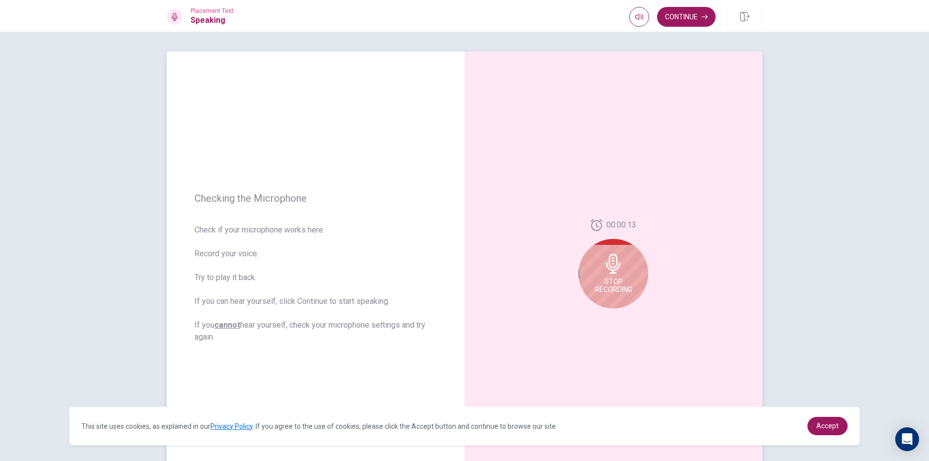
click at [621, 292] on span "Stop Recording" at bounding box center [613, 286] width 37 height 16
click at [622, 321] on button "Play Audio" at bounding box center [624, 317] width 14 height 14
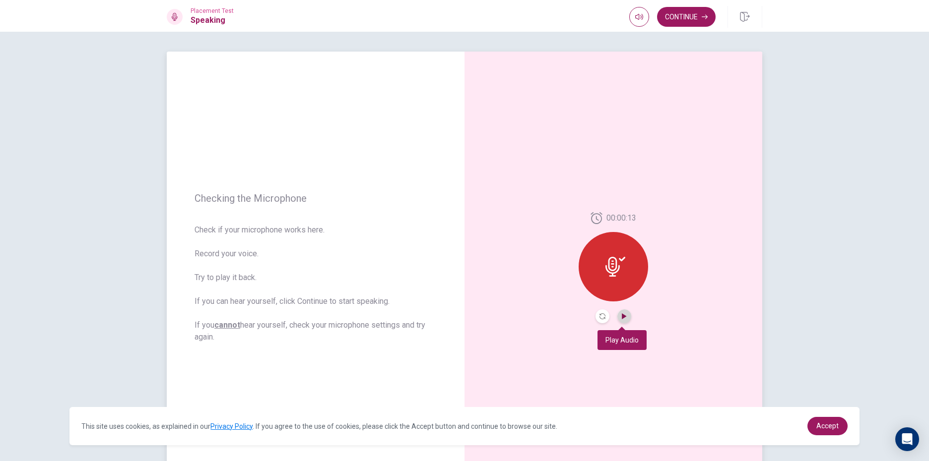
click at [622, 317] on icon "Play Audio" at bounding box center [624, 317] width 4 height 6
click at [602, 315] on icon "Record Again" at bounding box center [602, 317] width 6 height 6
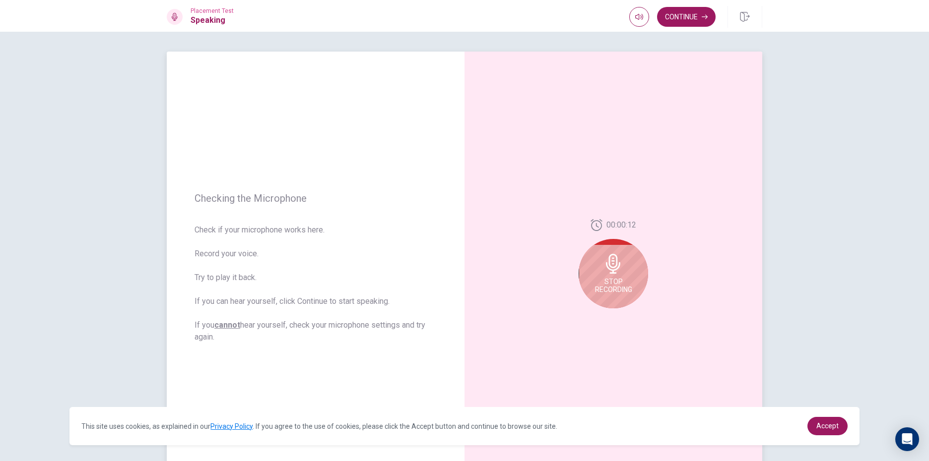
click at [619, 287] on span "Stop Recording" at bounding box center [613, 286] width 37 height 16
click at [620, 313] on button "Play Audio" at bounding box center [624, 317] width 14 height 14
click at [626, 317] on button "Play Audio" at bounding box center [624, 317] width 14 height 14
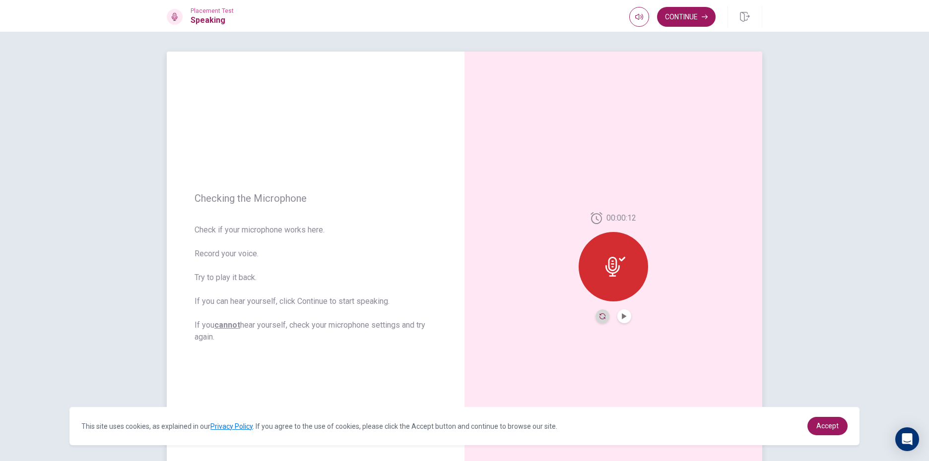
click at [602, 319] on icon "Record Again" at bounding box center [602, 317] width 6 height 6
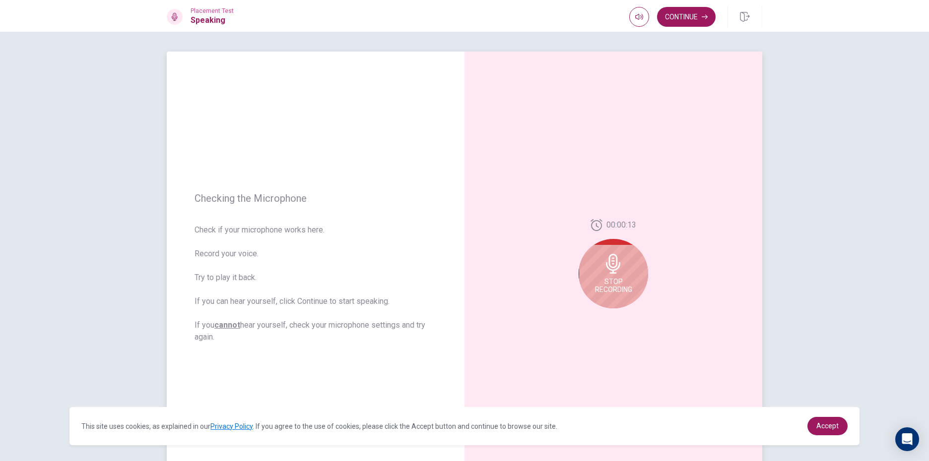
click at [615, 302] on div "Stop Recording" at bounding box center [613, 273] width 69 height 69
click at [622, 320] on button "Play Audio" at bounding box center [624, 317] width 14 height 14
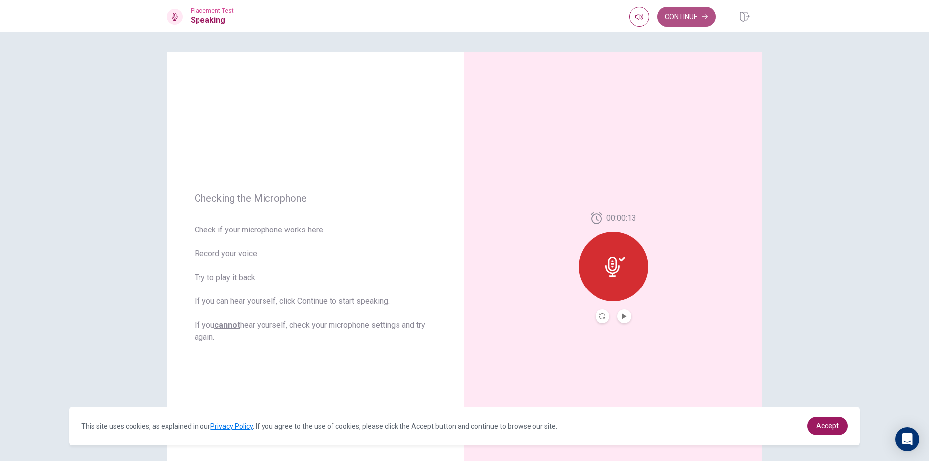
drag, startPoint x: 702, startPoint y: 18, endPoint x: 698, endPoint y: 34, distance: 16.8
click at [704, 22] on button "Continue" at bounding box center [686, 17] width 59 height 20
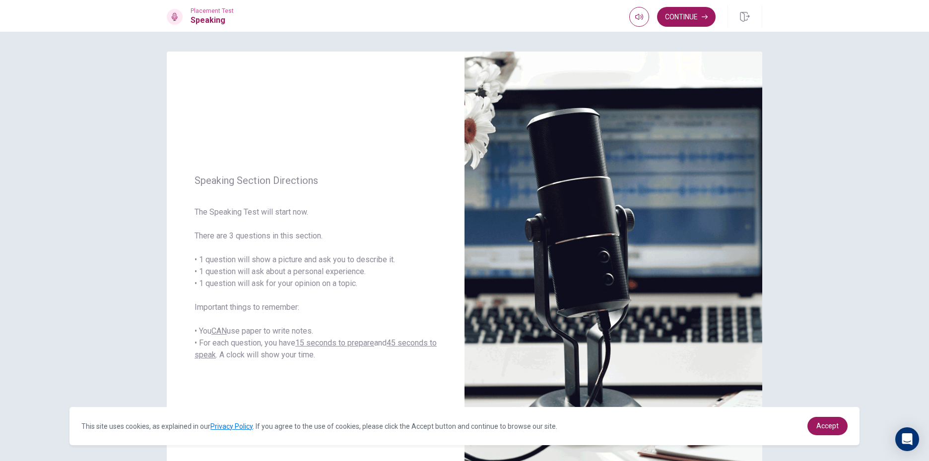
click at [696, 16] on button "Continue" at bounding box center [686, 17] width 59 height 20
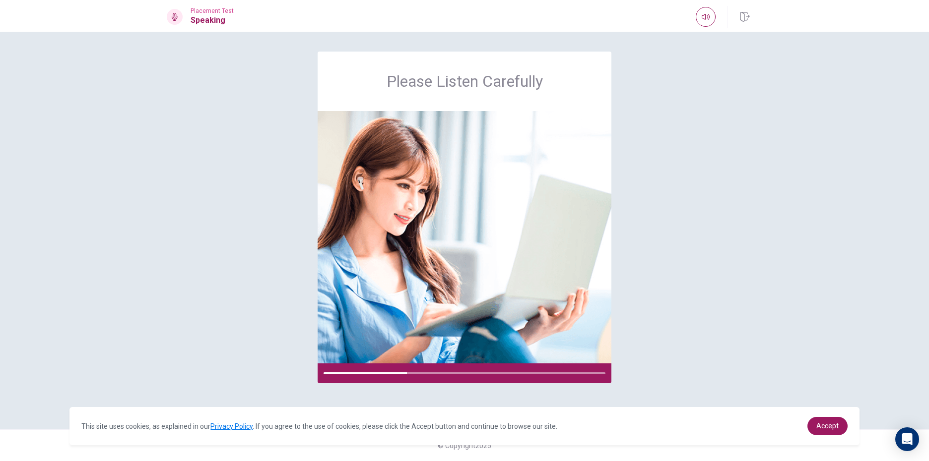
drag, startPoint x: 902, startPoint y: 385, endPoint x: 829, endPoint y: 396, distance: 73.3
click at [898, 387] on div "Please Listen Carefully © Copyright 2025" at bounding box center [464, 247] width 929 height 430
click at [705, 20] on icon "button" at bounding box center [706, 17] width 8 height 8
drag, startPoint x: 525, startPoint y: 374, endPoint x: 623, endPoint y: 395, distance: 100.5
click at [623, 395] on div "Please Listen Carefully" at bounding box center [464, 231] width 627 height 358
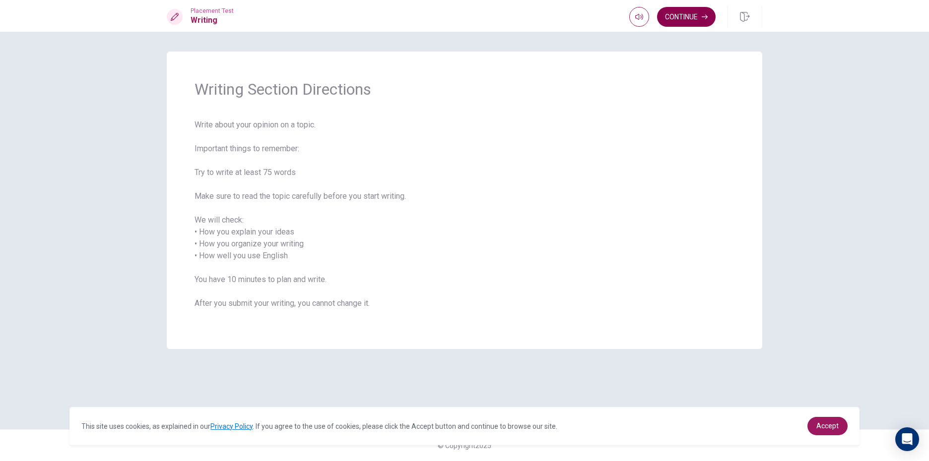
click at [702, 10] on button "Continue" at bounding box center [686, 17] width 59 height 20
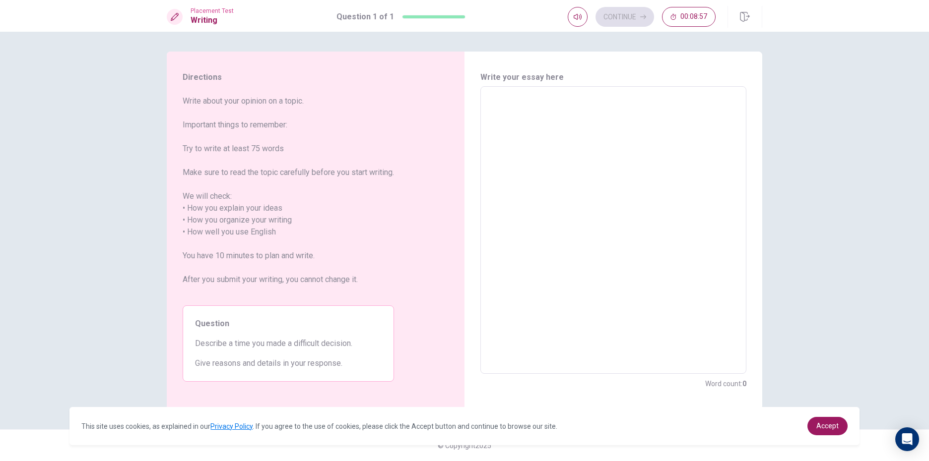
click at [511, 102] on textarea at bounding box center [613, 230] width 252 height 271
type textarea "T"
type textarea "x"
type textarea "Tw"
type textarea "x"
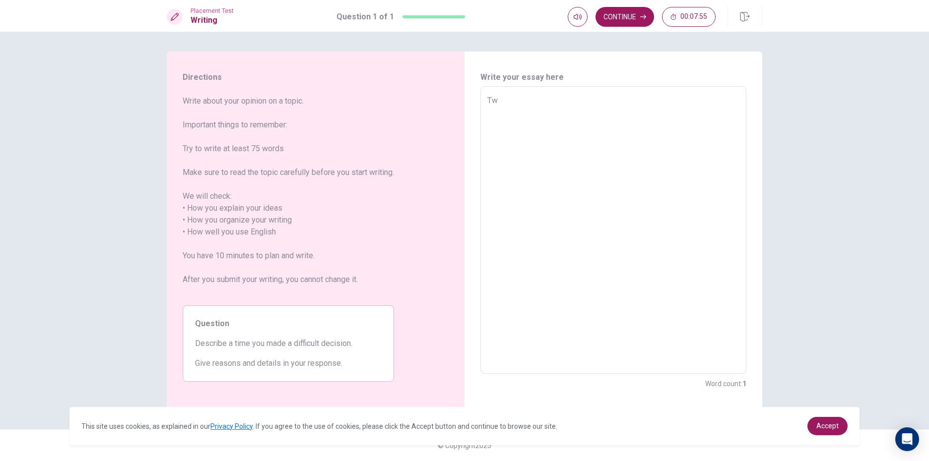
type textarea "Two"
type textarea "x"
type textarea "Two"
type textarea "x"
type textarea "Two y"
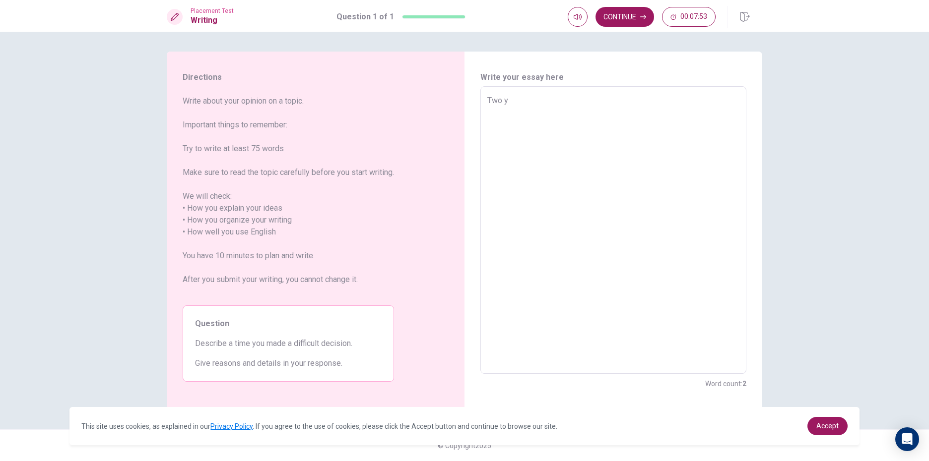
type textarea "x"
type textarea "Two ye"
type textarea "x"
type textarea "Two yea"
type textarea "x"
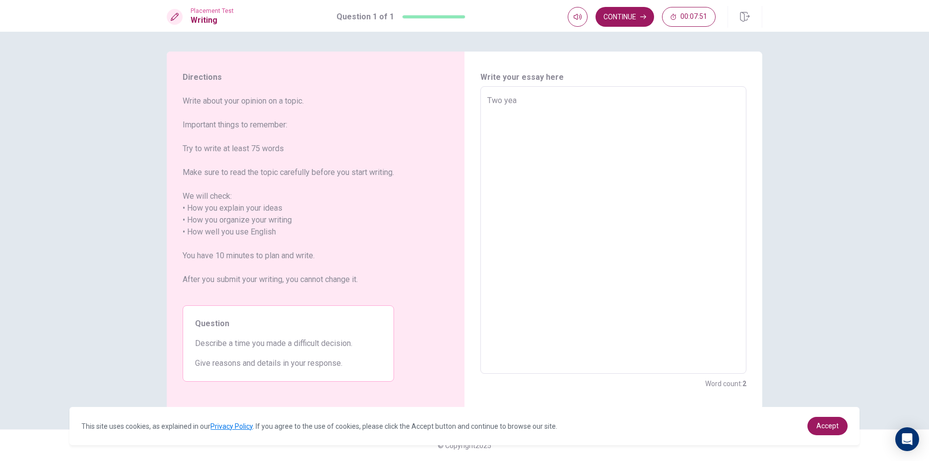
type textarea "Two year"
type textarea "x"
type textarea "Two years"
type textarea "x"
type textarea "Two years"
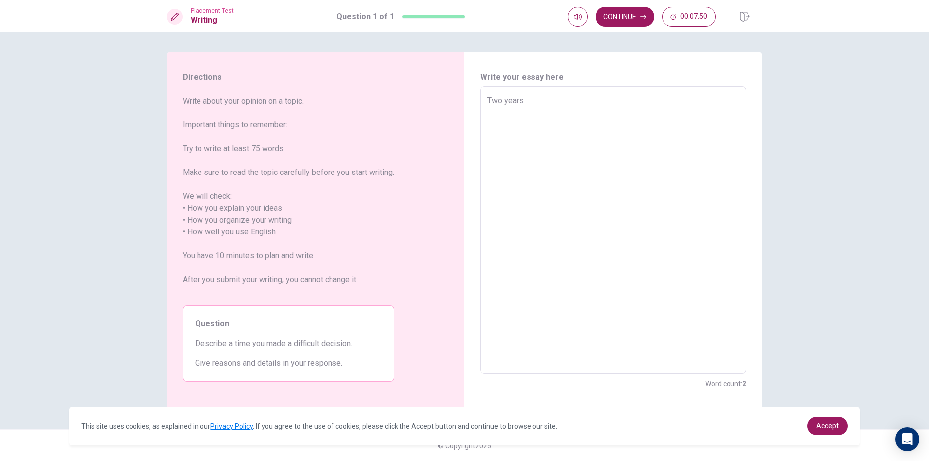
type textarea "x"
type textarea "Two years a"
type textarea "x"
type textarea "Two years ag"
type textarea "x"
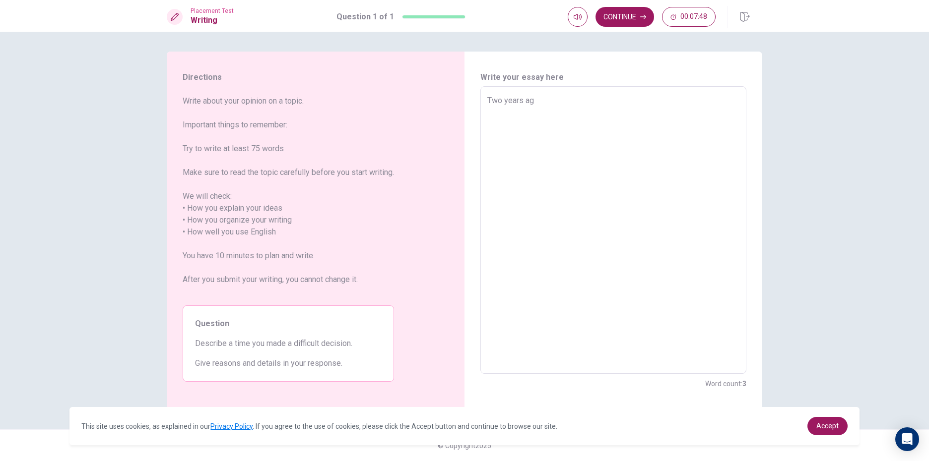
type textarea "Two years age"
type textarea "x"
type textarea "Two years ag"
type textarea "x"
type textarea "[DATE]"
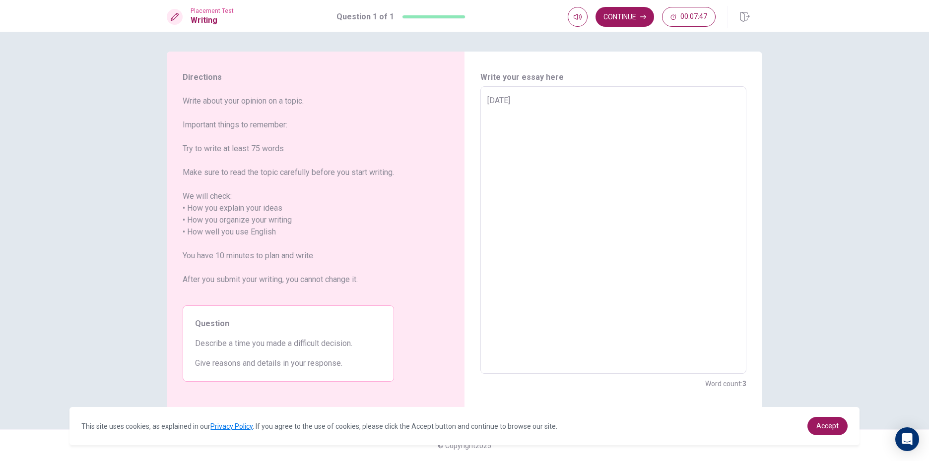
type textarea "x"
type textarea "[DATE]"
type textarea "x"
type textarea "[DATE]"
type textarea "x"
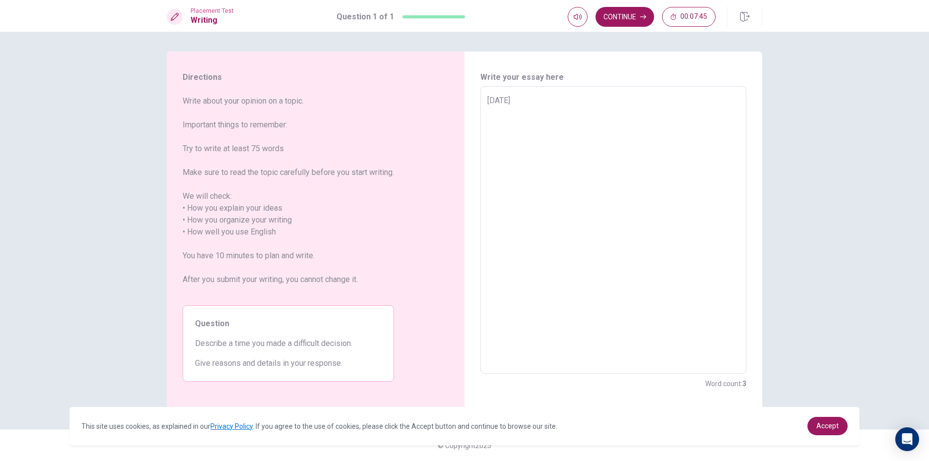
type textarea "[DATE],"
type textarea "x"
type textarea "[DATE],w"
type textarea "x"
type textarea "[DATE],wh"
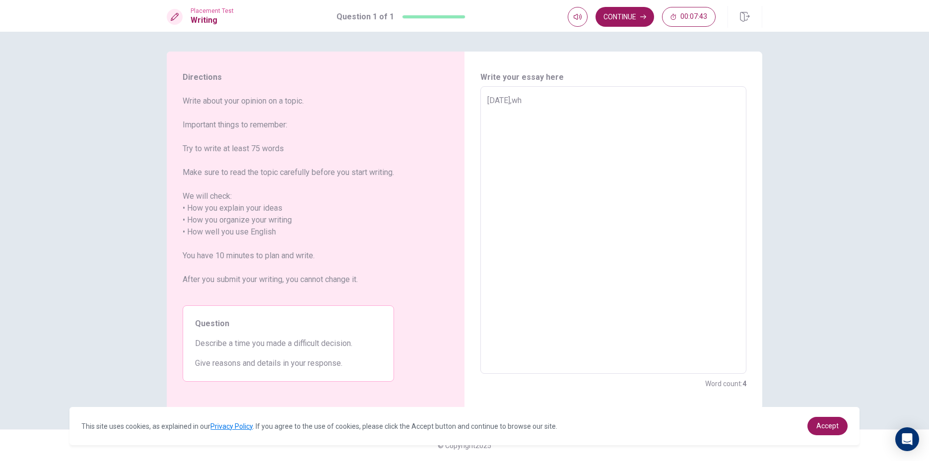
type textarea "x"
type textarea "[DATE],whe"
type textarea "x"
type textarea "[DATE],when"
type textarea "x"
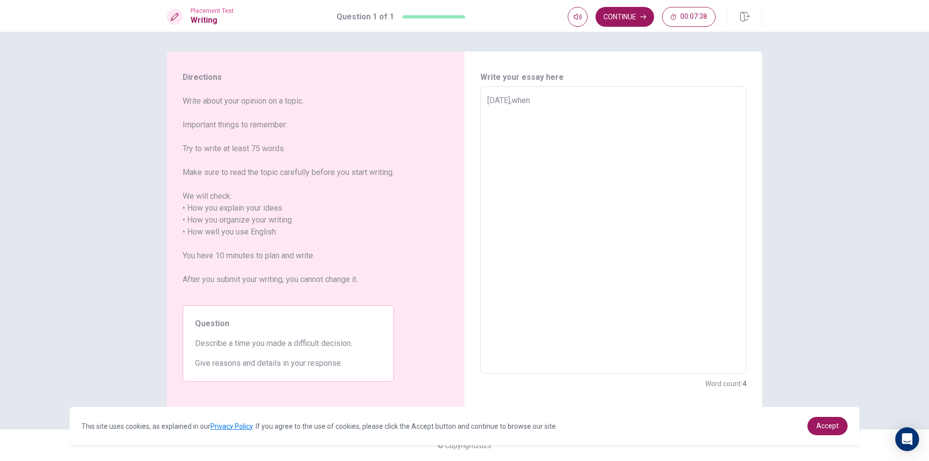
type textarea "[DATE],wheni"
type textarea "x"
type textarea "[DATE],when"
type textarea "x"
type textarea "[DATE],when"
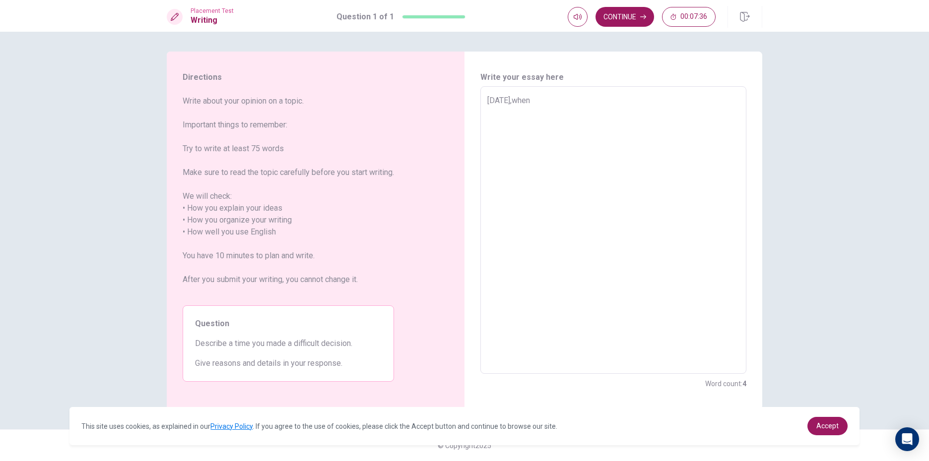
type textarea "x"
type textarea "[DATE],when o"
type textarea "x"
type textarea "[DATE],when"
type textarea "x"
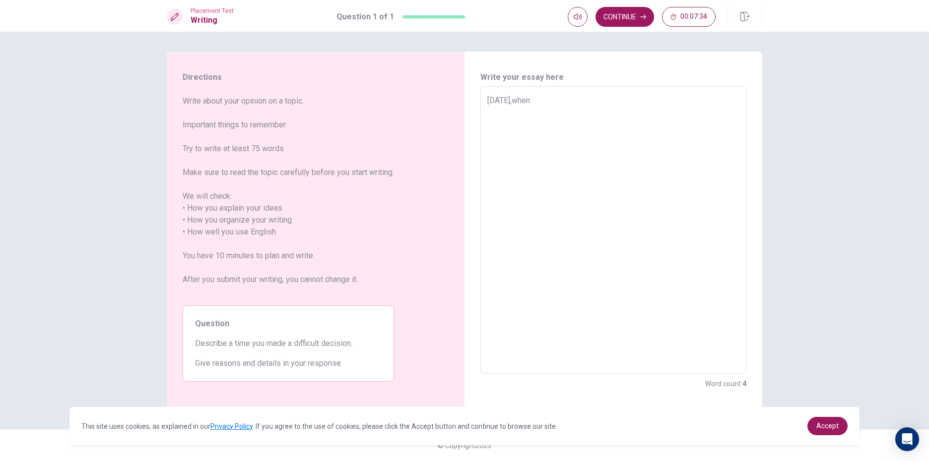
type textarea "[DATE],when i"
type textarea "x"
type textarea "[DATE],when iw"
type textarea "x"
type textarea "[DATE],when iwa"
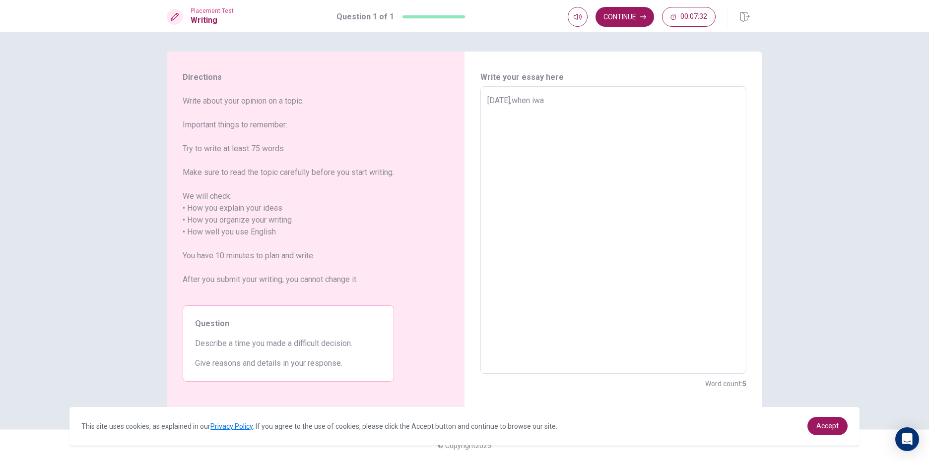
type textarea "x"
type textarea "[DATE],when iwas"
type textarea "x"
type textarea "[DATE],when iwas"
type textarea "x"
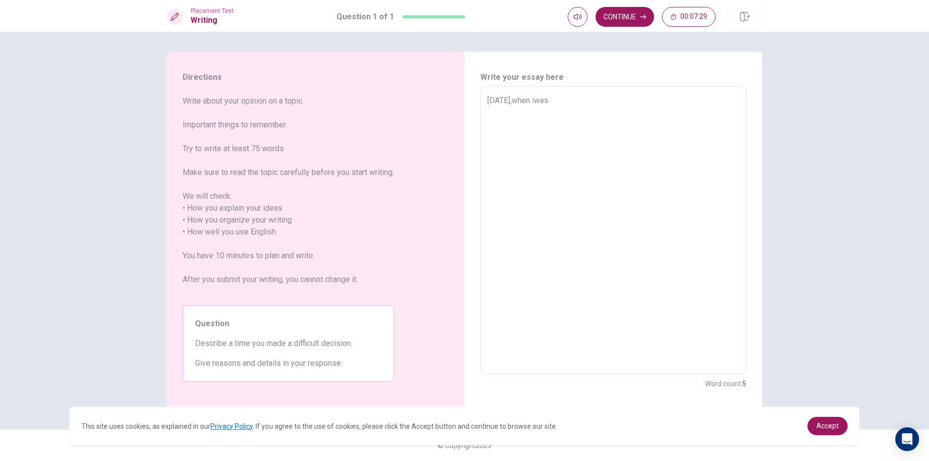
type textarea "[DATE],when iwas a"
type textarea "x"
type textarea "[DATE],when iwas a"
type textarea "x"
type textarea "[DATE],when iwas a"
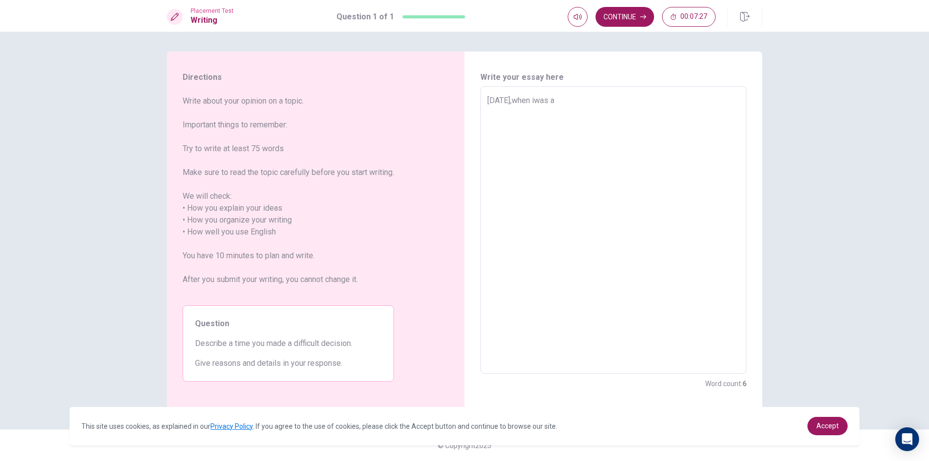
type textarea "x"
type textarea "[DATE],when iwas"
type textarea "x"
type textarea "[DATE],when iwas"
type textarea "x"
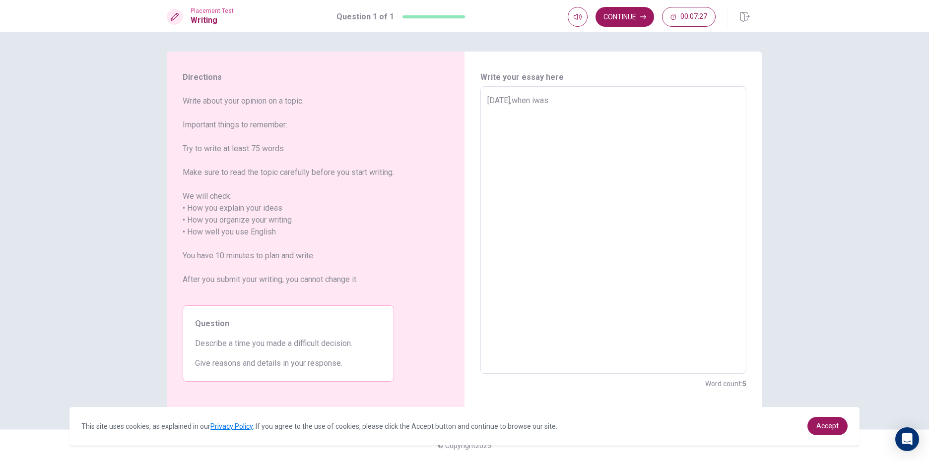
type textarea "[DATE],when iwa"
type textarea "x"
type textarea "[DATE],when iw"
type textarea "x"
type textarea "[DATE],when i"
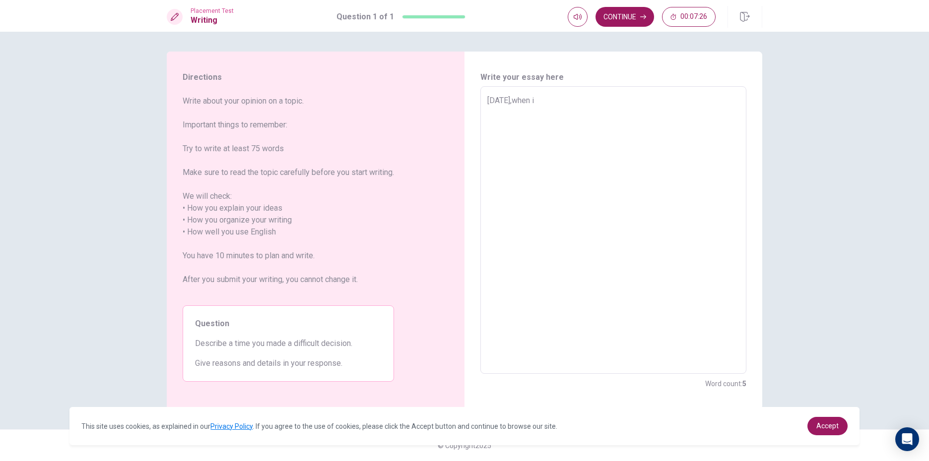
type textarea "x"
type textarea "[DATE],when"
type textarea "x"
type textarea "[DATE],when I"
type textarea "x"
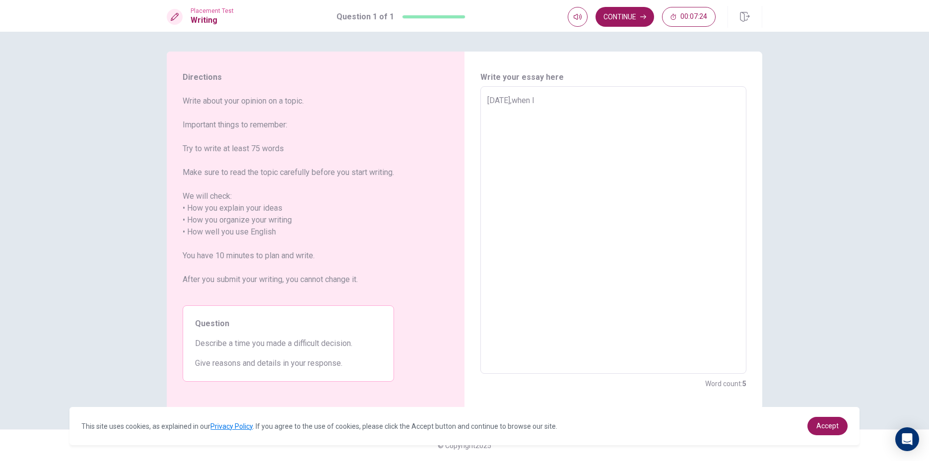
type textarea "[DATE],when I"
type textarea "x"
type textarea "[DATE],when I W"
type textarea "x"
type textarea "[DATE],when I [GEOGRAPHIC_DATA]"
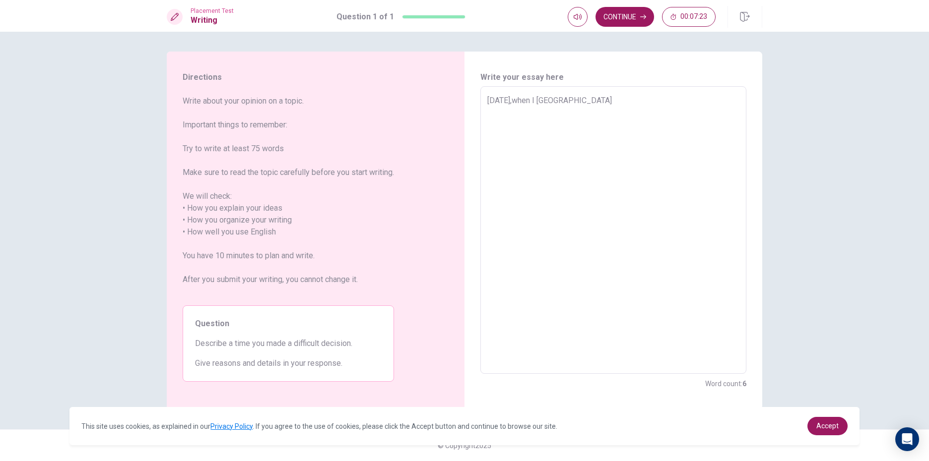
type textarea "x"
type textarea "[DATE],when I WAS"
type textarea "x"
type textarea "[DATE],when I WAS"
type textarea "x"
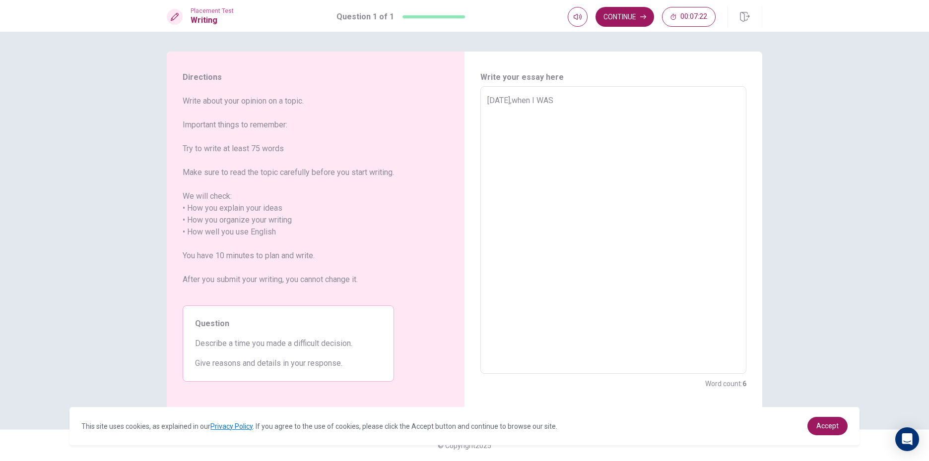
type textarea "[DATE],when I WAS A"
type textarea "x"
type textarea "[DATE],when I WAS A"
type textarea "x"
type textarea "[DATE],when I WAS A ="
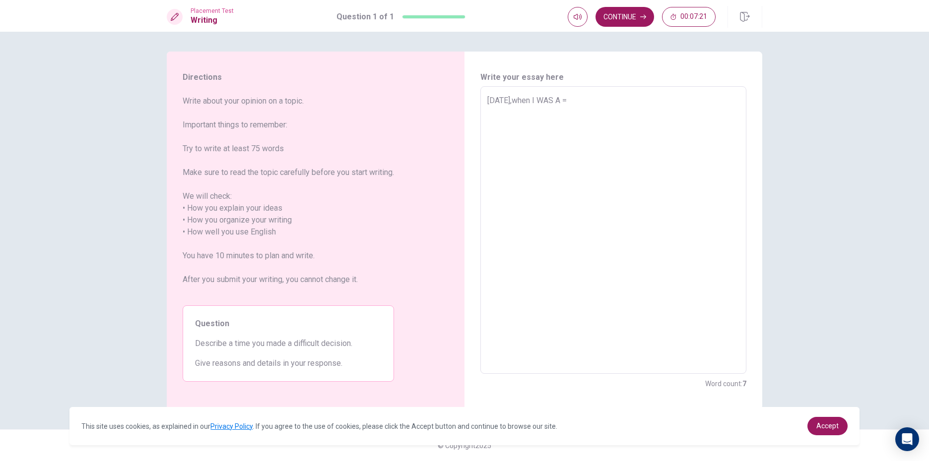
type textarea "x"
type textarea "[DATE],when I WAS A =="
type textarea "x"
type textarea "[DATE],when I WAS A ="
type textarea "x"
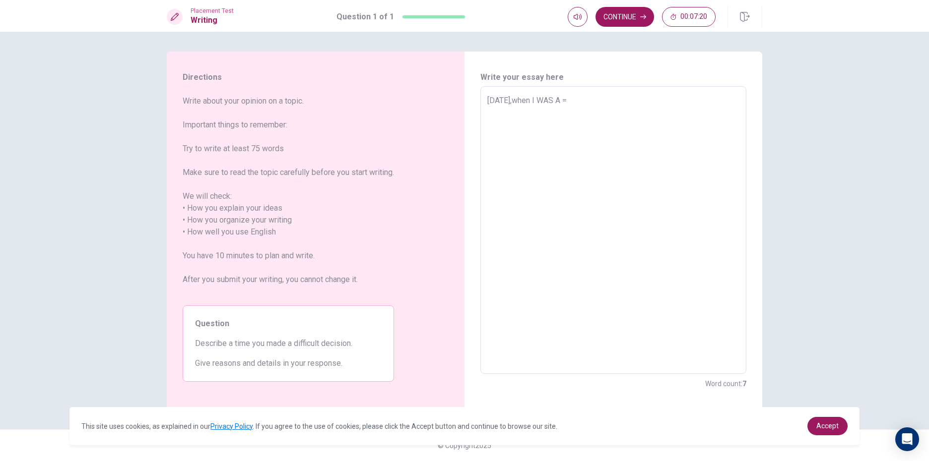
type textarea "[DATE],when I WAS A"
type textarea "x"
type textarea "[DATE],when I WAS A"
type textarea "x"
type textarea "[DATE],when I WAS"
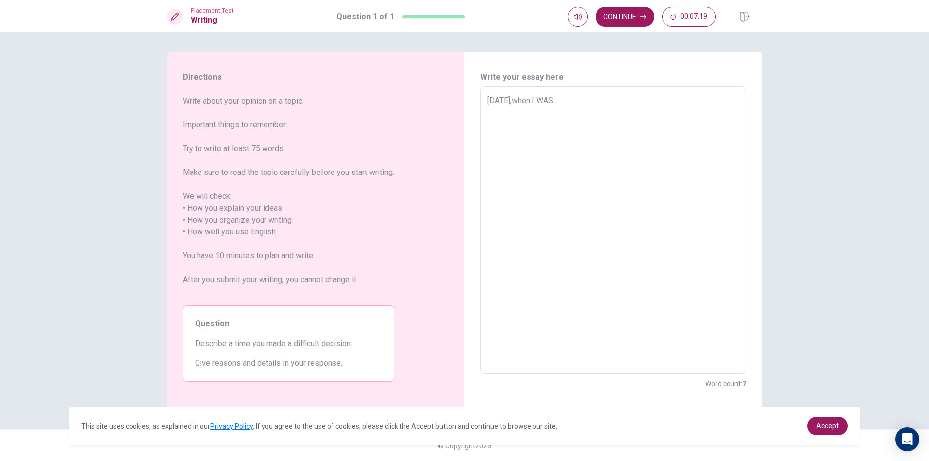
type textarea "x"
type textarea "[DATE],when I WAS"
type textarea "x"
type textarea "[DATE],when I [GEOGRAPHIC_DATA]"
type textarea "x"
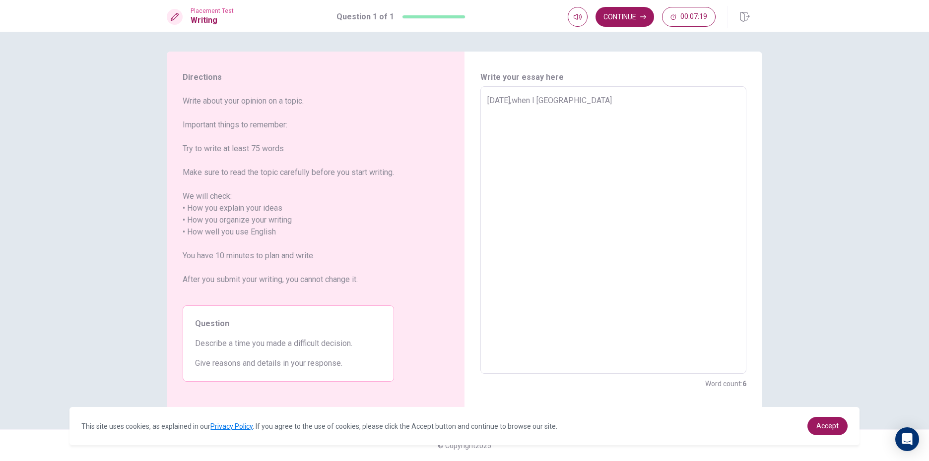
type textarea "[DATE],when I W"
type textarea "x"
type textarea "[DATE],when I"
type textarea "x"
type textarea "[DATE],when I W"
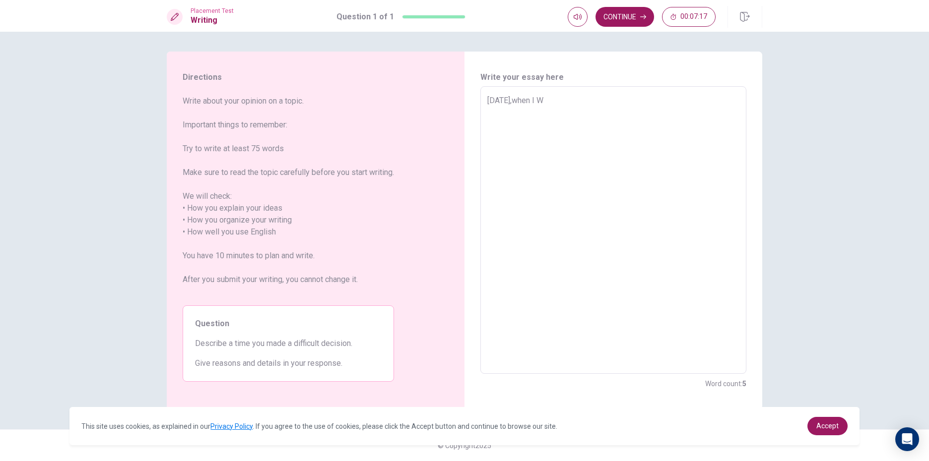
type textarea "x"
type textarea "[DATE],when I [GEOGRAPHIC_DATA]"
type textarea "x"
type textarea "[DATE],when I WAS"
type textarea "x"
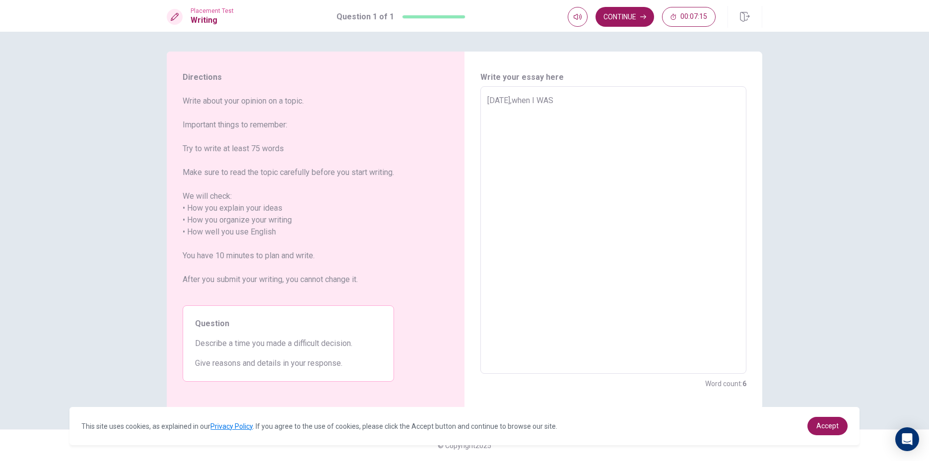
type textarea "[DATE],when I [GEOGRAPHIC_DATA]"
type textarea "x"
type textarea "[DATE],when I W"
type textarea "x"
type textarea "[DATE],when I"
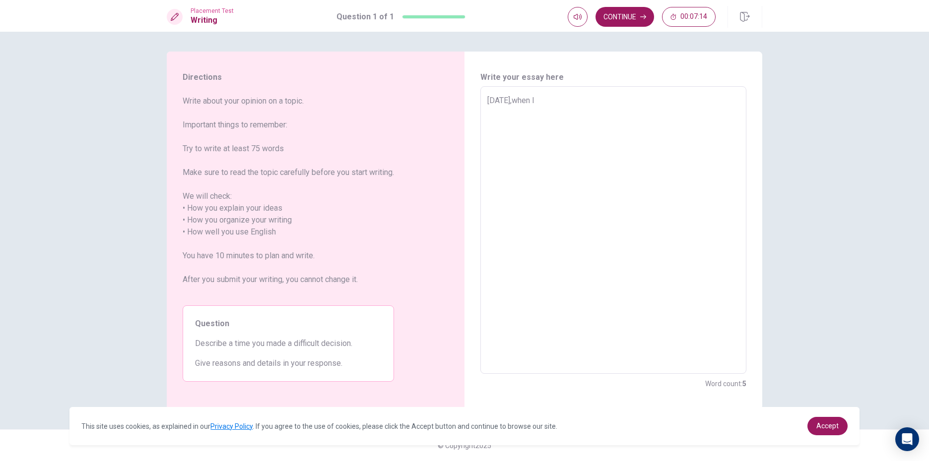
type textarea "x"
type textarea "[DATE],when I W"
type textarea "x"
type textarea "[DATE],when I"
type textarea "x"
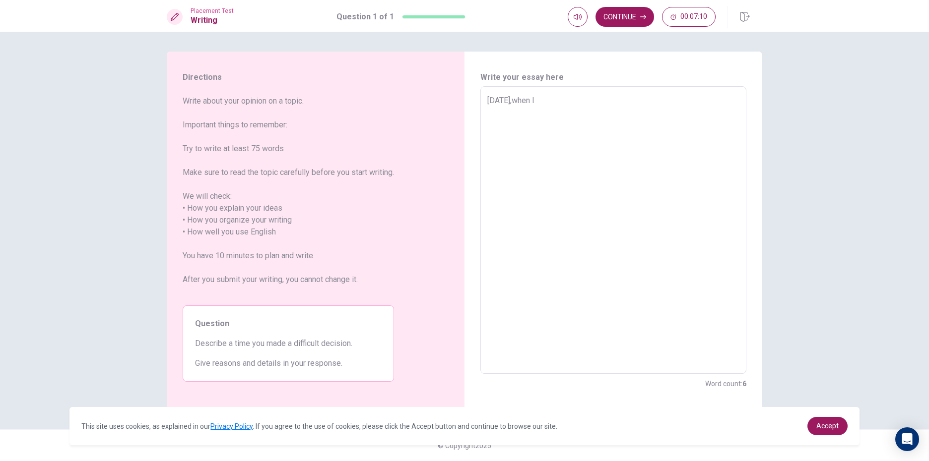
type textarea "[DATE],when I W"
type textarea "x"
type textarea "[DATE],when I [GEOGRAPHIC_DATA]"
type textarea "x"
type textarea "[DATE],when I WAS"
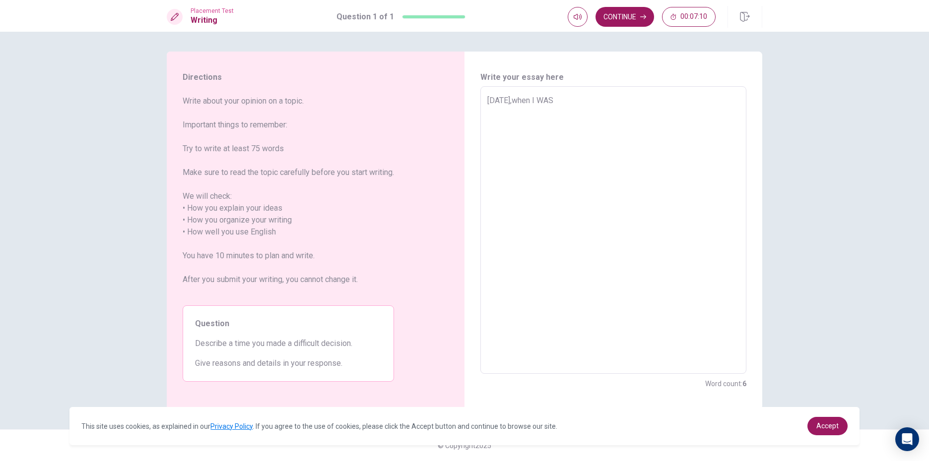
type textarea "x"
type textarea "[DATE],when I [GEOGRAPHIC_DATA]"
type textarea "x"
type textarea "[DATE],when I W"
type textarea "x"
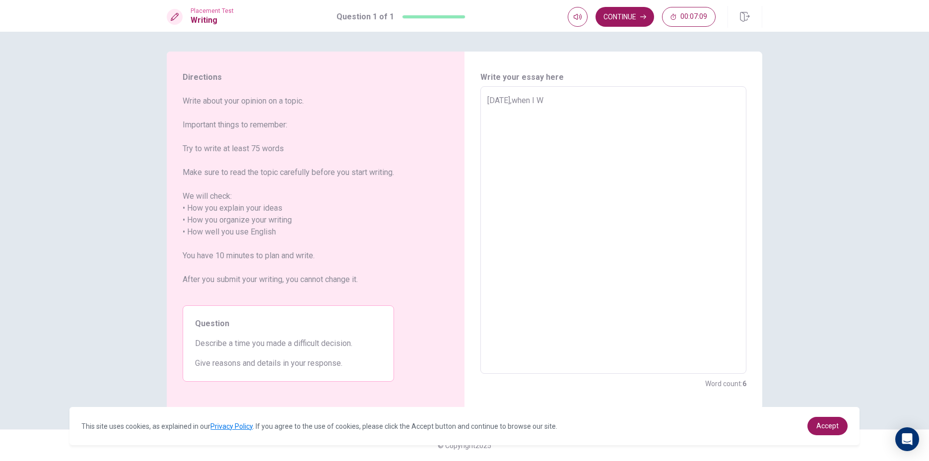
type textarea "[DATE],when I"
type textarea "x"
type textarea "[DATE],when I W"
type textarea "x"
type textarea "[DATE],when I [GEOGRAPHIC_DATA]"
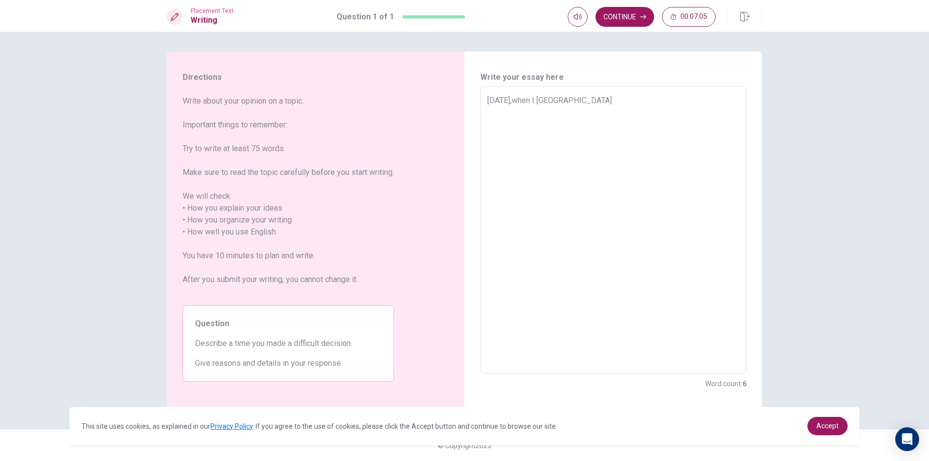
type textarea "x"
type textarea "[DATE],when I W"
type textarea "x"
type textarea "[DATE],when I"
type textarea "x"
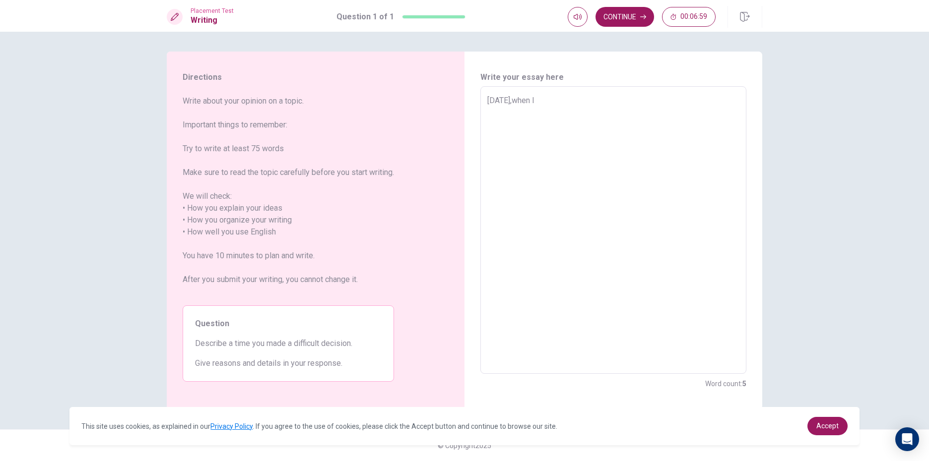
type textarea "[DATE],when I W"
type textarea "x"
type textarea "[DATE],when I"
type textarea "x"
type textarea "[DATE],when I w"
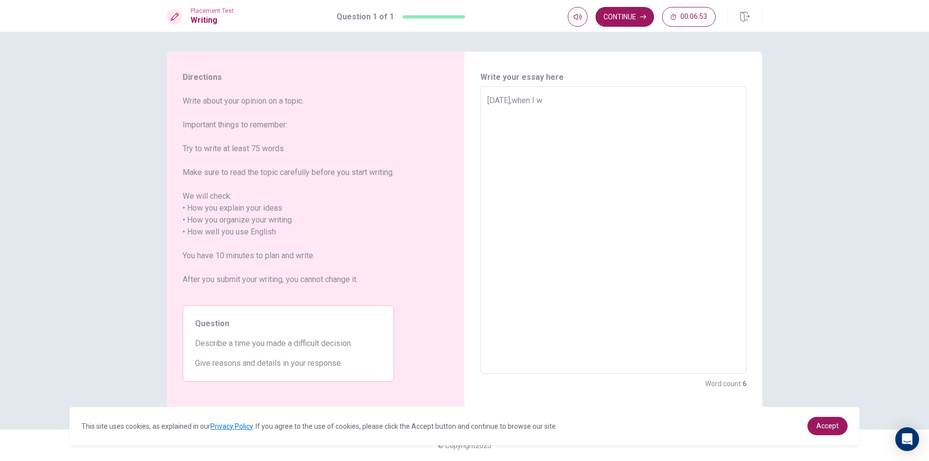
type textarea "x"
type textarea "[DATE],when I wA"
type textarea "x"
type textarea "[DATE],when I w"
type textarea "x"
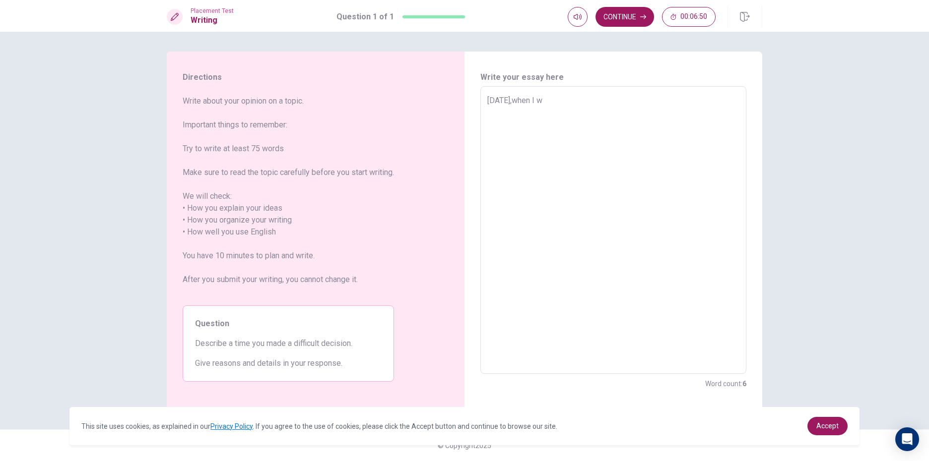
type textarea "[DATE],when I wa"
type textarea "x"
type textarea "[DATE],when I was"
type textarea "x"
type textarea "[DATE],when I was"
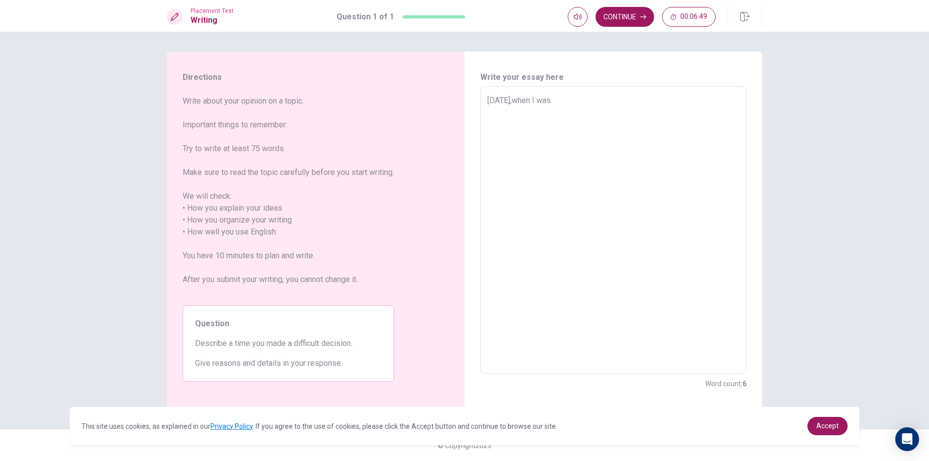
type textarea "x"
type textarea "[DATE],when I was s"
type textarea "x"
type textarea "[DATE],when I was"
type textarea "x"
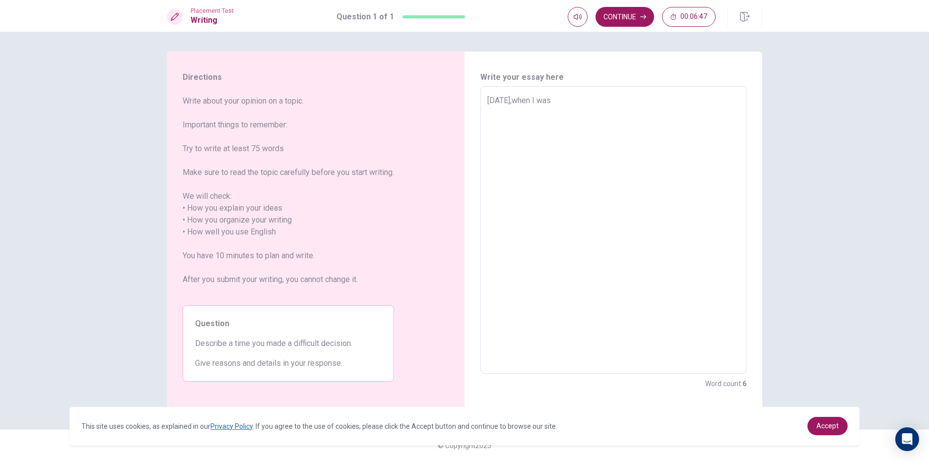
type textarea "[DATE],when I was"
type textarea "x"
type textarea "[DATE],when I was a"
type textarea "x"
type textarea "[DATE],when I was"
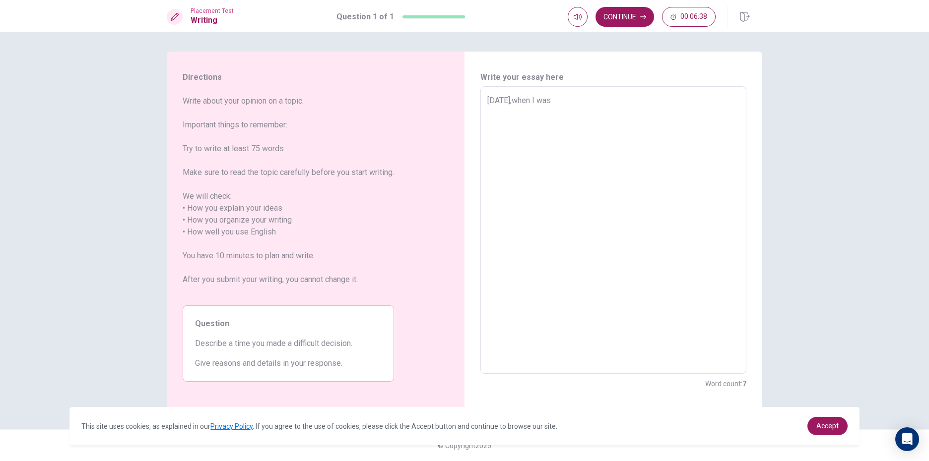
type textarea "x"
type textarea "[DATE],when I was"
type textarea "x"
type textarea "[DATE],when I was 9"
type textarea "x"
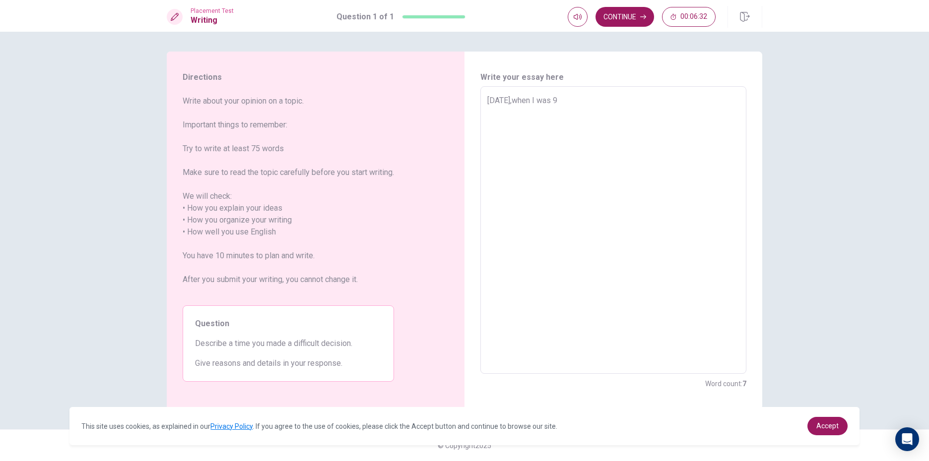
type textarea "[DATE],when I was"
type textarea "x"
type textarea "[DATE],when I was G"
type textarea "x"
type textarea "[DATE],when I was GR"
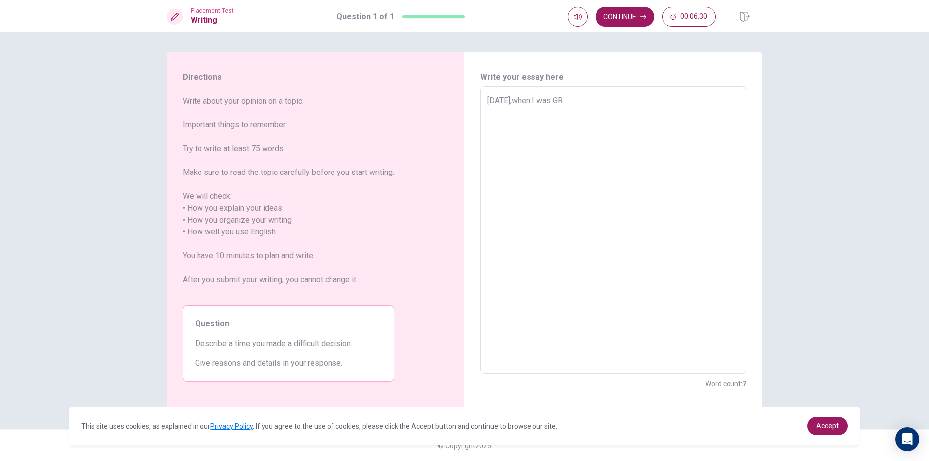
type textarea "x"
type textarea "[DATE],when I was G"
type textarea "x"
type textarea "[DATE],when I was"
type textarea "x"
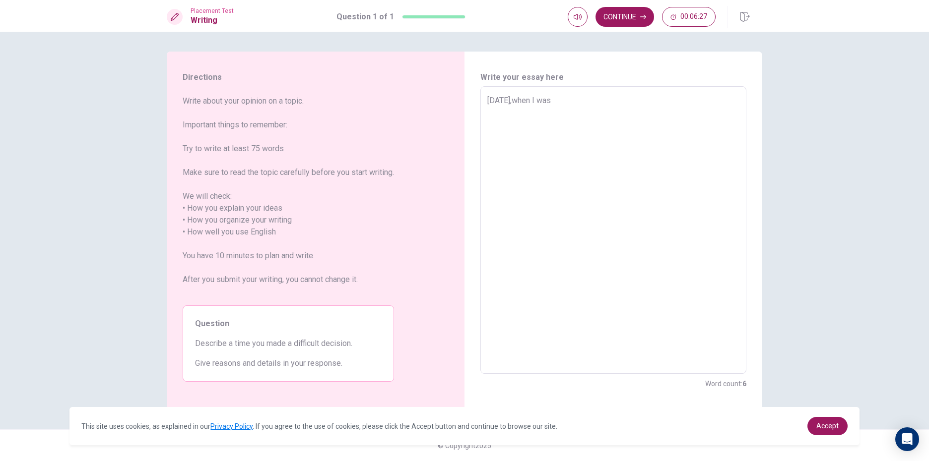
type textarea "[DATE],when I was g"
type textarea "x"
type textarea "[DATE],when I was gr"
click at [582, 101] on textarea "[DATE],when I was grade 9" at bounding box center [613, 230] width 252 height 271
drag, startPoint x: 631, startPoint y: 93, endPoint x: 617, endPoint y: 128, distance: 37.7
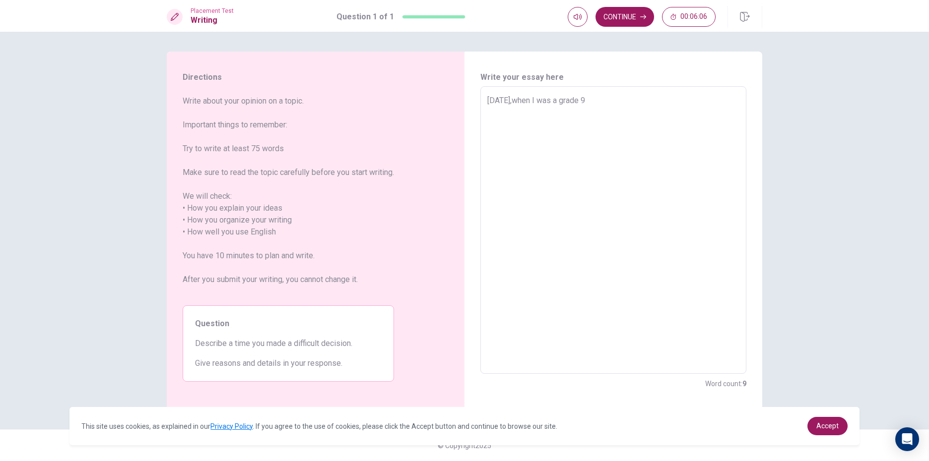
click at [631, 93] on div "[DATE],when I was a grade 9 x ​" at bounding box center [613, 230] width 266 height 288
click at [622, 101] on textarea "[DATE],when I was a grade 9" at bounding box center [613, 230] width 252 height 271
click at [518, 112] on textarea "[DATE],when I was a grade 9 student,I want show a dance on the stage.But it is …" at bounding box center [613, 230] width 252 height 271
click at [519, 112] on textarea "[DATE],when I was a grade 9 student,I want show a dance on the stage.But it is …" at bounding box center [613, 230] width 252 height 271
click at [719, 110] on textarea "[DATE],when I was a grade 9 student,I want show a dance on the stage with my fr…" at bounding box center [613, 230] width 252 height 271
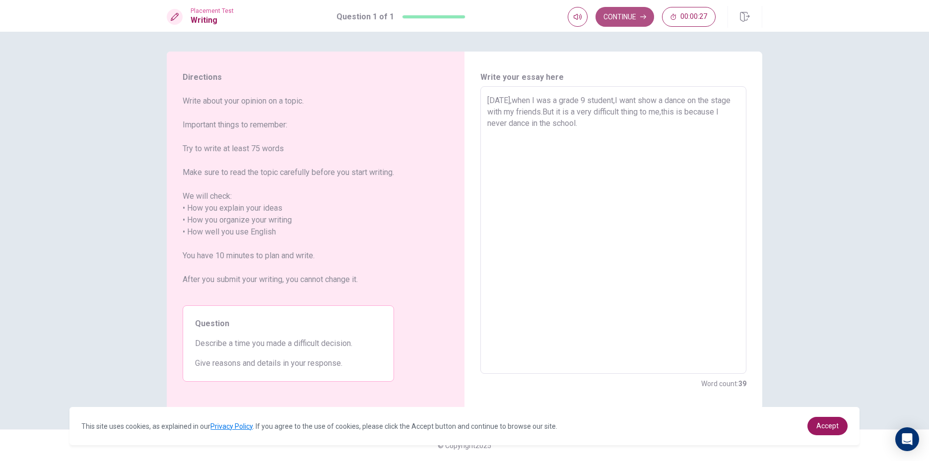
click at [630, 20] on button "Continue" at bounding box center [624, 17] width 59 height 20
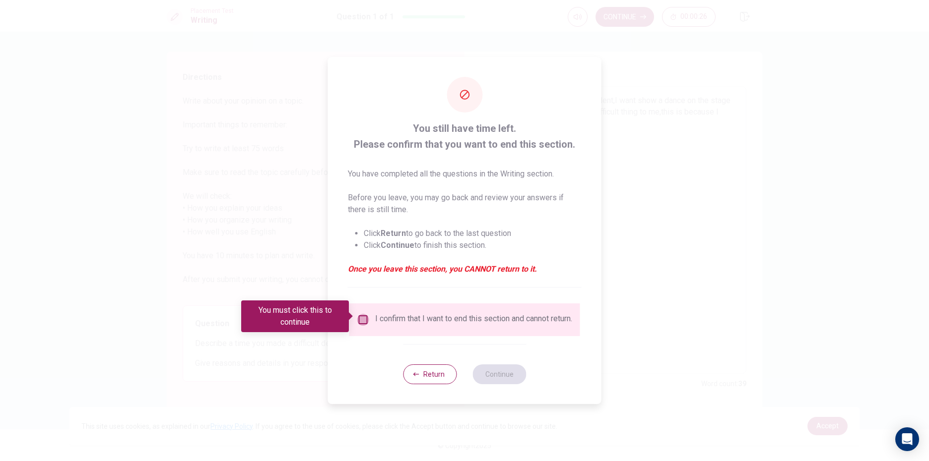
click at [363, 316] on input "You must click this to continue" at bounding box center [363, 320] width 12 height 12
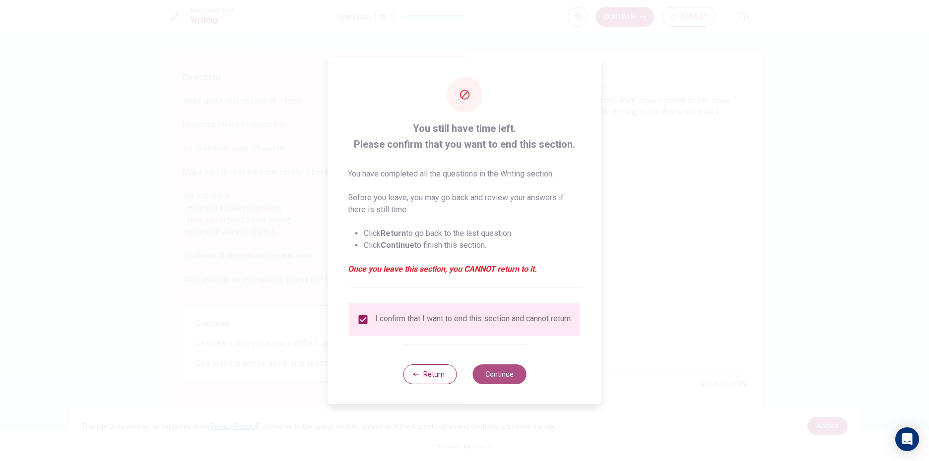
click at [510, 379] on button "Continue" at bounding box center [499, 375] width 54 height 20
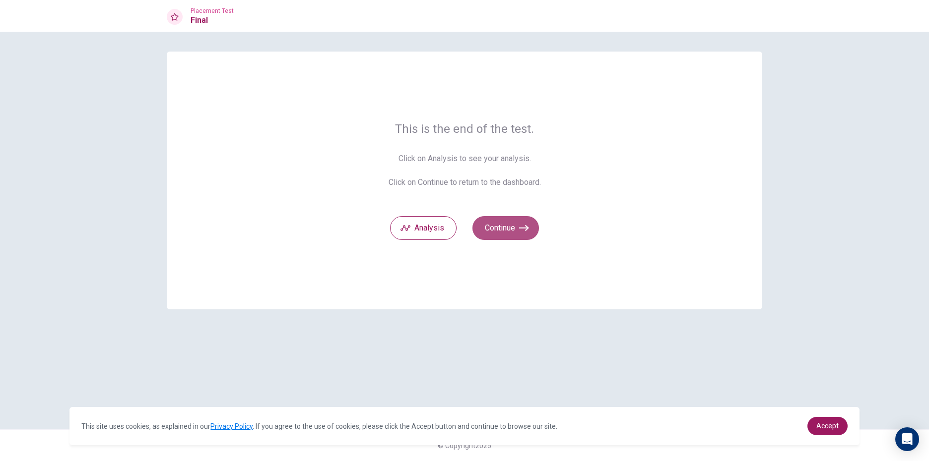
click at [490, 231] on button "Continue" at bounding box center [505, 228] width 66 height 24
